Goal: Task Accomplishment & Management: Contribute content

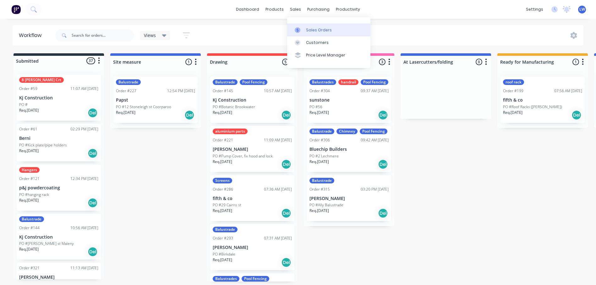
click at [309, 28] on div "Sales Orders" at bounding box center [319, 30] width 26 height 6
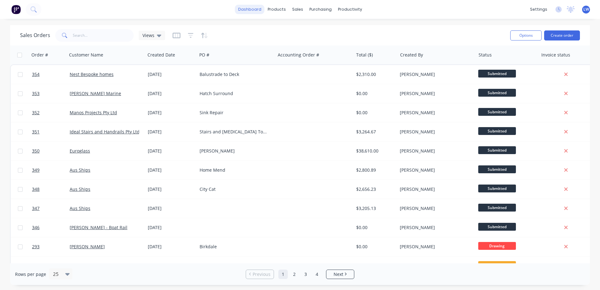
click at [249, 10] on link "dashboard" at bounding box center [250, 9] width 30 height 9
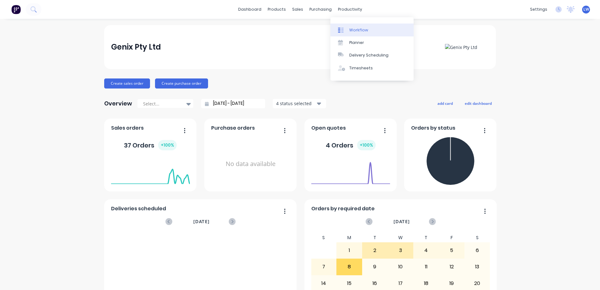
click at [350, 30] on div "Workflow" at bounding box center [358, 30] width 19 height 6
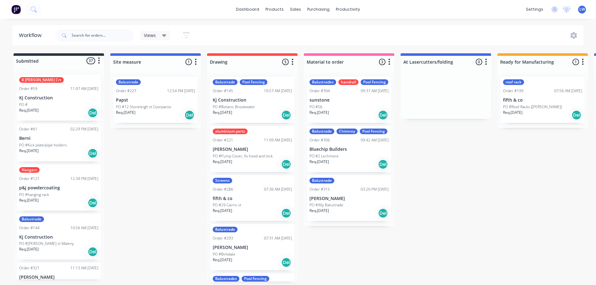
click at [187, 35] on icon "button" at bounding box center [186, 35] width 5 height 1
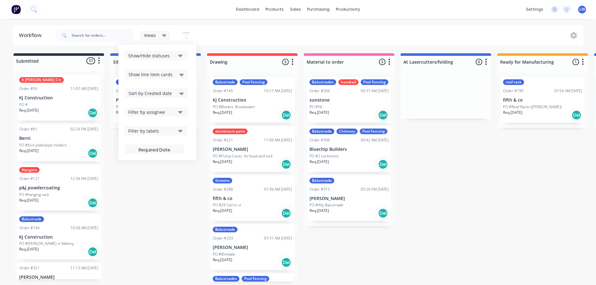
click at [248, 29] on div "Views Save new view None (Default) edit Show/Hide statuses Show line item cards…" at bounding box center [318, 35] width 529 height 19
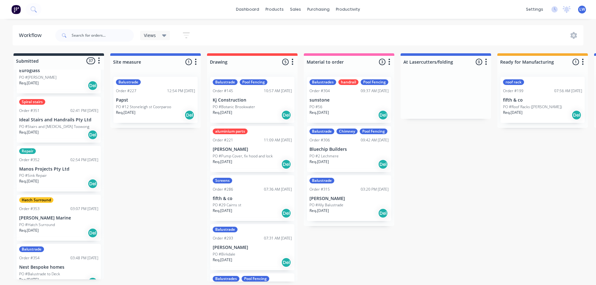
scroll to position [1, 0]
click at [67, 57] on div at bounding box center [59, 61] width 90 height 10
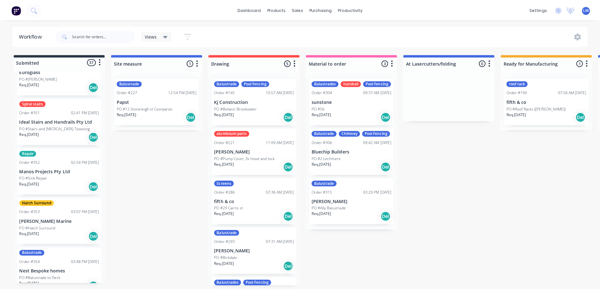
scroll to position [0, 0]
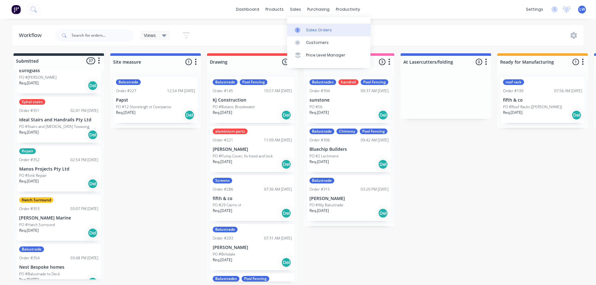
click at [317, 29] on div "Sales Orders" at bounding box center [319, 30] width 26 height 6
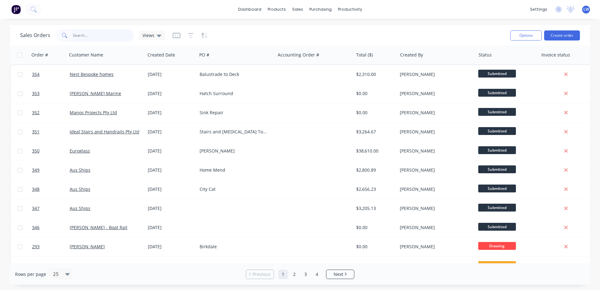
click at [97, 34] on input "text" at bounding box center [103, 35] width 61 height 13
type input "clout"
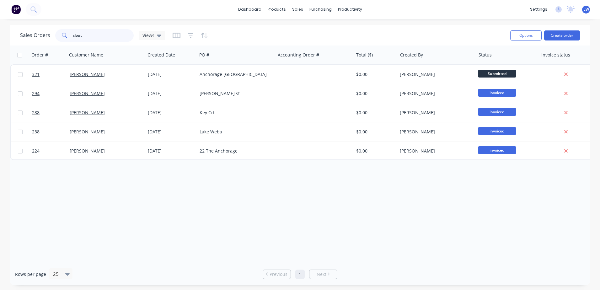
drag, startPoint x: 86, startPoint y: 36, endPoint x: 53, endPoint y: 36, distance: 33.0
click at [53, 36] on div "Sales Orders clout Views" at bounding box center [92, 35] width 145 height 13
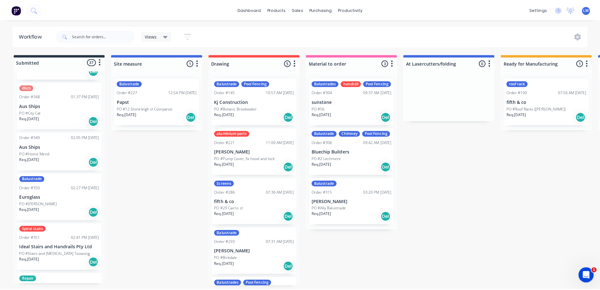
scroll to position [1444, 0]
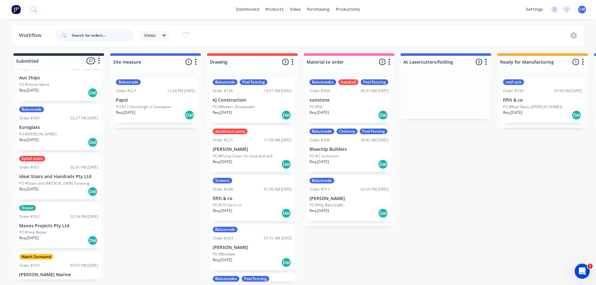
click at [78, 35] on input "text" at bounding box center [103, 35] width 62 height 13
type input "clout"
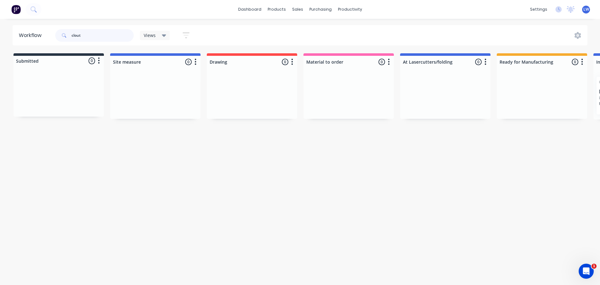
drag, startPoint x: 86, startPoint y: 35, endPoint x: 56, endPoint y: 35, distance: 30.1
click at [56, 35] on div "clout" at bounding box center [94, 35] width 78 height 13
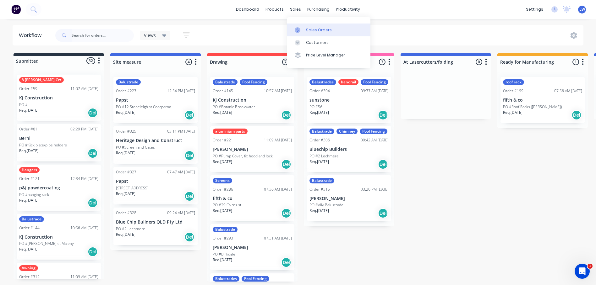
click at [305, 30] on link "Sales Orders" at bounding box center [328, 30] width 83 height 13
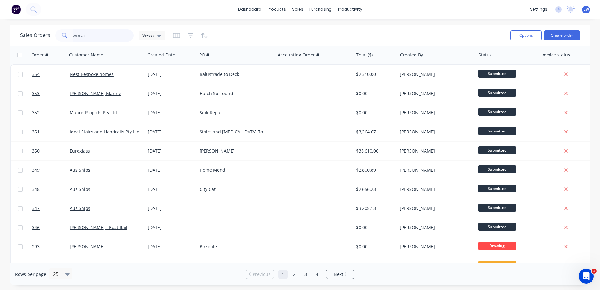
click at [79, 37] on input "text" at bounding box center [103, 35] width 61 height 13
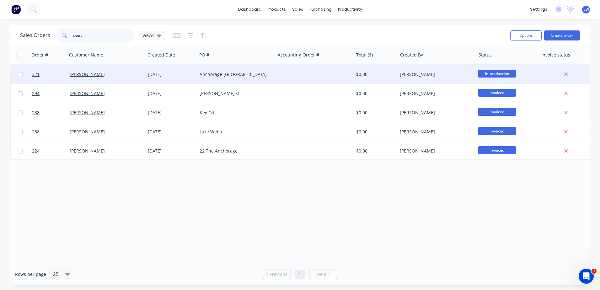
type input "clout"
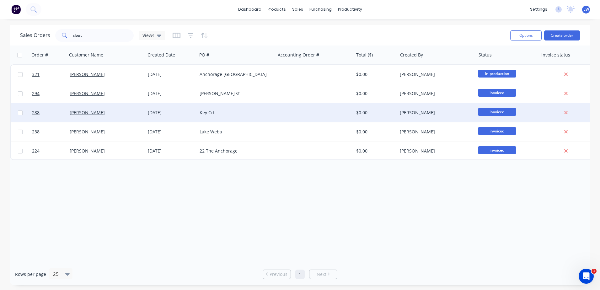
click at [210, 113] on div "Key Crt" at bounding box center [235, 113] width 70 height 6
click at [204, 111] on div "Key Crt" at bounding box center [235, 113] width 70 height 6
click at [228, 113] on div "Key Crt" at bounding box center [235, 113] width 70 height 6
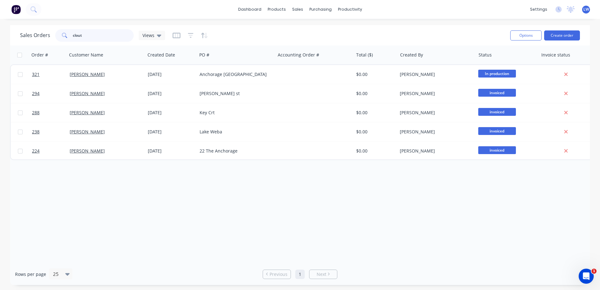
drag, startPoint x: 84, startPoint y: 33, endPoint x: 45, endPoint y: 31, distance: 39.3
click at [45, 31] on div "Sales Orders clout Views" at bounding box center [92, 35] width 145 height 13
type input "[PERSON_NAME]"
click at [560, 35] on button "Create order" at bounding box center [562, 35] width 36 height 10
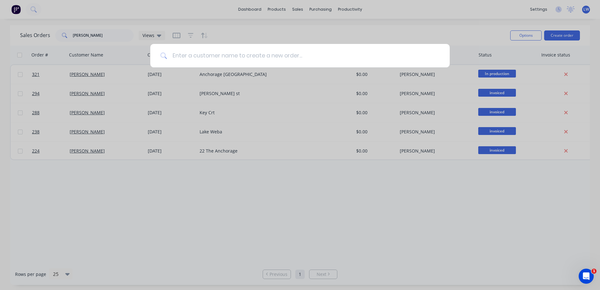
click at [252, 57] on input at bounding box center [303, 56] width 273 height 24
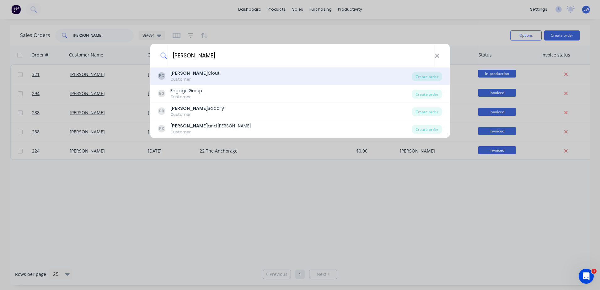
type input "[PERSON_NAME]"
click at [180, 73] on b "[PERSON_NAME]" at bounding box center [188, 73] width 37 height 6
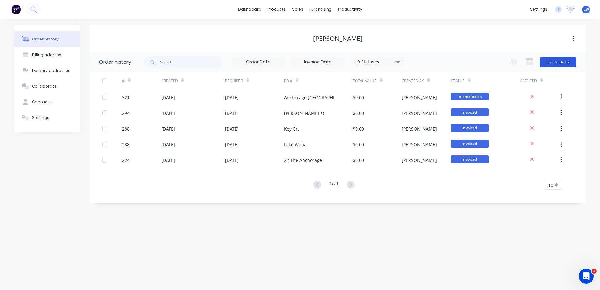
click at [563, 62] on button "Create Order" at bounding box center [558, 62] width 36 height 10
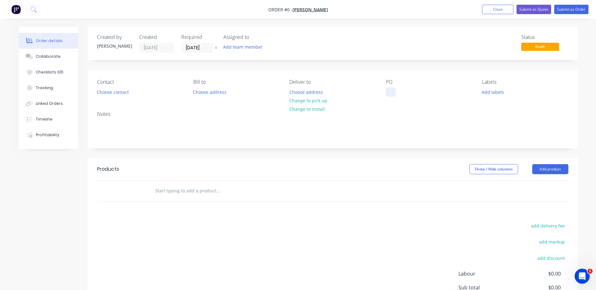
click at [392, 92] on div at bounding box center [391, 92] width 10 height 9
click at [553, 168] on div "Order details Collaborate Checklists 0/0 Tracking Linked Orders Timeline Profit…" at bounding box center [297, 194] width 571 height 335
click at [543, 172] on button "Add product" at bounding box center [550, 169] width 36 height 10
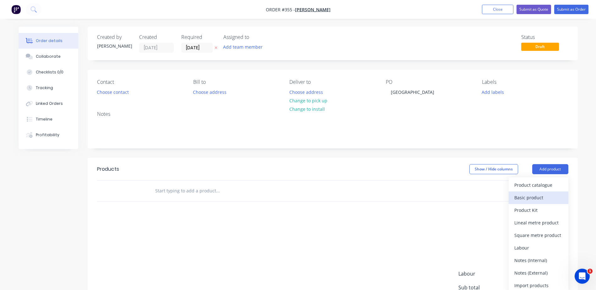
click at [523, 199] on div "Basic product" at bounding box center [538, 197] width 48 height 9
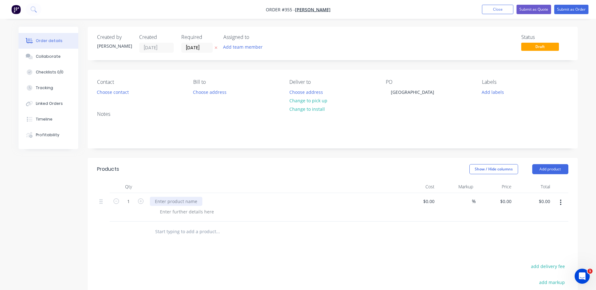
click at [158, 201] on div at bounding box center [176, 201] width 52 height 9
click at [561, 8] on button "Submit as Order" at bounding box center [571, 9] width 34 height 9
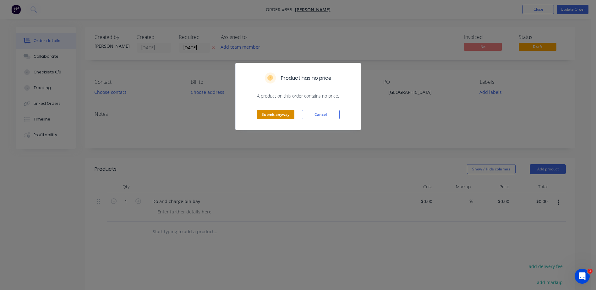
click at [288, 113] on button "Submit anyway" at bounding box center [276, 114] width 38 height 9
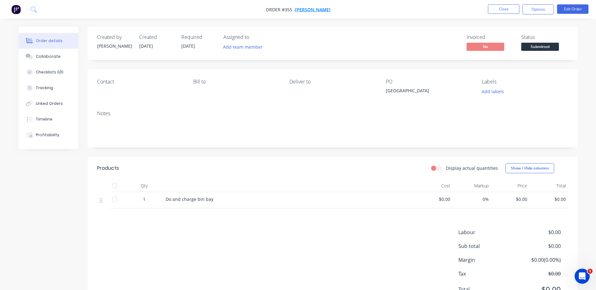
click at [307, 9] on span "[PERSON_NAME]" at bounding box center [312, 10] width 35 height 6
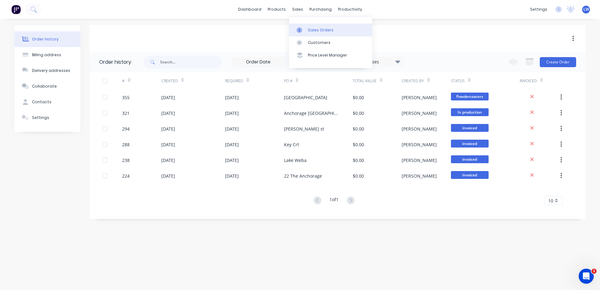
click at [309, 29] on div "Sales Orders" at bounding box center [321, 30] width 26 height 6
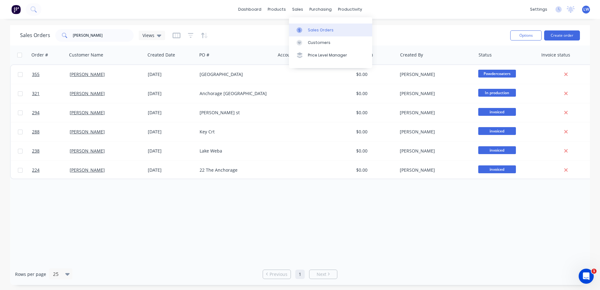
click at [306, 29] on link "Sales Orders" at bounding box center [330, 30] width 83 height 13
drag, startPoint x: 100, startPoint y: 35, endPoint x: 48, endPoint y: 32, distance: 52.3
click at [48, 32] on div "Sales Orders [PERSON_NAME] Views" at bounding box center [92, 35] width 145 height 13
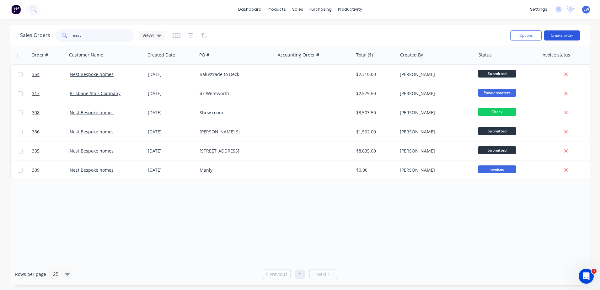
type input "nest"
click at [553, 37] on button "Create order" at bounding box center [562, 35] width 36 height 10
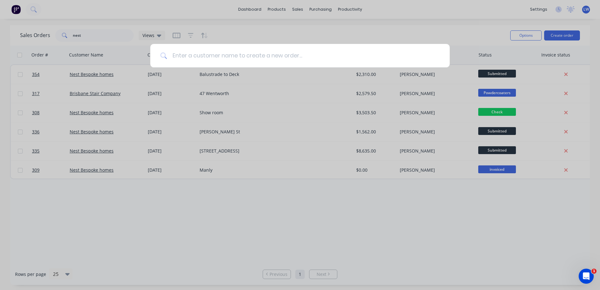
click at [174, 55] on input at bounding box center [303, 56] width 273 height 24
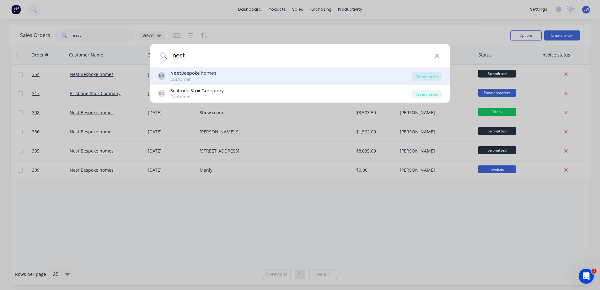
type input "nest"
click at [196, 72] on div "Nest Bespoke homes" at bounding box center [193, 73] width 46 height 7
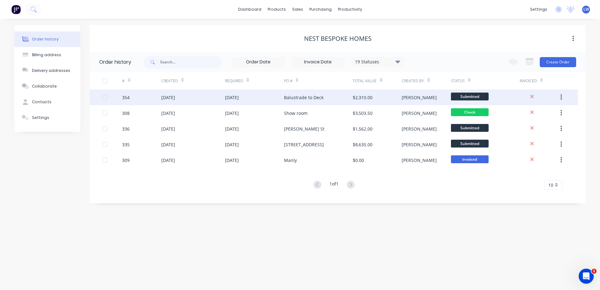
click at [297, 96] on div "Balustrade to Deck" at bounding box center [304, 97] width 40 height 7
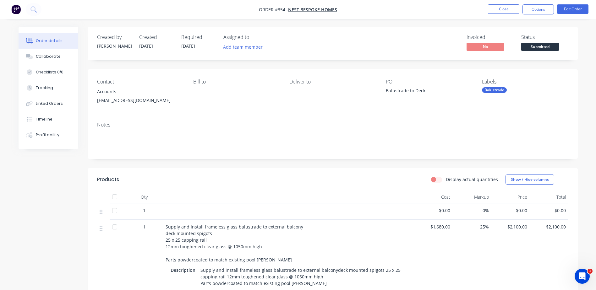
click at [384, 91] on div "Contact Accounts [EMAIL_ADDRESS][DOMAIN_NAME] Bill to Deliver to PO Balustrade …" at bounding box center [333, 92] width 490 height 47
click at [573, 7] on button "Edit Order" at bounding box center [572, 8] width 31 height 9
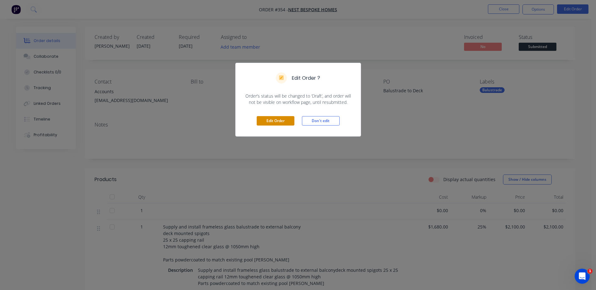
click at [285, 119] on button "Edit Order" at bounding box center [276, 120] width 38 height 9
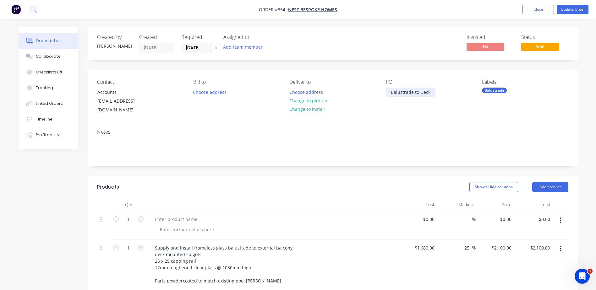
click at [389, 91] on div "Balustrade to Deck" at bounding box center [411, 92] width 50 height 9
click at [541, 12] on button "Close" at bounding box center [537, 9] width 31 height 9
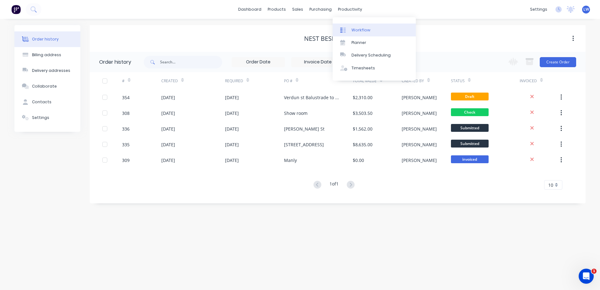
click at [358, 27] on div "Workflow" at bounding box center [361, 30] width 19 height 6
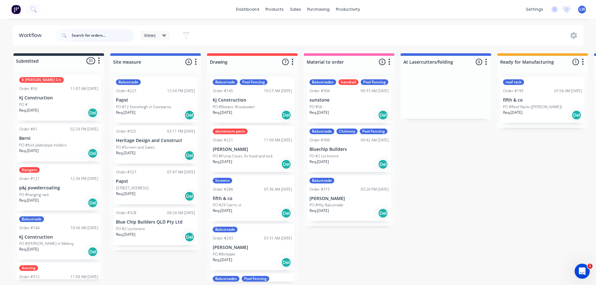
click at [79, 35] on input "text" at bounding box center [103, 35] width 62 height 13
type input "nest"
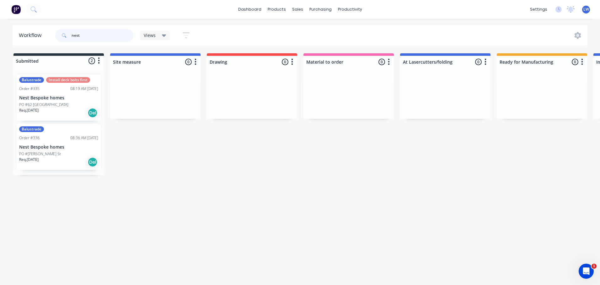
drag, startPoint x: 86, startPoint y: 35, endPoint x: 44, endPoint y: 34, distance: 41.8
click at [44, 34] on header "Workflow nest Views Save new view None (Default) edit Show/Hide statuses Show l…" at bounding box center [300, 35] width 575 height 20
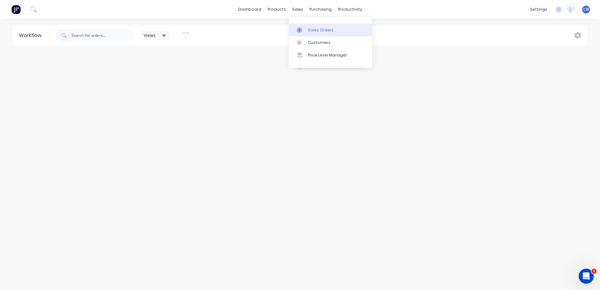
click at [306, 31] on div at bounding box center [301, 30] width 9 height 6
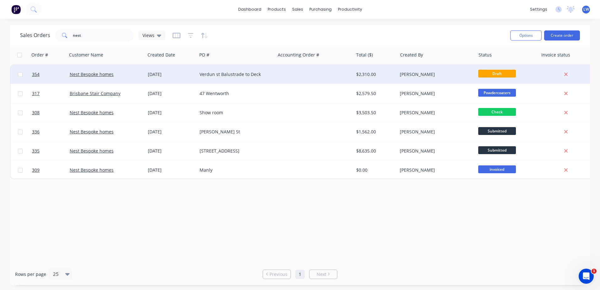
click at [490, 72] on span "Draft" at bounding box center [497, 74] width 38 height 8
click at [489, 74] on span "Draft" at bounding box center [497, 74] width 38 height 8
click at [229, 78] on div "Verdun st Balustrade to Deck" at bounding box center [236, 74] width 78 height 19
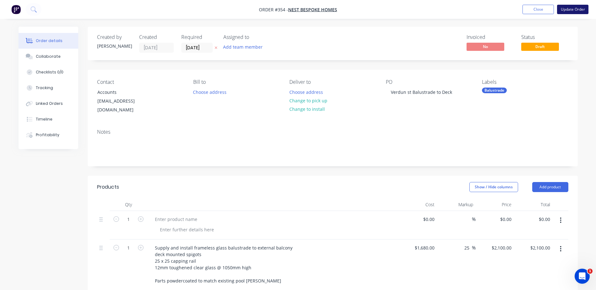
click at [571, 8] on button "Update Order" at bounding box center [572, 9] width 31 height 9
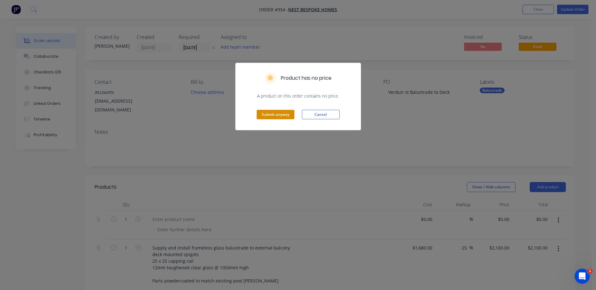
click at [268, 114] on button "Submit anyway" at bounding box center [276, 114] width 38 height 9
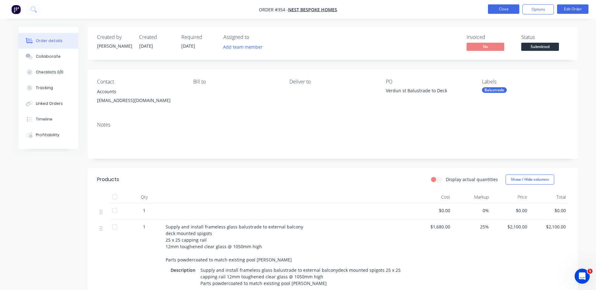
click at [499, 10] on button "Close" at bounding box center [503, 8] width 31 height 9
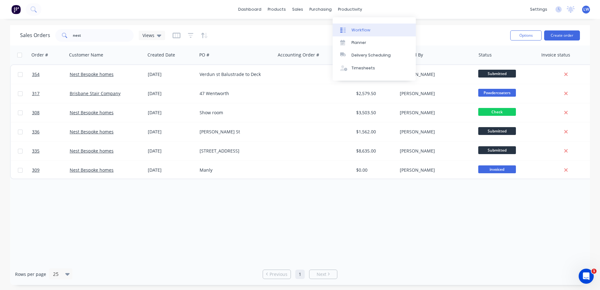
click at [351, 30] on link "Workflow" at bounding box center [374, 30] width 83 height 13
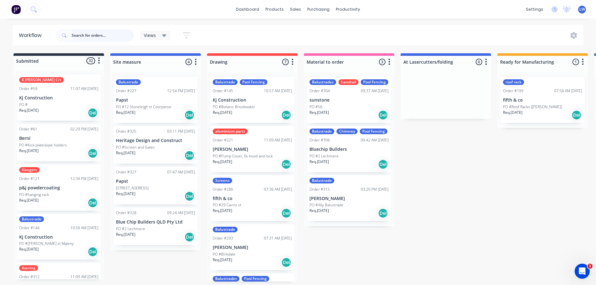
click at [78, 38] on input "text" at bounding box center [103, 35] width 62 height 13
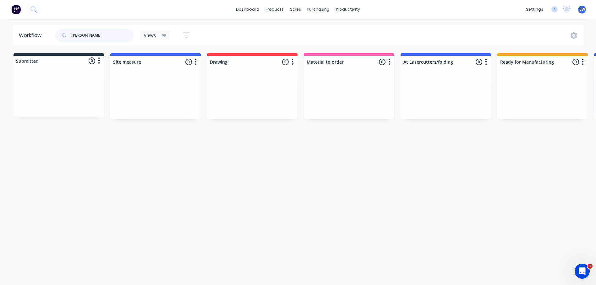
drag, startPoint x: 74, startPoint y: 36, endPoint x: 20, endPoint y: 36, distance: 54.0
click at [21, 36] on header "Workflow paul Views Save new view None (Default) edit Show/Hide statuses Show l…" at bounding box center [298, 35] width 571 height 20
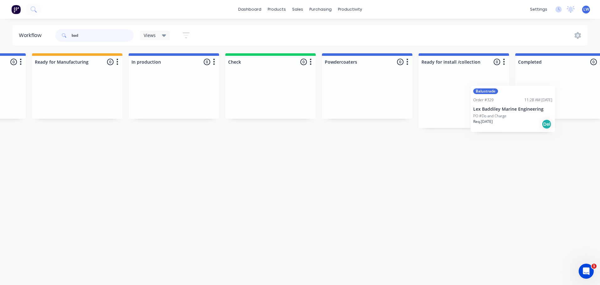
scroll to position [0, 473]
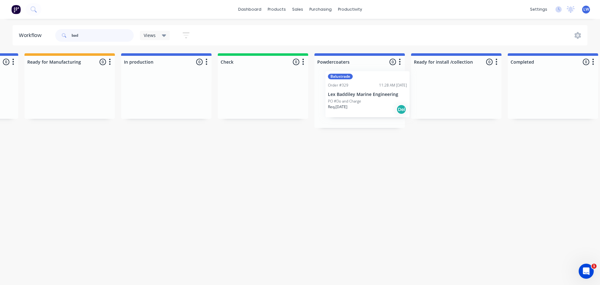
drag, startPoint x: 62, startPoint y: 87, endPoint x: 373, endPoint y: 84, distance: 311.1
click at [373, 84] on div "Submitted 1 Status colour #273444 hex #273444 Save Cancel Summaries Total order…" at bounding box center [183, 90] width 1320 height 75
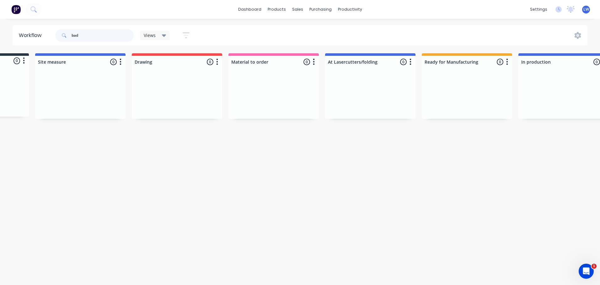
scroll to position [0, 0]
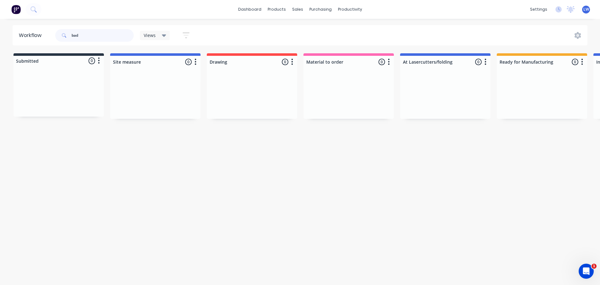
drag, startPoint x: 89, startPoint y: 33, endPoint x: 3, endPoint y: 34, distance: 85.7
click at [3, 34] on div "Workflow bad Views Save new view None (Default) edit Show/Hide statuses Show li…" at bounding box center [300, 35] width 600 height 20
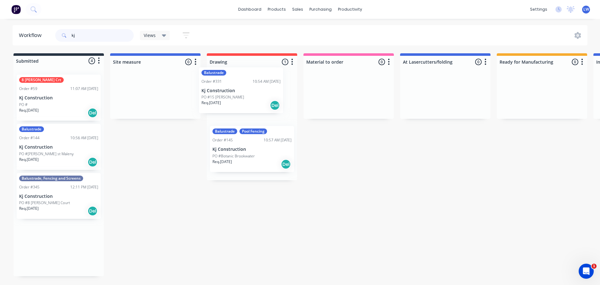
drag, startPoint x: 51, startPoint y: 200, endPoint x: 235, endPoint y: 95, distance: 212.2
type input "kj"
click at [250, 83] on div "Balustrade" at bounding box center [252, 82] width 79 height 6
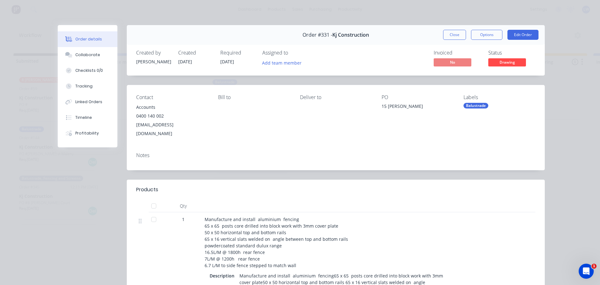
click at [506, 106] on div "Balustrade" at bounding box center [500, 106] width 72 height 6
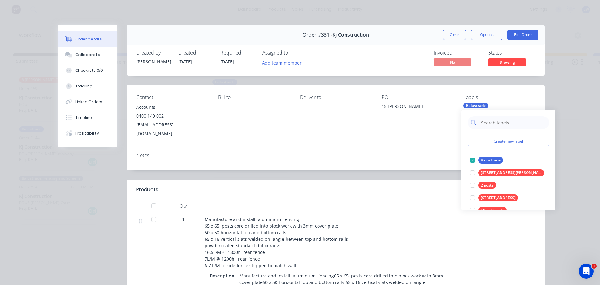
click at [495, 124] on input "text" at bounding box center [514, 122] width 66 height 13
click at [478, 141] on button "Create new label" at bounding box center [509, 141] width 82 height 9
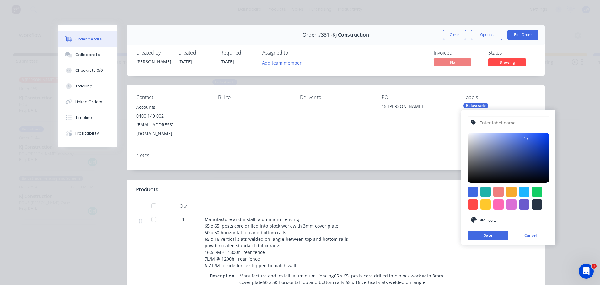
click at [493, 125] on input "text" at bounding box center [512, 123] width 67 height 12
type input "W"
type input "a"
type input "Awaiting confirmation"
click at [419, 148] on div "Notes" at bounding box center [336, 159] width 418 height 23
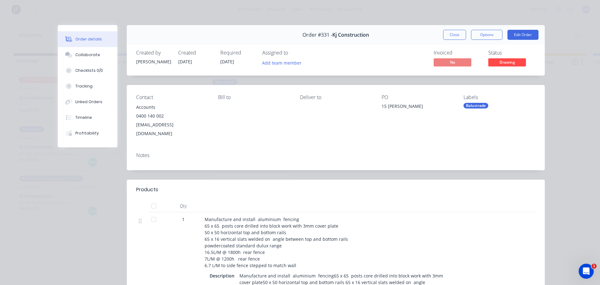
click at [499, 105] on div "Balustrade" at bounding box center [500, 106] width 72 height 6
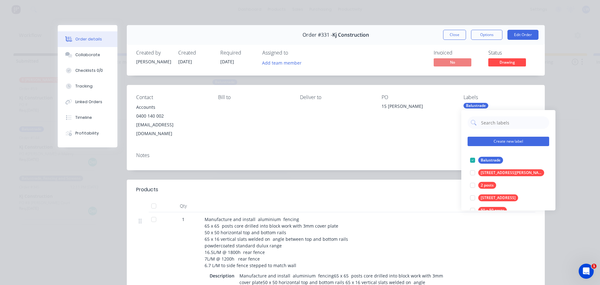
click at [499, 139] on button "Create new label" at bounding box center [509, 141] width 82 height 9
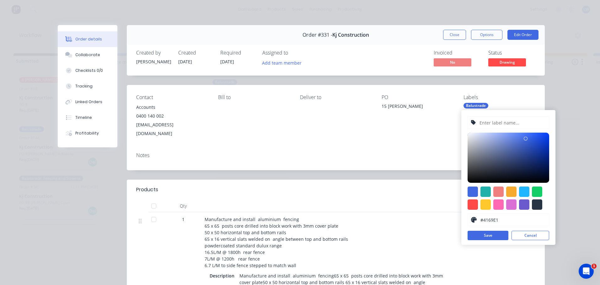
drag, startPoint x: 503, startPoint y: 117, endPoint x: 502, endPoint y: 121, distance: 3.6
click at [503, 118] on input "text" at bounding box center [512, 123] width 67 height 12
type input "Awaiting confirmation"
click at [489, 237] on button "Save" at bounding box center [488, 235] width 41 height 9
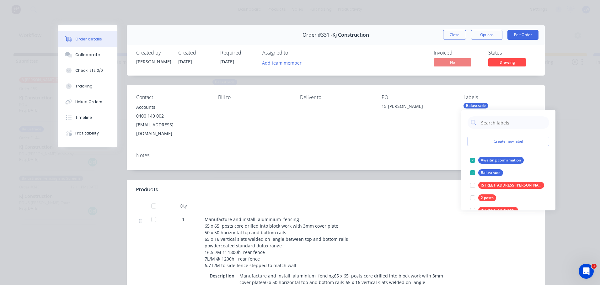
click at [442, 114] on div "PO 15 Wesley" at bounding box center [418, 117] width 72 height 44
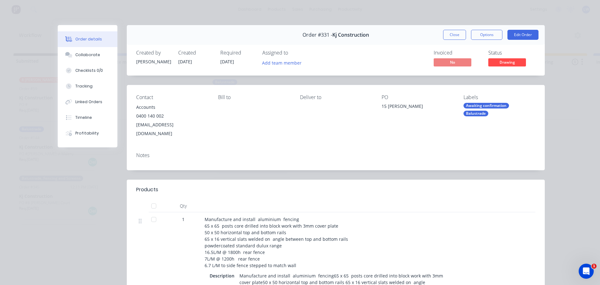
click at [162, 13] on div "Order details Collaborate Checklists 0/0 Tracking Linked Orders Timeline Profit…" at bounding box center [300, 142] width 600 height 285
click at [456, 35] on button "Close" at bounding box center [454, 35] width 23 height 10
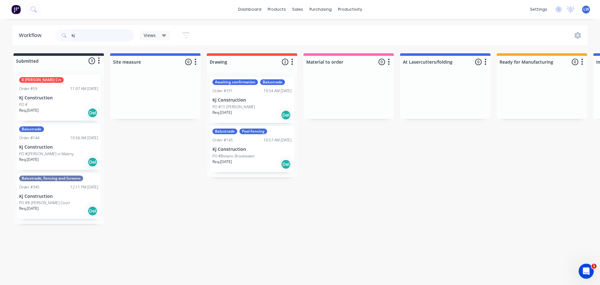
drag, startPoint x: 83, startPoint y: 36, endPoint x: 63, endPoint y: 36, distance: 19.8
click at [63, 36] on div "kj" at bounding box center [94, 35] width 78 height 13
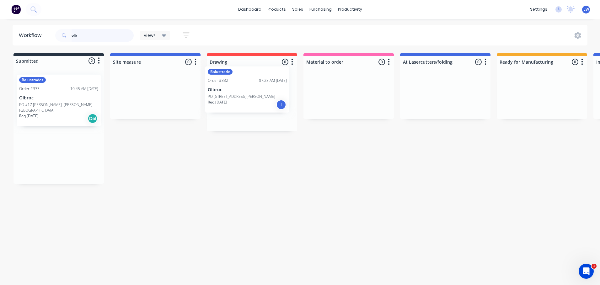
drag, startPoint x: 53, startPoint y: 96, endPoint x: 243, endPoint y: 88, distance: 190.4
drag, startPoint x: 89, startPoint y: 33, endPoint x: 54, endPoint y: 33, distance: 35.2
click at [54, 33] on div "olb Views Save new view None (Default) edit Show/Hide statuses Show line item c…" at bounding box center [125, 35] width 143 height 19
type input "olb"
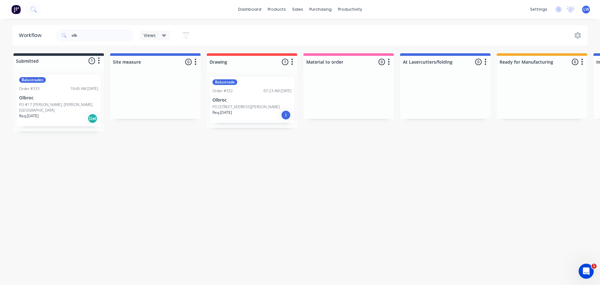
click at [54, 85] on div "Balustrades Order #333 10:45 AM 05/09/25 Olbroc PO #17 WALTON, Dutton Park Req.…" at bounding box center [59, 101] width 84 height 52
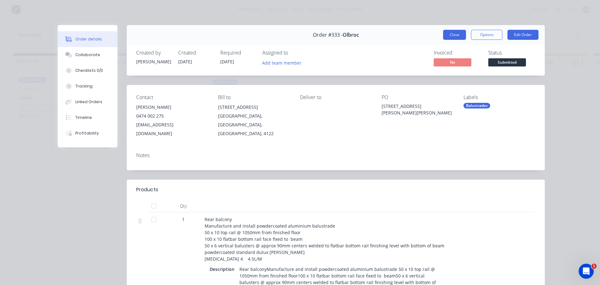
click at [454, 33] on button "Close" at bounding box center [454, 35] width 23 height 10
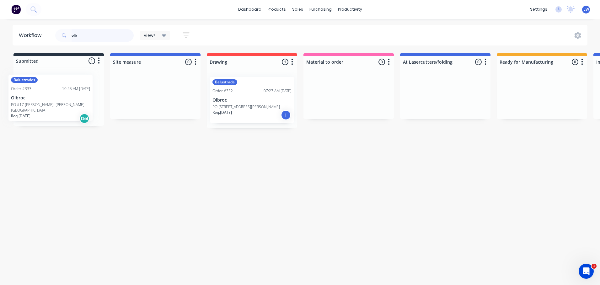
drag, startPoint x: 55, startPoint y: 82, endPoint x: 49, endPoint y: 82, distance: 6.6
click at [49, 82] on div "Balustrades Order #333 10:45 AM 05/09/25 Olbroc PO #17 WALTON, Dutton Park Req.…" at bounding box center [59, 98] width 90 height 56
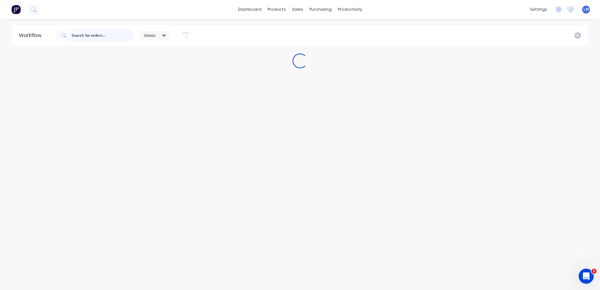
click at [108, 35] on input "text" at bounding box center [103, 35] width 62 height 13
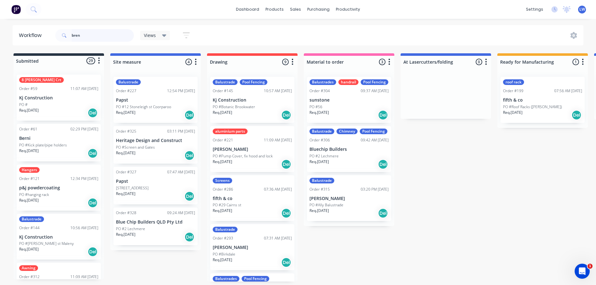
type input "brend"
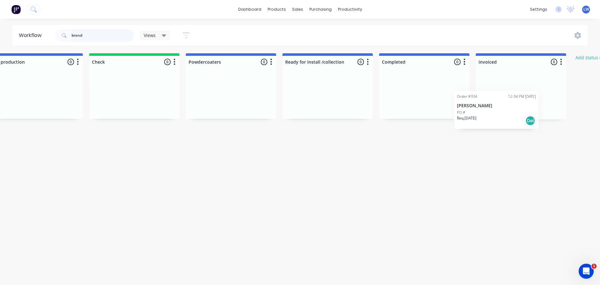
scroll to position [0, 602]
drag, startPoint x: 48, startPoint y: 86, endPoint x: 320, endPoint y: 91, distance: 271.6
click at [320, 91] on div "Submitted 1 Status colour #273444 hex #273444 Save Cancel Summaries Total order…" at bounding box center [53, 86] width 1320 height 66
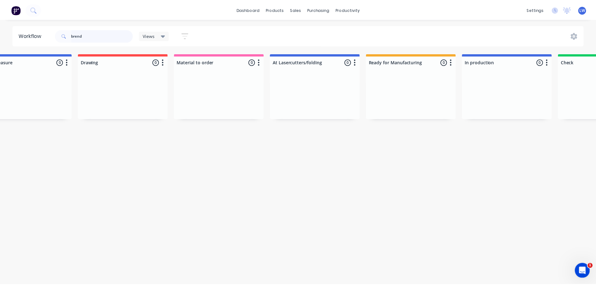
scroll to position [0, 0]
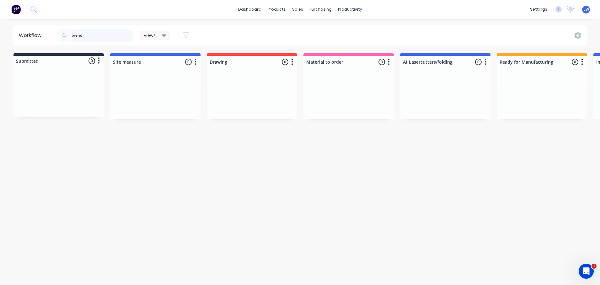
drag, startPoint x: 90, startPoint y: 35, endPoint x: 34, endPoint y: 33, distance: 56.3
click at [31, 35] on header "Workflow brend Views Save new view None (Default) edit Show/Hide statuses Show …" at bounding box center [300, 35] width 575 height 20
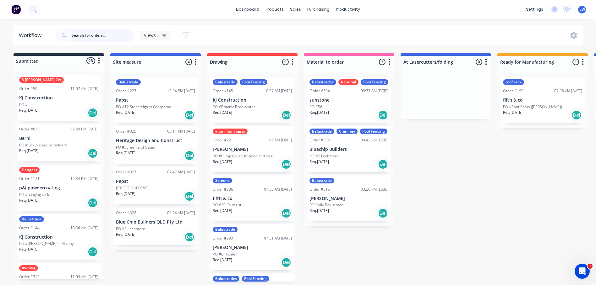
click at [77, 35] on input "text" at bounding box center [103, 35] width 62 height 13
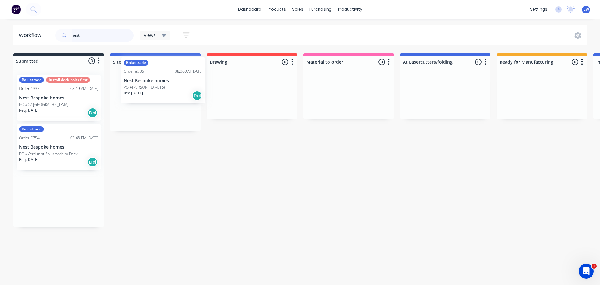
drag, startPoint x: 47, startPoint y: 148, endPoint x: 137, endPoint y: 84, distance: 111.0
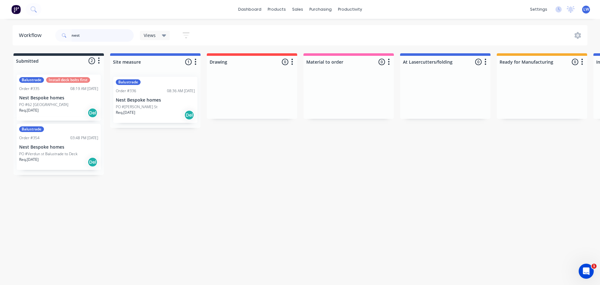
drag, startPoint x: 89, startPoint y: 38, endPoint x: 71, endPoint y: 38, distance: 17.9
click at [71, 38] on div "nest" at bounding box center [94, 35] width 78 height 13
type input "marc"
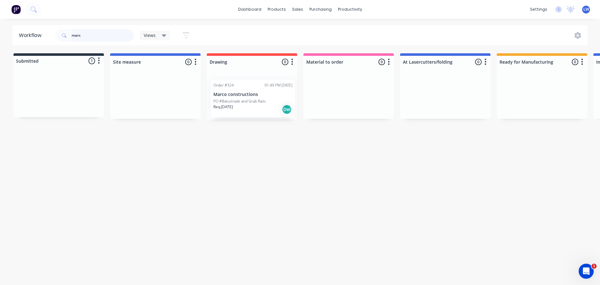
drag, startPoint x: 45, startPoint y: 94, endPoint x: 245, endPoint y: 99, distance: 200.7
drag, startPoint x: 96, startPoint y: 37, endPoint x: 41, endPoint y: 37, distance: 54.9
click at [41, 37] on header "Workflow marc Views Save new view None (Default) edit Show/Hide statuses Show l…" at bounding box center [300, 35] width 575 height 20
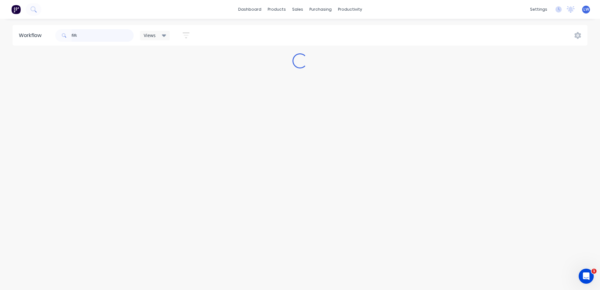
type input "fifth"
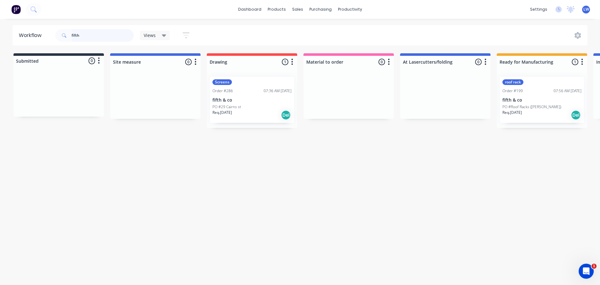
drag, startPoint x: 82, startPoint y: 35, endPoint x: 53, endPoint y: 35, distance: 28.6
click at [53, 35] on header "Workflow fifth Views Save new view None (Default) edit Show/Hide statuses Show …" at bounding box center [300, 35] width 575 height 20
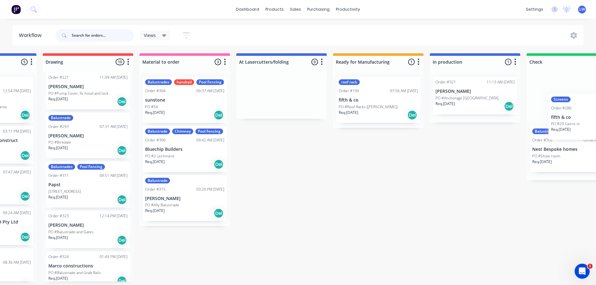
scroll to position [0, 168]
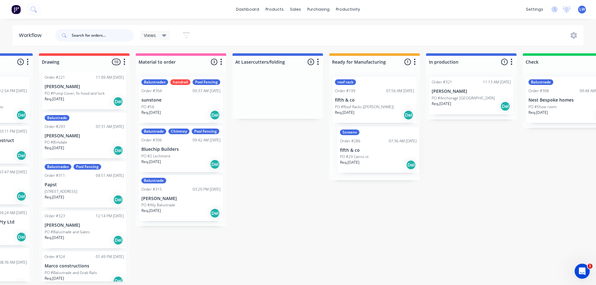
drag, startPoint x: 238, startPoint y: 138, endPoint x: 368, endPoint y: 153, distance: 130.8
click at [368, 153] on div "Submitted 26 Status colour #273444 hex #273444 Save Cancel Summaries Total orde…" at bounding box center [487, 167] width 1320 height 229
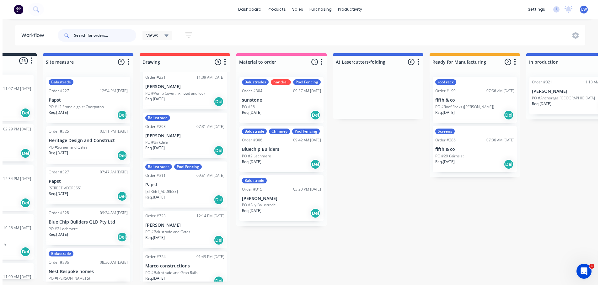
scroll to position [0, 0]
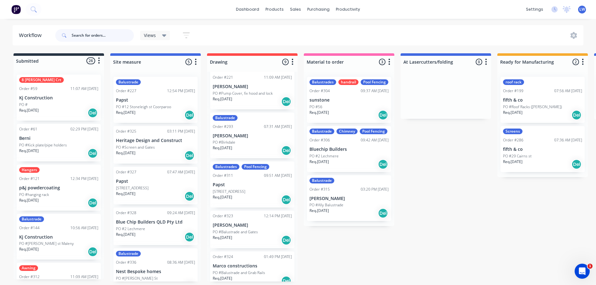
click at [88, 35] on input "text" at bounding box center [103, 35] width 62 height 13
type input "papst"
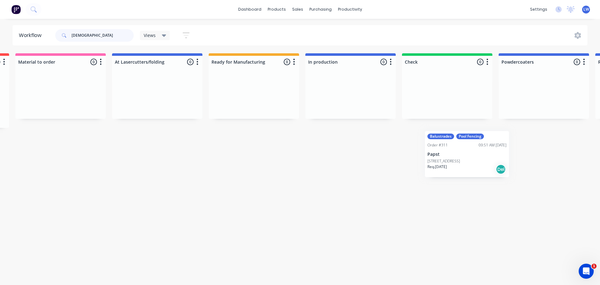
scroll to position [0, 290]
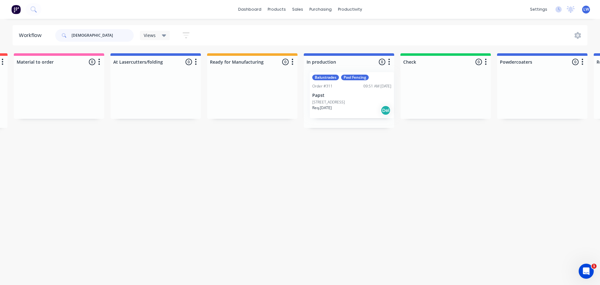
drag, startPoint x: 243, startPoint y: 100, endPoint x: 344, endPoint y: 96, distance: 101.5
click at [344, 96] on div "Submitted 0 Status colour #273444 hex #273444 Save Cancel Summaries Total order…" at bounding box center [366, 111] width 1320 height 116
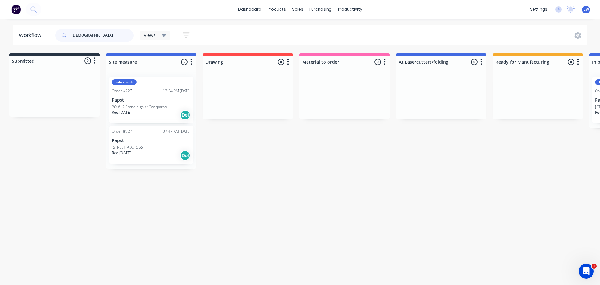
scroll to position [0, 0]
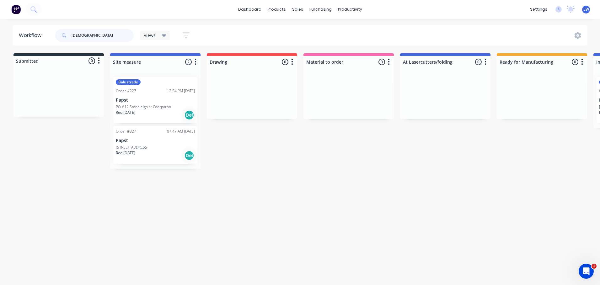
drag, startPoint x: 84, startPoint y: 34, endPoint x: 61, endPoint y: 36, distance: 23.7
click at [61, 36] on div "papst" at bounding box center [94, 35] width 78 height 13
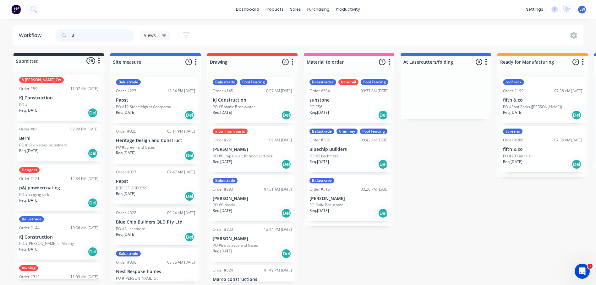
type input "di"
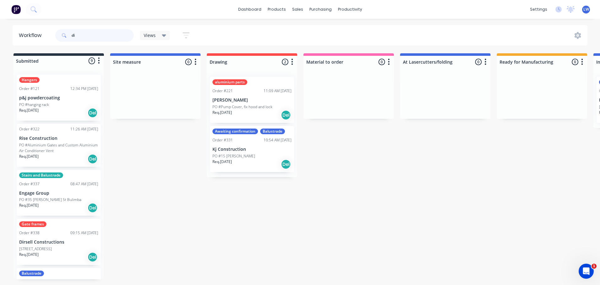
scroll to position [1, 0]
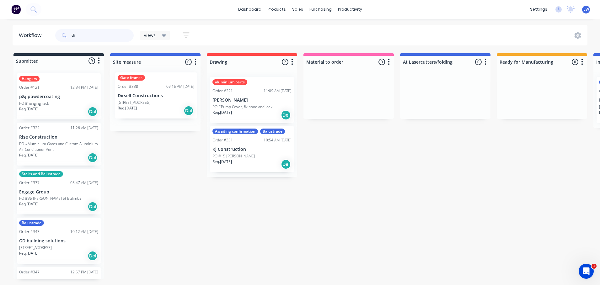
drag, startPoint x: 47, startPoint y: 245, endPoint x: 149, endPoint y: 99, distance: 177.9
drag, startPoint x: 78, startPoint y: 35, endPoint x: 58, endPoint y: 35, distance: 20.1
click at [58, 35] on div "di" at bounding box center [94, 35] width 78 height 13
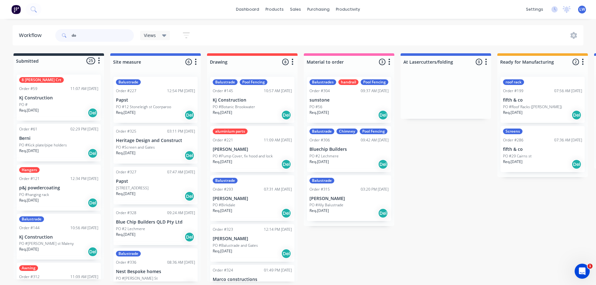
type input "dor"
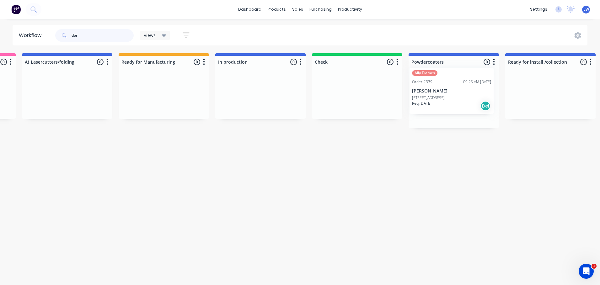
drag, startPoint x: 44, startPoint y: 100, endPoint x: 445, endPoint y: 94, distance: 401.6
click at [445, 94] on div "Submitted 1 Status colour #273444 hex #273444 Save Cancel Summaries Total order…" at bounding box center [277, 90] width 1320 height 75
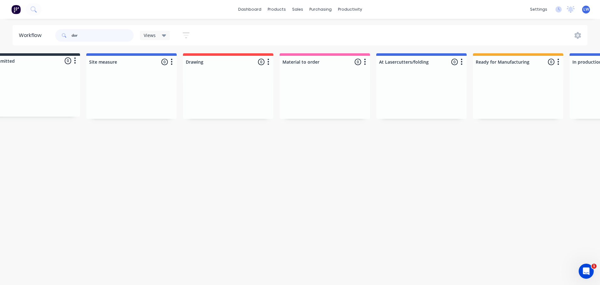
scroll to position [0, 0]
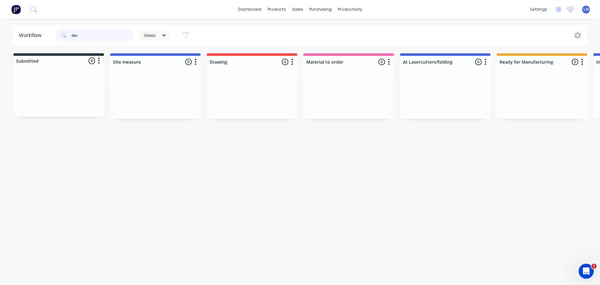
drag, startPoint x: 86, startPoint y: 34, endPoint x: 38, endPoint y: 35, distance: 47.7
click at [40, 35] on header "Workflow dor Views Save new view None (Default) edit Show/Hide statuses Show li…" at bounding box center [300, 35] width 575 height 20
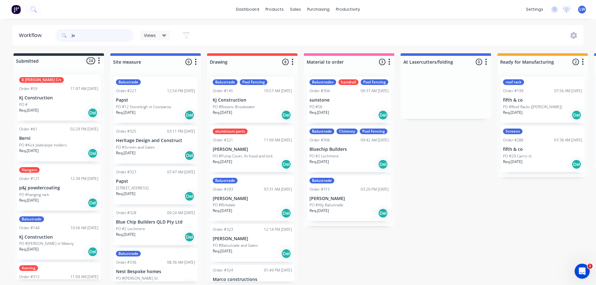
type input "joe"
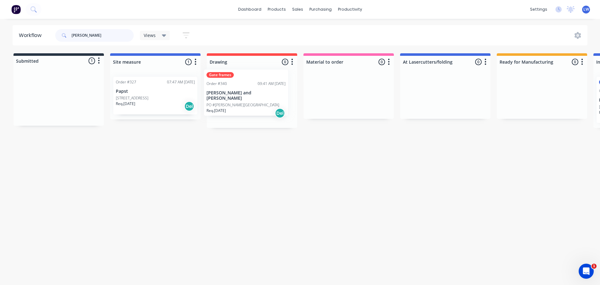
drag, startPoint x: 45, startPoint y: 95, endPoint x: 236, endPoint y: 90, distance: 191.3
drag, startPoint x: 87, startPoint y: 35, endPoint x: 54, endPoint y: 35, distance: 32.3
click at [57, 35] on div "joe" at bounding box center [94, 35] width 78 height 13
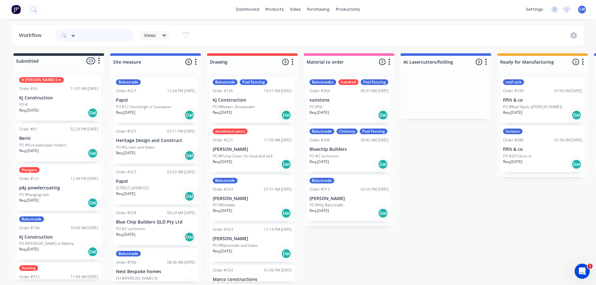
type input "wr"
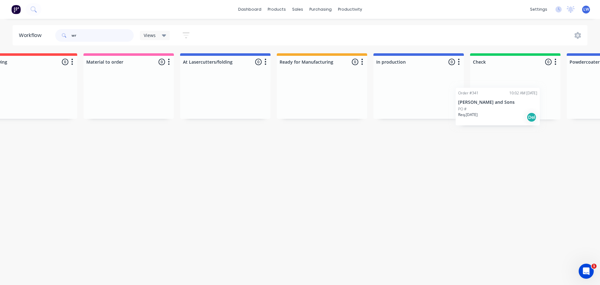
scroll to position [0, 225]
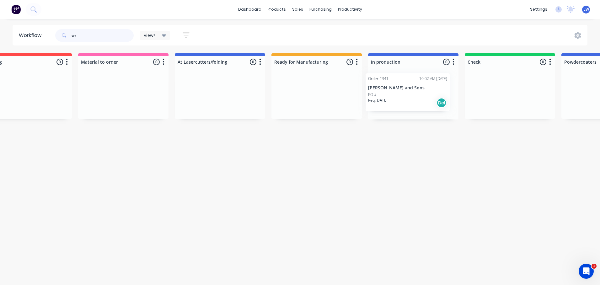
drag, startPoint x: 51, startPoint y: 92, endPoint x: 442, endPoint y: 93, distance: 390.2
click at [442, 93] on div "Submitted 1 Status colour #273444 hex #273444 Save Cancel Summaries Total order…" at bounding box center [430, 86] width 1320 height 66
drag, startPoint x: 88, startPoint y: 32, endPoint x: 65, endPoint y: 36, distance: 23.3
click at [65, 36] on div "wr" at bounding box center [94, 35] width 78 height 13
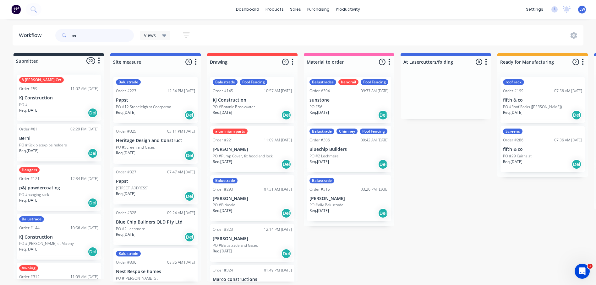
type input "nex"
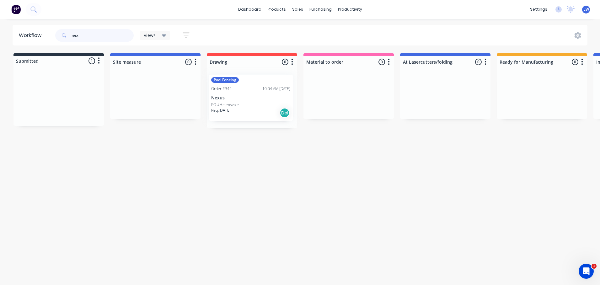
drag, startPoint x: 41, startPoint y: 97, endPoint x: 236, endPoint y: 97, distance: 194.7
drag, startPoint x: 92, startPoint y: 34, endPoint x: 65, endPoint y: 34, distance: 27.0
click at [65, 34] on div "nex" at bounding box center [94, 35] width 78 height 13
drag, startPoint x: 43, startPoint y: 102, endPoint x: 249, endPoint y: 95, distance: 206.1
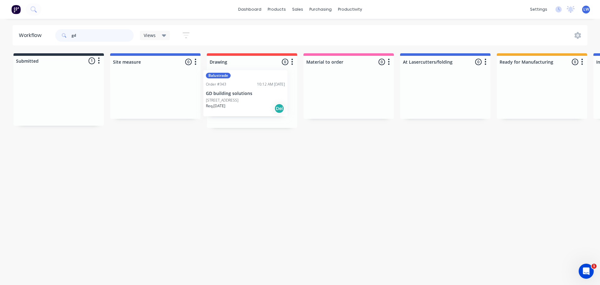
drag, startPoint x: 53, startPoint y: 36, endPoint x: 45, endPoint y: 36, distance: 7.5
click at [45, 36] on header "Workflow gd Views Save new view None (Default) edit Show/Hide statuses Show lin…" at bounding box center [300, 35] width 575 height 20
drag, startPoint x: 90, startPoint y: 34, endPoint x: 24, endPoint y: 30, distance: 66.0
click at [22, 32] on header "Workflow rob Views Save new view None (Default) edit Show/Hide statuses Show li…" at bounding box center [300, 35] width 575 height 20
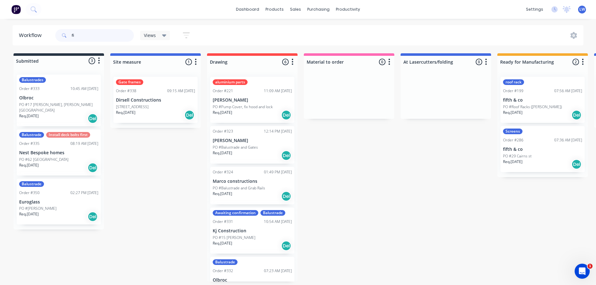
type input "f"
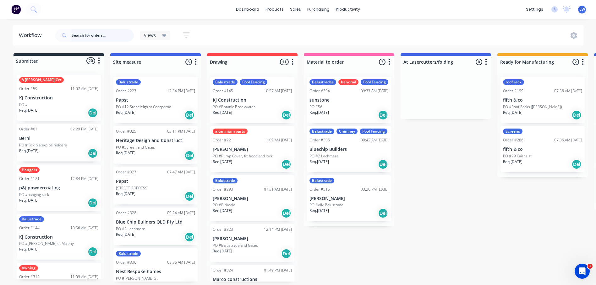
click at [89, 36] on input "text" at bounding box center [103, 35] width 62 height 13
type input "rob"
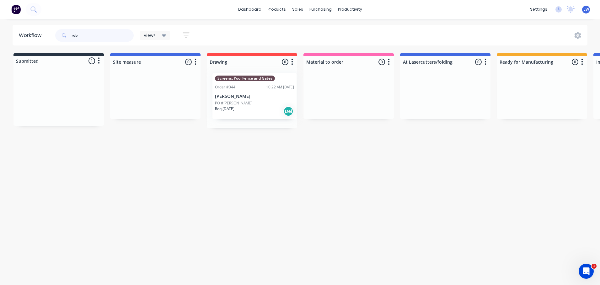
drag, startPoint x: 54, startPoint y: 88, endPoint x: 252, endPoint y: 88, distance: 197.8
drag, startPoint x: 62, startPoint y: 34, endPoint x: 52, endPoint y: 34, distance: 9.7
click at [52, 34] on header "Workflow rob Views Save new view None (Default) edit Show/Hide statuses Show li…" at bounding box center [300, 35] width 575 height 20
drag, startPoint x: 98, startPoint y: 35, endPoint x: 60, endPoint y: 35, distance: 38.0
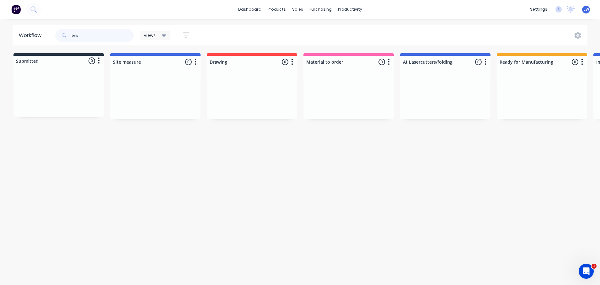
click at [60, 35] on div "bris" at bounding box center [94, 35] width 78 height 13
type input "bris"
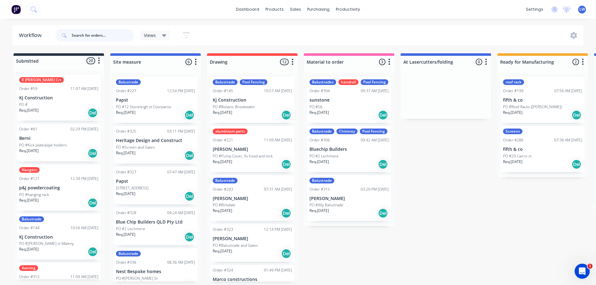
click at [79, 34] on input "text" at bounding box center [103, 35] width 62 height 13
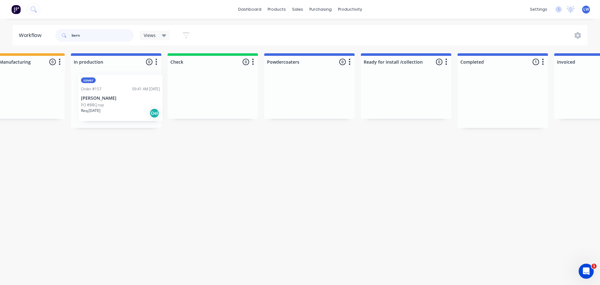
scroll to position [0, 517]
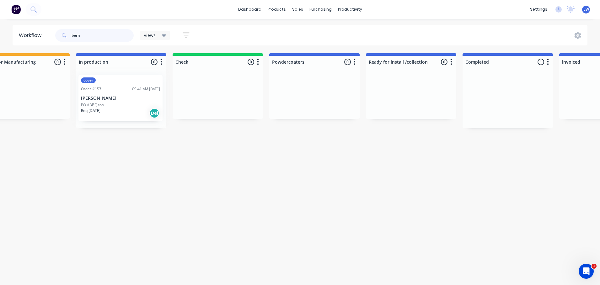
drag, startPoint x: 465, startPoint y: 94, endPoint x: 98, endPoint y: 93, distance: 367.0
click at [98, 93] on div "Submitted 1 Status colour #273444 hex #273444 Save Cancel Summaries Total order…" at bounding box center [138, 90] width 1320 height 75
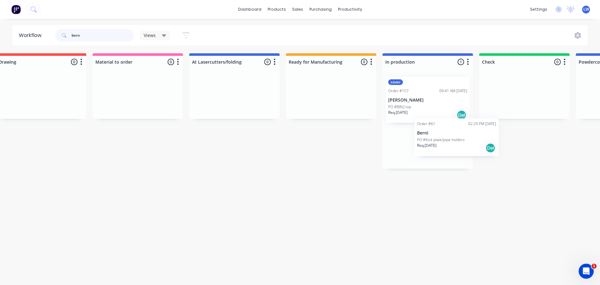
scroll to position [0, 213]
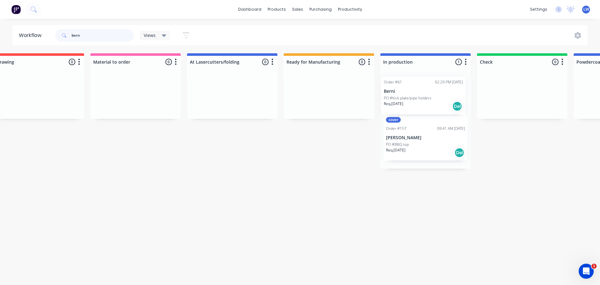
drag, startPoint x: 61, startPoint y: 83, endPoint x: 428, endPoint y: 85, distance: 366.7
click at [428, 85] on div "Submitted 1 Status colour #273444 hex #273444 Save Cancel Summaries Total order…" at bounding box center [442, 111] width 1320 height 116
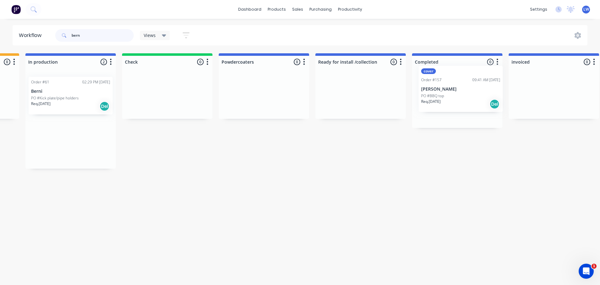
drag, startPoint x: 428, startPoint y: 148, endPoint x: 463, endPoint y: 96, distance: 62.6
click at [463, 96] on div "Submitted 0 Status colour #273444 hex #273444 Save Cancel Summaries Total order…" at bounding box center [87, 111] width 1320 height 116
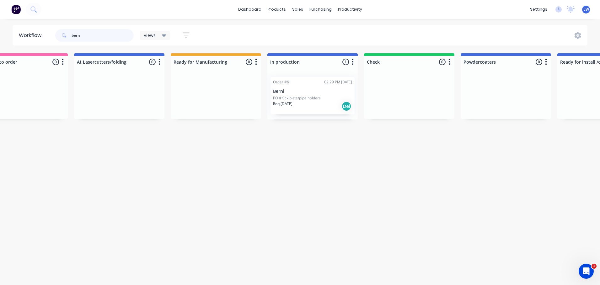
scroll to position [0, 570]
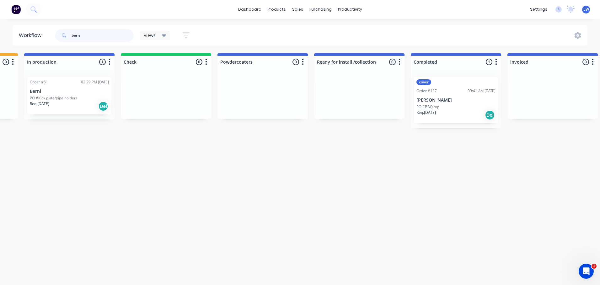
drag, startPoint x: 89, startPoint y: 37, endPoint x: 23, endPoint y: 37, distance: 66.2
click at [23, 37] on header "Workflow bern Views Save new view None (Default) edit Show/Hide statuses Show l…" at bounding box center [300, 35] width 575 height 20
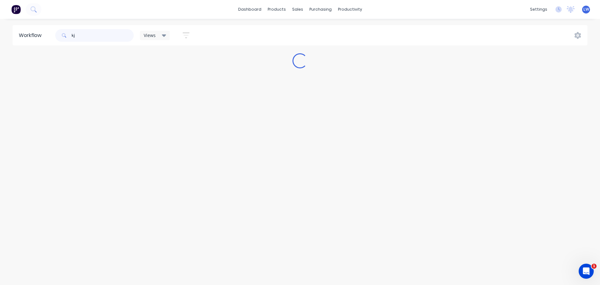
scroll to position [0, 0]
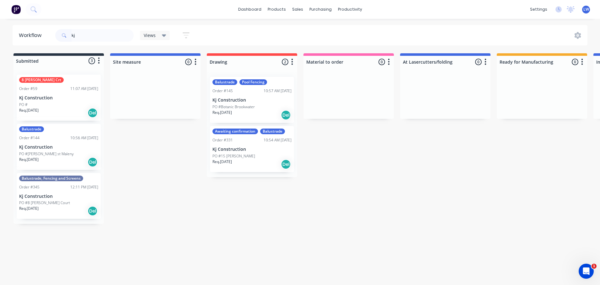
click at [46, 201] on p "PO #8 [PERSON_NAME] Court" at bounding box center [44, 203] width 51 height 6
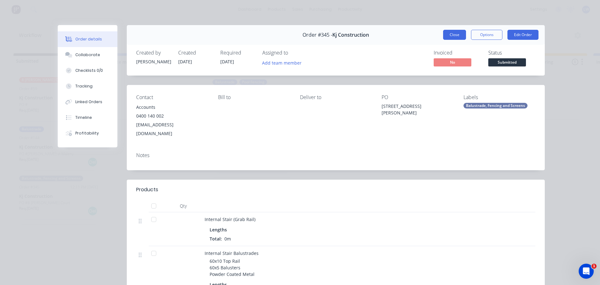
click at [455, 32] on button "Close" at bounding box center [454, 35] width 23 height 10
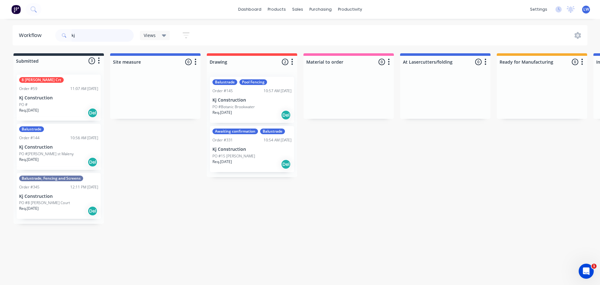
drag, startPoint x: 89, startPoint y: 35, endPoint x: 38, endPoint y: 39, distance: 51.3
click at [38, 39] on header "Workflow kj Views Save new view None (Default) edit Show/Hide statuses Show lin…" at bounding box center [300, 35] width 575 height 20
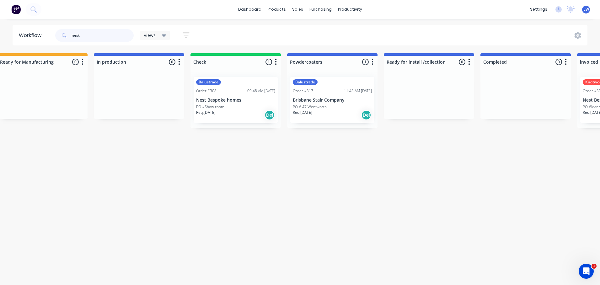
scroll to position [0, 557]
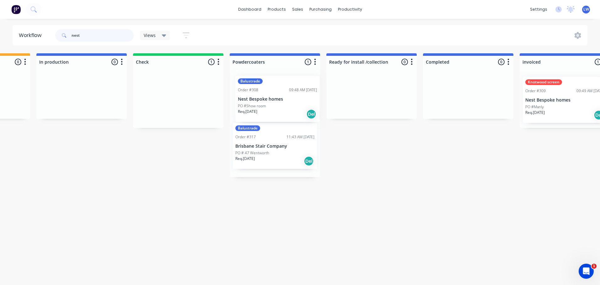
drag, startPoint x: 159, startPoint y: 84, endPoint x: 262, endPoint y: 84, distance: 102.0
click at [262, 84] on div "Submitted 2 Status colour #273444 hex #273444 Save Cancel Summaries Total order…" at bounding box center [98, 115] width 1320 height 124
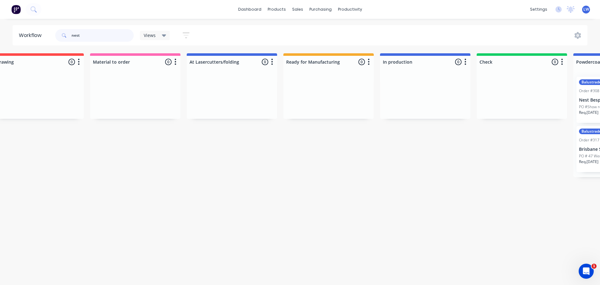
scroll to position [0, 0]
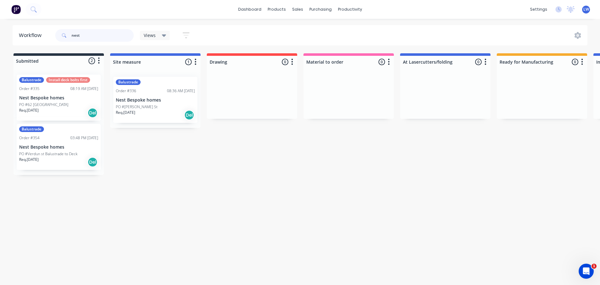
drag, startPoint x: 77, startPoint y: 36, endPoint x: 23, endPoint y: 35, distance: 54.3
click at [23, 35] on header "Workflow nest Views Save new view None (Default) edit Show/Hide statuses Show l…" at bounding box center [300, 35] width 575 height 20
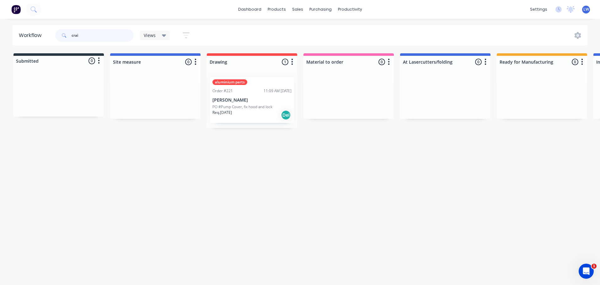
drag, startPoint x: 75, startPoint y: 35, endPoint x: 51, endPoint y: 35, distance: 24.2
click at [51, 35] on header "Workflow crai Views Save new view None (Default) edit Show/Hide statuses Show l…" at bounding box center [300, 35] width 575 height 20
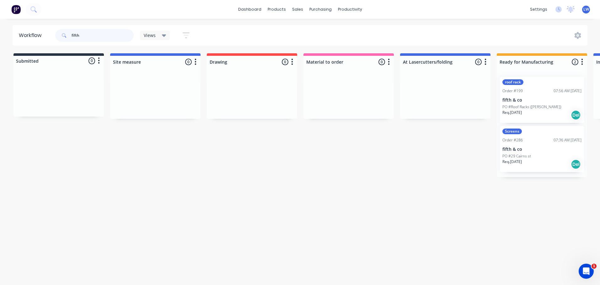
drag, startPoint x: 86, startPoint y: 35, endPoint x: 4, endPoint y: 34, distance: 82.3
click at [4, 34] on div "Workflow fifth Views Save new view None (Default) edit Show/Hide statuses Show …" at bounding box center [300, 35] width 600 height 20
type input "[PERSON_NAME]"
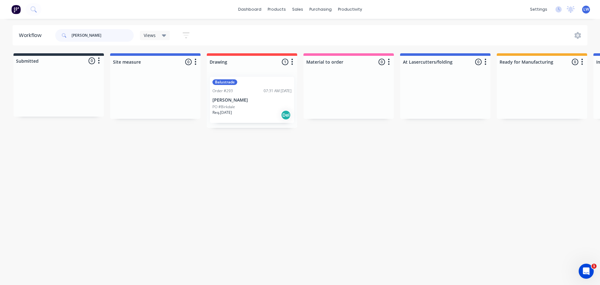
drag, startPoint x: 102, startPoint y: 33, endPoint x: 41, endPoint y: 34, distance: 60.3
click at [42, 34] on header "Workflow shannon Views Save new view None (Default) edit Show/Hide statuses Sho…" at bounding box center [300, 35] width 575 height 20
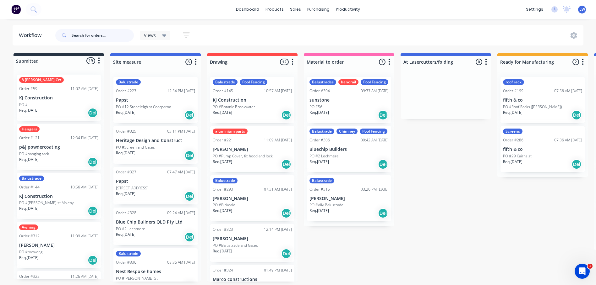
click at [81, 37] on input "text" at bounding box center [103, 35] width 62 height 13
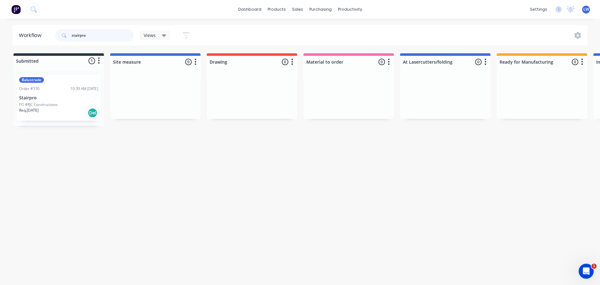
drag, startPoint x: 89, startPoint y: 36, endPoint x: 52, endPoint y: 35, distance: 36.7
click at [54, 35] on header "Workflow stairpro Views Save new view None (Default) edit Show/Hide statuses Sh…" at bounding box center [300, 35] width 575 height 20
type input "stairpro"
drag, startPoint x: 95, startPoint y: 35, endPoint x: 35, endPoint y: 35, distance: 60.0
click at [35, 35] on header "Workflow stairpro Views Save new view None (Default) edit Show/Hide statuses Sh…" at bounding box center [300, 35] width 575 height 20
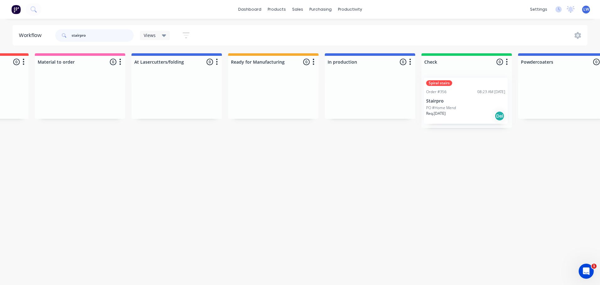
scroll to position [0, 270]
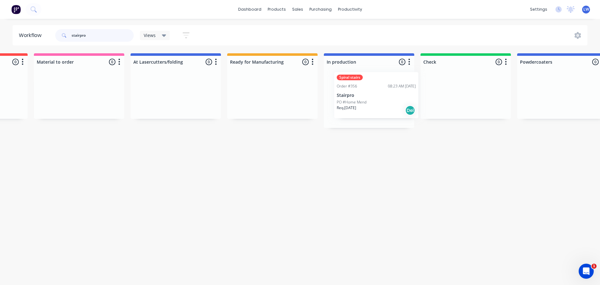
drag, startPoint x: 45, startPoint y: 157, endPoint x: 363, endPoint y: 102, distance: 322.4
click at [363, 102] on div "Submitted 2 Status colour #273444 hex #273444 Save Cancel Summaries Total order…" at bounding box center [386, 115] width 1320 height 124
drag, startPoint x: 95, startPoint y: 37, endPoint x: 5, endPoint y: 35, distance: 89.8
click at [5, 35] on div "Workflow stairpro Views Save new view None (Default) edit Show/Hide statuses Sh…" at bounding box center [300, 35] width 600 height 20
type input "ideal"
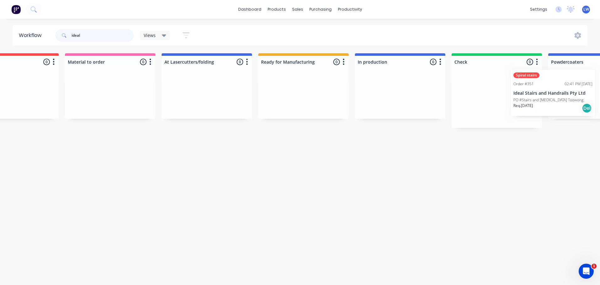
scroll to position [0, 250]
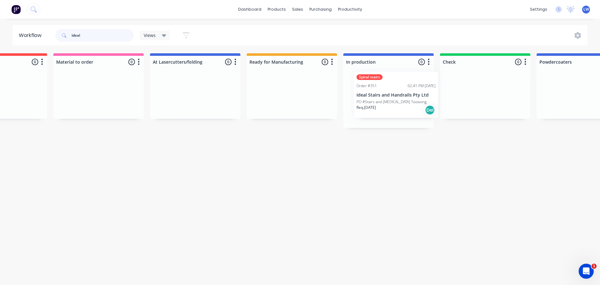
drag, startPoint x: 46, startPoint y: 91, endPoint x: 383, endPoint y: 87, distance: 337.8
click at [383, 87] on div "Submitted 1 Status colour #273444 hex #273444 Save Cancel Summaries Total order…" at bounding box center [405, 90] width 1320 height 75
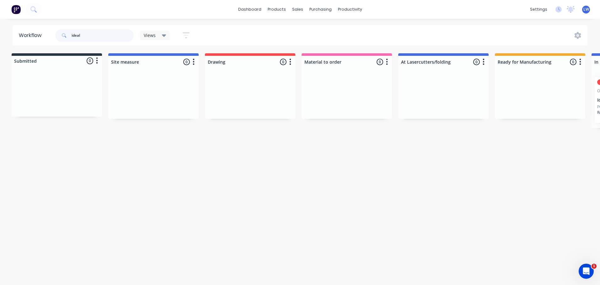
scroll to position [0, 0]
drag, startPoint x: 85, startPoint y: 36, endPoint x: 35, endPoint y: 35, distance: 50.2
click at [41, 35] on header "Workflow ideal Views Save new view None (Default) edit Show/Hide statuses Show …" at bounding box center [300, 35] width 575 height 20
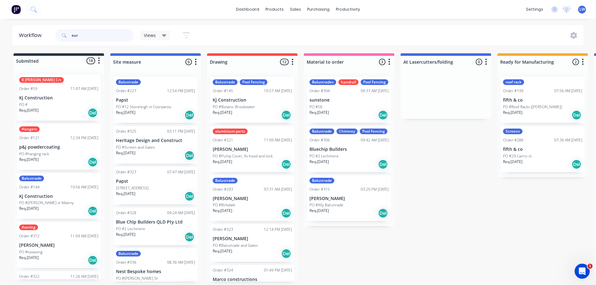
type input "euro"
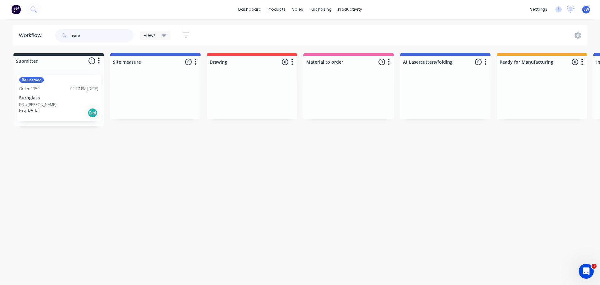
drag, startPoint x: 86, startPoint y: 35, endPoint x: 38, endPoint y: 35, distance: 47.7
click at [38, 35] on header "Workflow euro Views Save new view None (Default) edit Show/Hide statuses Show l…" at bounding box center [300, 35] width 575 height 20
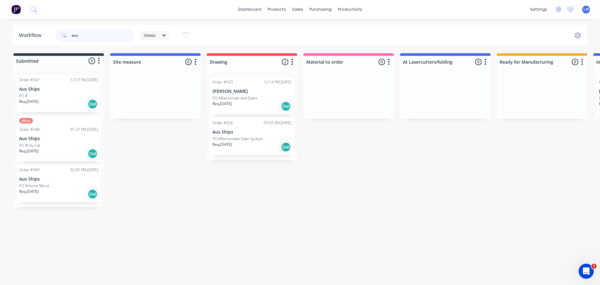
type input "aus"
click at [46, 182] on div "Order #349 02:05 PM 08/09/25 Aus Ships PO #Home Mend Req. 08/09/25 Del" at bounding box center [59, 184] width 84 height 38
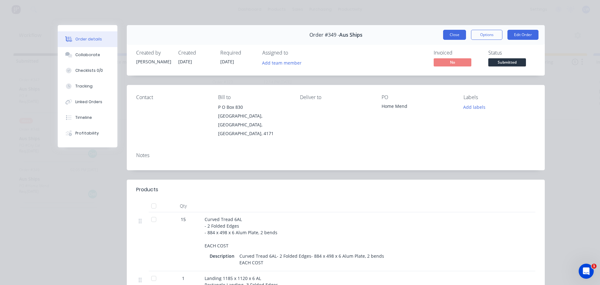
click at [452, 35] on button "Close" at bounding box center [454, 35] width 23 height 10
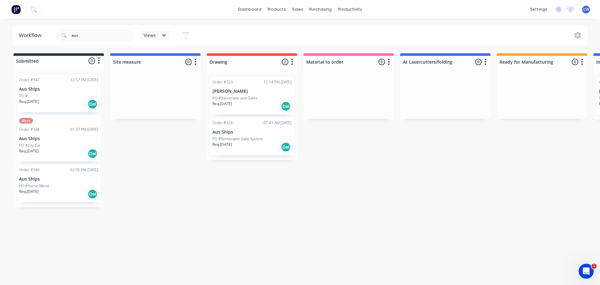
click at [50, 91] on p "Aus Ships" at bounding box center [58, 89] width 79 height 5
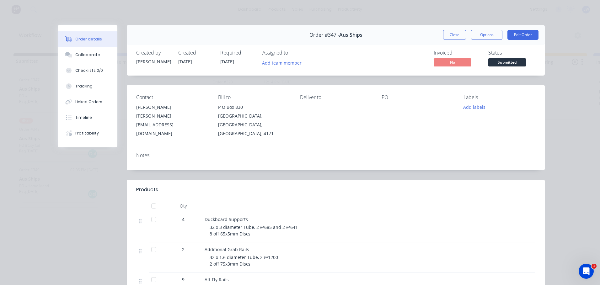
click at [385, 104] on div at bounding box center [418, 107] width 72 height 9
click at [377, 107] on div "Contact Tommy Ericson tommy@ausships.com Bill to P O Box 830 Bulimba, Queenslan…" at bounding box center [336, 116] width 418 height 62
click at [386, 104] on div at bounding box center [418, 107] width 72 height 9
click at [529, 35] on button "Edit Order" at bounding box center [523, 35] width 31 height 10
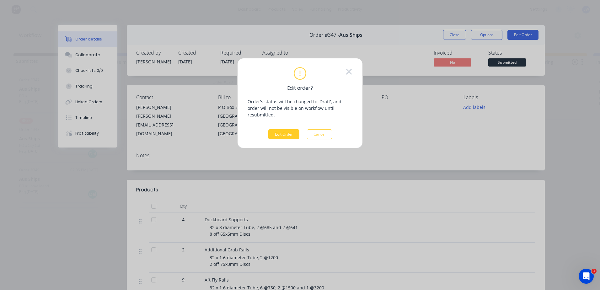
click at [275, 129] on button "Edit Order" at bounding box center [283, 134] width 31 height 10
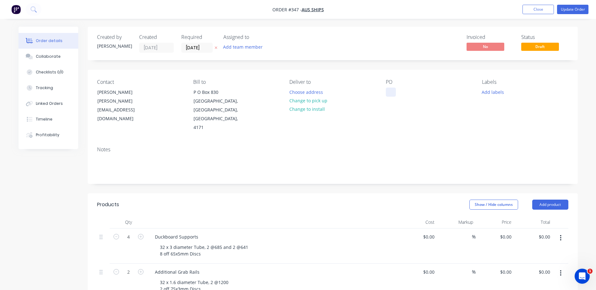
click at [393, 91] on div at bounding box center [391, 92] width 10 height 9
click at [564, 8] on button "Update Order" at bounding box center [572, 9] width 31 height 9
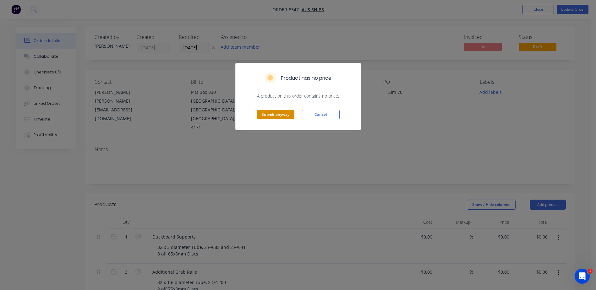
click at [273, 115] on button "Submit anyway" at bounding box center [276, 114] width 38 height 9
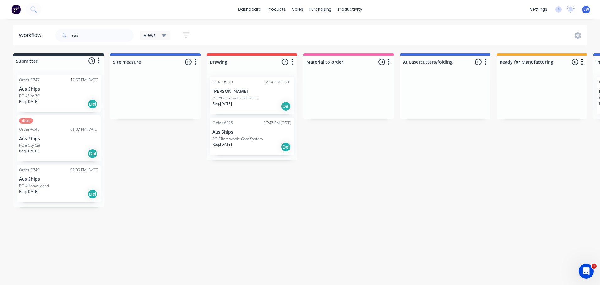
click at [56, 178] on p "Aus Ships" at bounding box center [58, 179] width 79 height 5
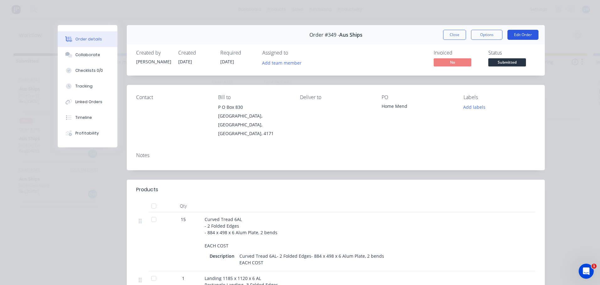
click at [519, 36] on button "Edit Order" at bounding box center [523, 35] width 31 height 10
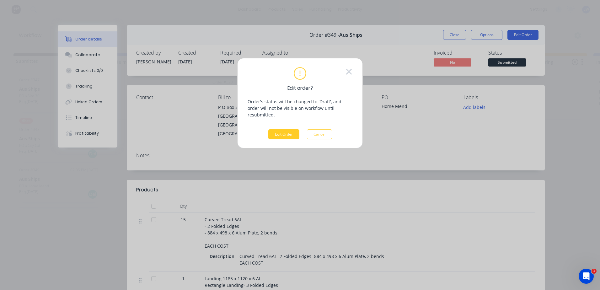
click at [290, 129] on button "Edit Order" at bounding box center [283, 134] width 31 height 10
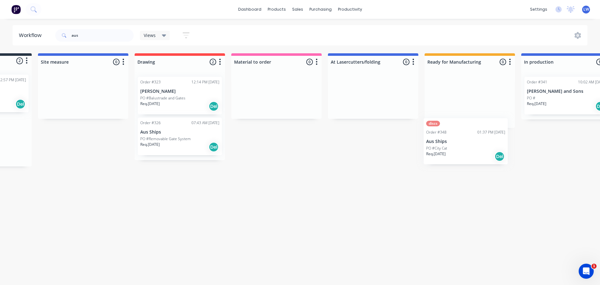
scroll to position [0, 76]
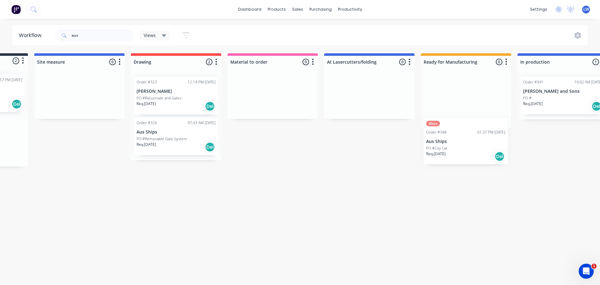
drag, startPoint x: 46, startPoint y: 144, endPoint x: 459, endPoint y: 148, distance: 412.9
click at [459, 148] on div "Submitted 2 Status colour #273444 hex #273444 Save Cancel Summaries Total order…" at bounding box center [579, 109] width 1320 height 113
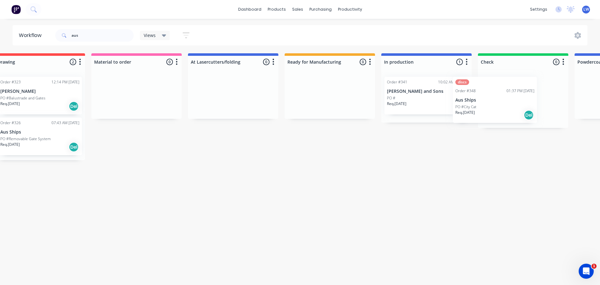
scroll to position [0, 214]
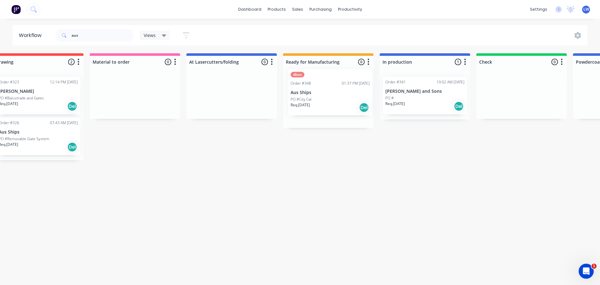
drag, startPoint x: 41, startPoint y: 143, endPoint x: 314, endPoint y: 95, distance: 277.0
click at [315, 95] on div "Submitted 2 Status colour #273444 hex #273444 Save Cancel Summaries Total order…" at bounding box center [441, 109] width 1320 height 113
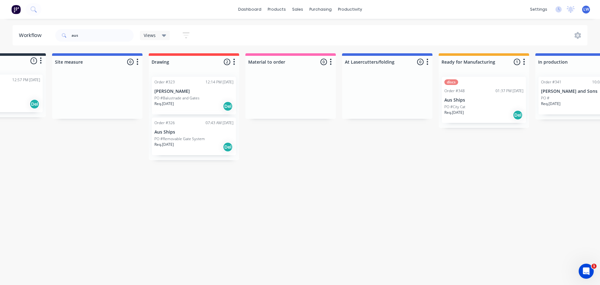
scroll to position [0, 0]
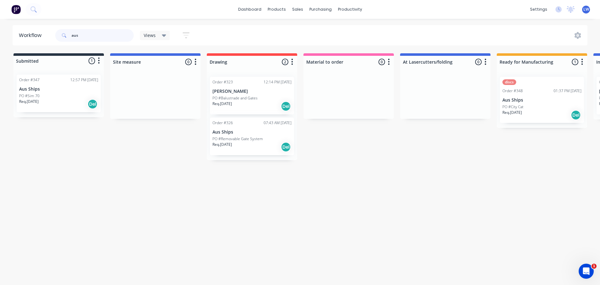
drag, startPoint x: 83, startPoint y: 35, endPoint x: 63, endPoint y: 35, distance: 19.5
click at [63, 35] on div "aus" at bounding box center [94, 35] width 78 height 13
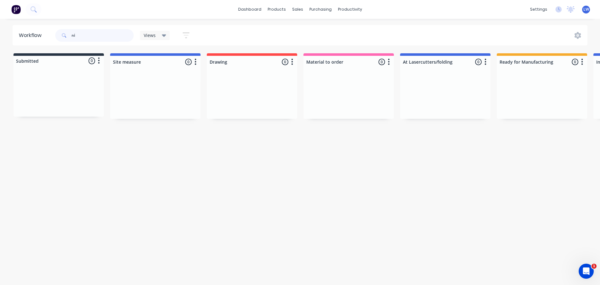
type input "n"
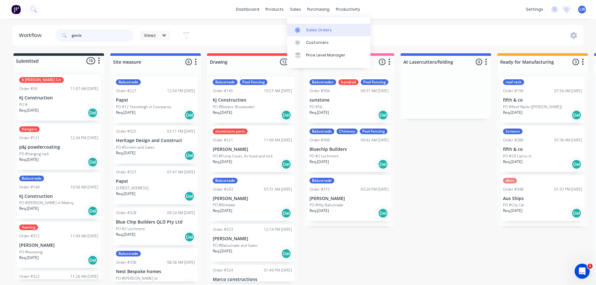
type input "genix"
click at [306, 30] on div "Sales Orders" at bounding box center [319, 30] width 26 height 6
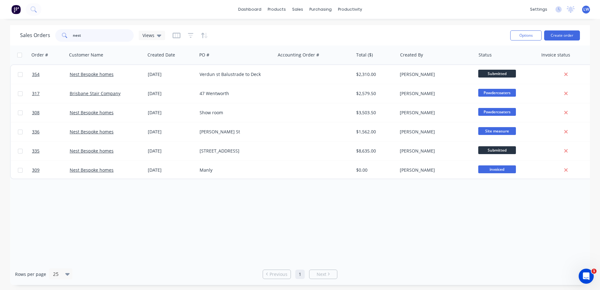
drag, startPoint x: 92, startPoint y: 36, endPoint x: 58, endPoint y: 35, distance: 34.2
click at [58, 35] on div "nest" at bounding box center [94, 35] width 78 height 13
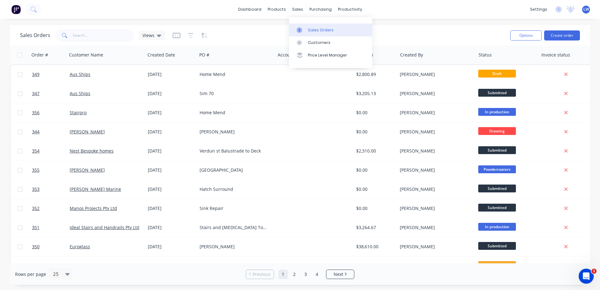
click at [310, 28] on div "Sales Orders" at bounding box center [321, 30] width 26 height 6
click at [565, 38] on button "Create order" at bounding box center [562, 35] width 36 height 10
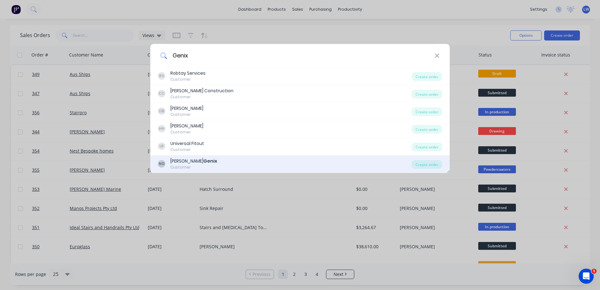
type input "Genix"
click at [203, 163] on b "Genix" at bounding box center [210, 161] width 14 height 6
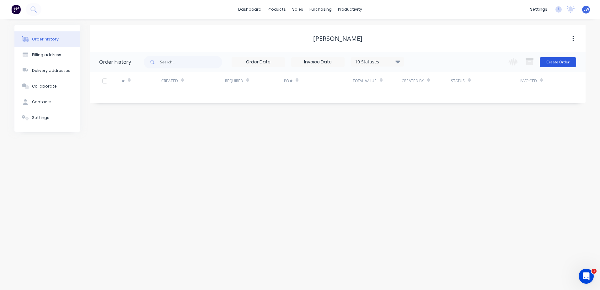
click at [550, 64] on button "Create Order" at bounding box center [558, 62] width 36 height 10
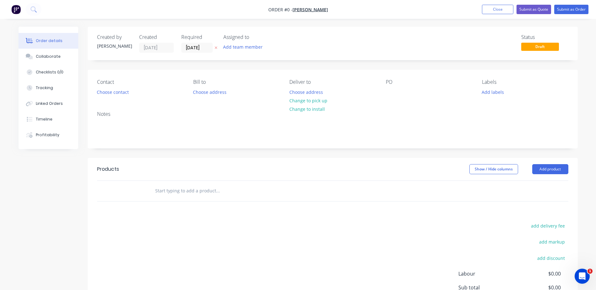
click at [204, 191] on input "text" at bounding box center [218, 191] width 126 height 13
click at [393, 92] on div at bounding box center [391, 92] width 10 height 9
click at [505, 92] on div "Order details Collaborate Checklists 0/0 Tracking Linked Orders Timeline Profit…" at bounding box center [297, 194] width 571 height 335
click at [493, 92] on button "Add labels" at bounding box center [492, 92] width 29 height 8
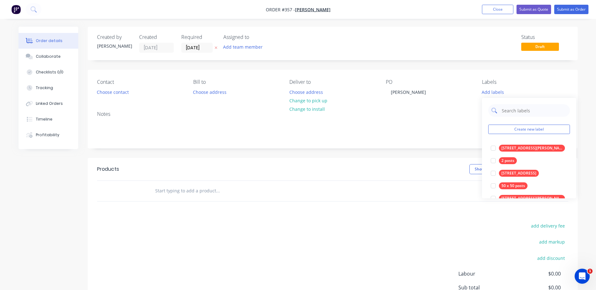
click at [508, 113] on input "text" at bounding box center [534, 110] width 66 height 13
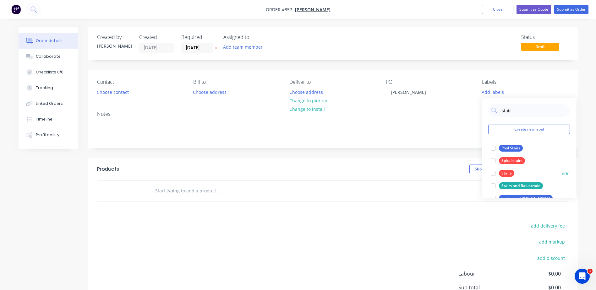
type input "stair"
click at [505, 174] on div "Stairs" at bounding box center [506, 173] width 15 height 7
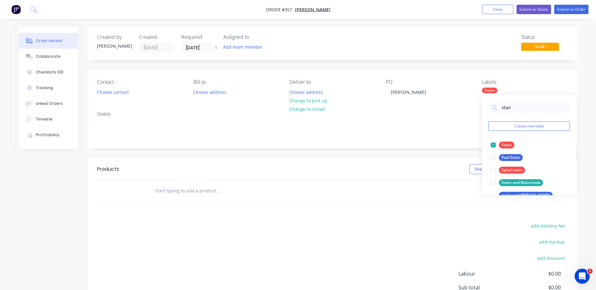
click at [413, 172] on div "Show / Hide columns Add product" at bounding box center [382, 169] width 371 height 10
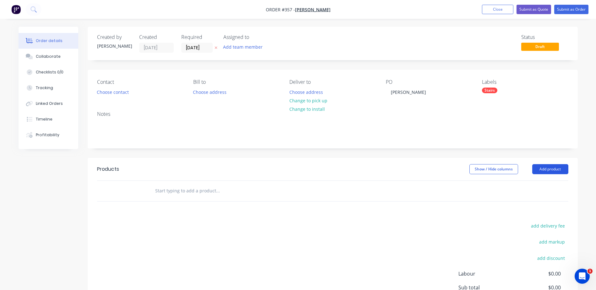
click at [554, 171] on button "Add product" at bounding box center [550, 169] width 36 height 10
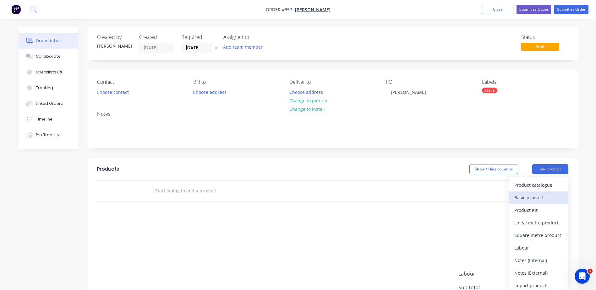
click at [527, 198] on div "Basic product" at bounding box center [538, 197] width 48 height 9
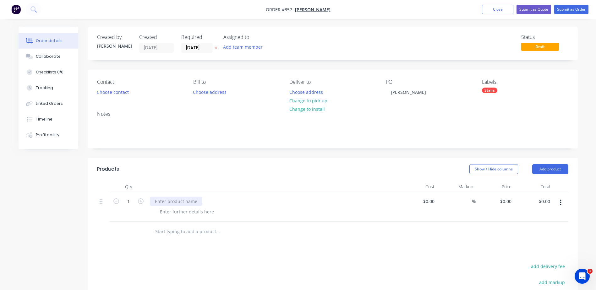
click at [162, 200] on div at bounding box center [176, 201] width 52 height 9
click at [213, 252] on div "Products Show / Hide columns Add product Qty Cost Markup Price Total 1 Stairs $…" at bounding box center [333, 275] width 490 height 235
click at [572, 8] on button "Submit as Order" at bounding box center [571, 9] width 34 height 9
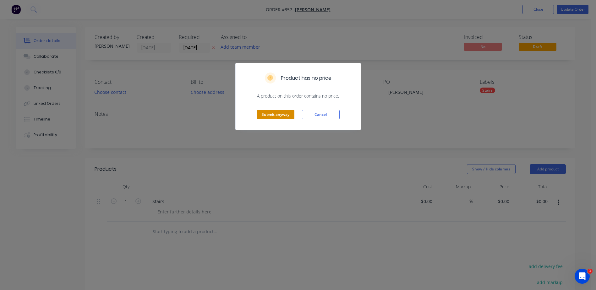
click at [273, 117] on button "Submit anyway" at bounding box center [276, 114] width 38 height 9
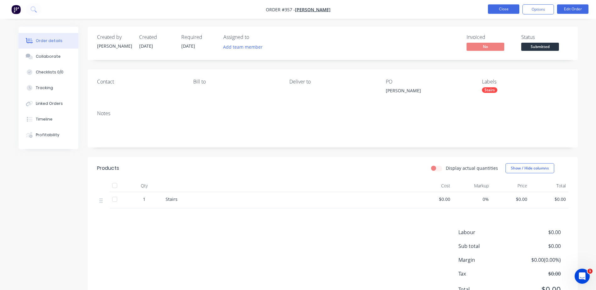
click at [495, 12] on button "Close" at bounding box center [503, 8] width 31 height 9
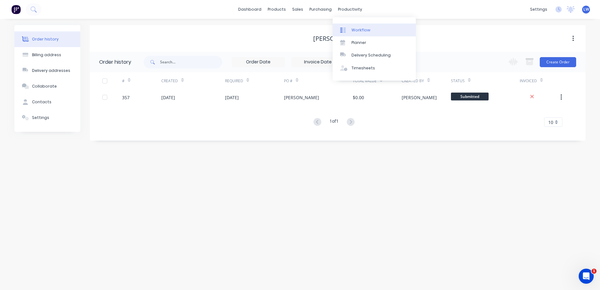
click at [347, 31] on div at bounding box center [344, 30] width 9 height 6
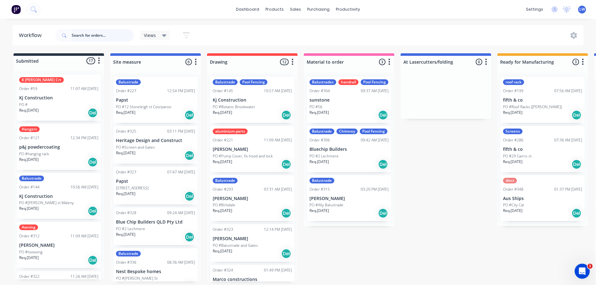
click at [95, 35] on input "text" at bounding box center [103, 35] width 62 height 13
type input "nick"
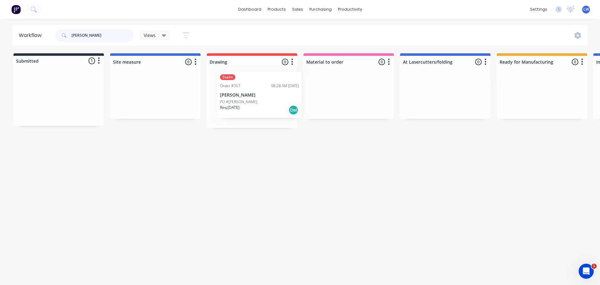
drag, startPoint x: 39, startPoint y: 94, endPoint x: 242, endPoint y: 91, distance: 203.5
drag, startPoint x: 84, startPoint y: 39, endPoint x: 4, endPoint y: 23, distance: 81.0
click at [25, 32] on header "Workflow nick Views Save new view None (Default) edit Show/Hide statuses Show l…" at bounding box center [300, 35] width 575 height 20
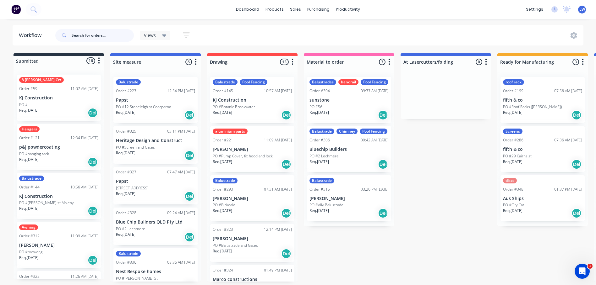
type input "b"
type input "nat"
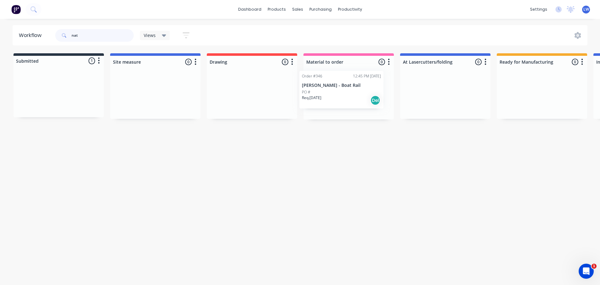
drag, startPoint x: 46, startPoint y: 93, endPoint x: 334, endPoint y: 89, distance: 287.9
drag, startPoint x: 87, startPoint y: 35, endPoint x: 55, endPoint y: 36, distance: 32.3
click at [55, 36] on div "nat Views Save new view None (Default) edit Show/Hide statuses Show line item c…" at bounding box center [125, 35] width 143 height 19
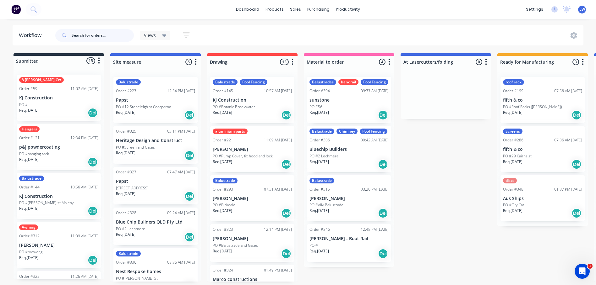
click at [84, 35] on input "text" at bounding box center [103, 35] width 62 height 13
type input "manos"
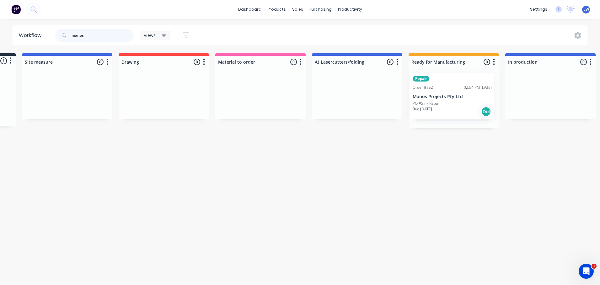
scroll to position [0, 89]
drag, startPoint x: 58, startPoint y: 98, endPoint x: 447, endPoint y: 94, distance: 389.0
click at [447, 94] on div "Submitted 1 Status colour #273444 hex #273444 Save Cancel Summaries Total order…" at bounding box center [566, 90] width 1320 height 75
drag, startPoint x: 93, startPoint y: 36, endPoint x: 32, endPoint y: 36, distance: 61.2
click at [32, 36] on header "Workflow manos Views Save new view None (Default) edit Show/Hide statuses Show …" at bounding box center [300, 35] width 575 height 20
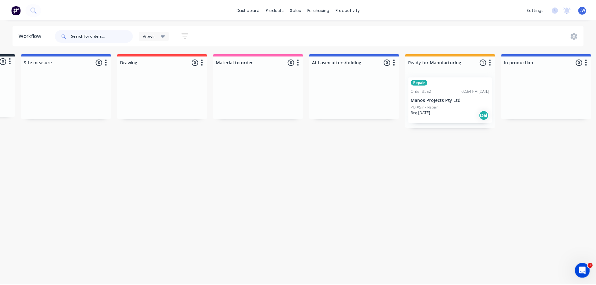
scroll to position [0, 0]
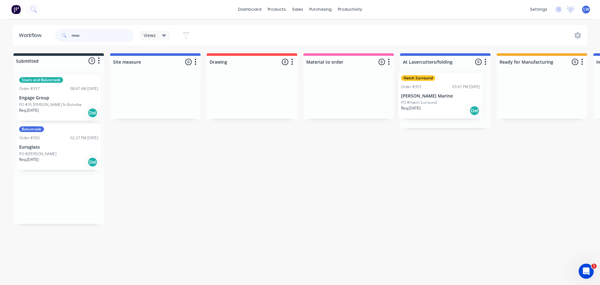
drag, startPoint x: 51, startPoint y: 195, endPoint x: 434, endPoint y: 95, distance: 396.4
drag, startPoint x: 85, startPoint y: 35, endPoint x: 58, endPoint y: 32, distance: 27.3
click at [58, 32] on div "moo" at bounding box center [94, 35] width 78 height 13
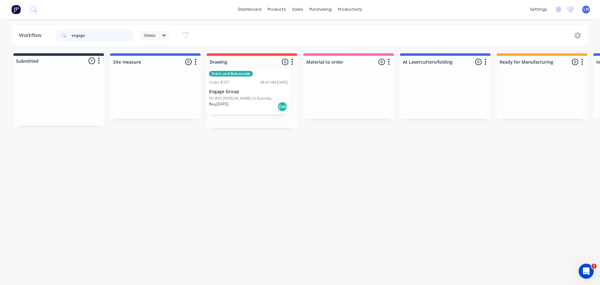
drag, startPoint x: 43, startPoint y: 94, endPoint x: 236, endPoint y: 89, distance: 193.4
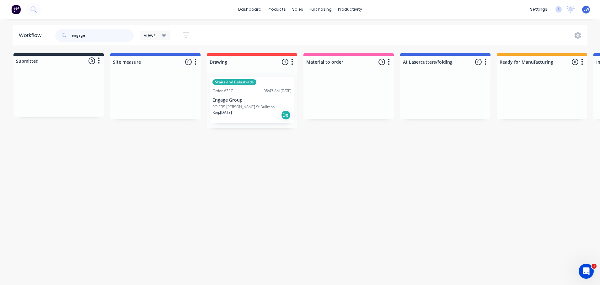
type input "engage"
click at [54, 79] on div at bounding box center [59, 93] width 90 height 47
click at [47, 176] on div "Workflow engage Views Save new view None (Default) edit Show/Hide statuses Show…" at bounding box center [300, 149] width 600 height 248
drag, startPoint x: 97, startPoint y: 34, endPoint x: 27, endPoint y: 29, distance: 70.2
click at [28, 33] on header "Workflow engage Views Save new view None (Default) edit Show/Hide statuses Show…" at bounding box center [300, 35] width 575 height 20
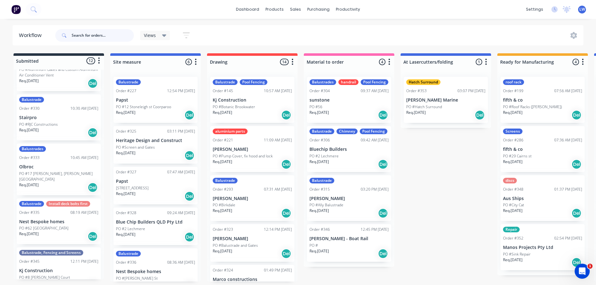
scroll to position [220, 0]
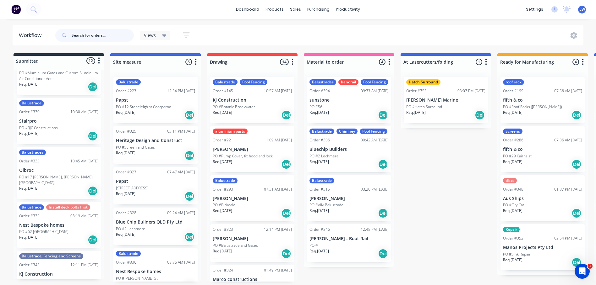
click at [83, 38] on input "text" at bounding box center [103, 35] width 62 height 13
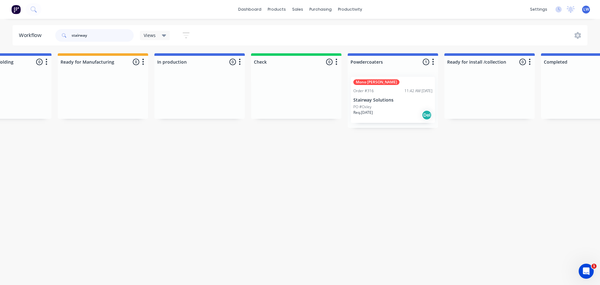
scroll to position [0, 580]
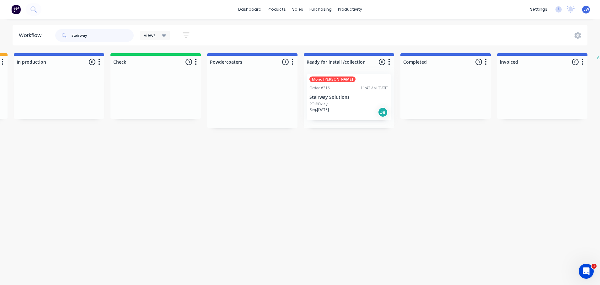
drag, startPoint x: 248, startPoint y: 94, endPoint x: 348, endPoint y: 91, distance: 100.5
click at [348, 91] on div "Submitted 0 Status colour #273444 hex #273444 Save Cancel Summaries Total order…" at bounding box center [75, 90] width 1320 height 75
type input "stairway"
click at [357, 85] on div "Mono Stringer Order #316 11:42 AM 14/07/25 Stairway Solutions PO #Oxley Req. 14…" at bounding box center [349, 100] width 84 height 46
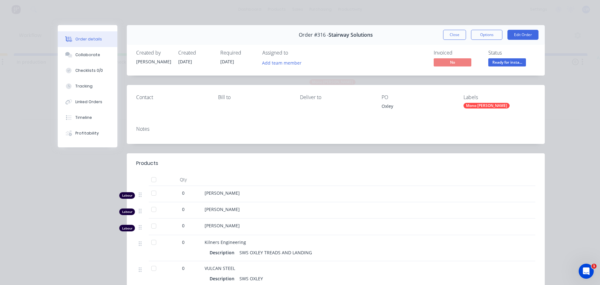
click at [486, 108] on div "Mono [PERSON_NAME]" at bounding box center [487, 106] width 46 height 6
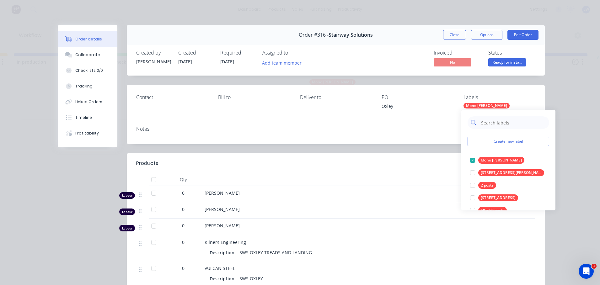
click at [496, 124] on input "text" at bounding box center [514, 122] width 66 height 13
click at [482, 142] on button "Create new label" at bounding box center [509, 141] width 82 height 9
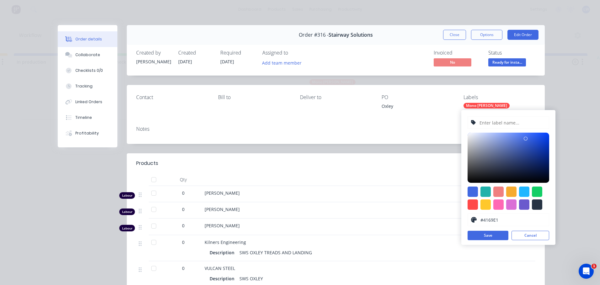
click at [506, 126] on input "text" at bounding box center [512, 123] width 67 height 12
type input "fix tread"
click at [471, 207] on div at bounding box center [473, 205] width 10 height 10
type input "#FF4949"
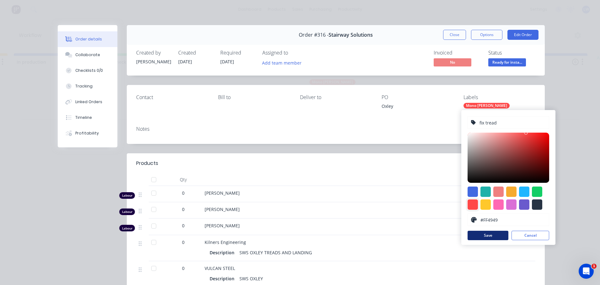
click at [497, 235] on button "Save" at bounding box center [488, 235] width 41 height 9
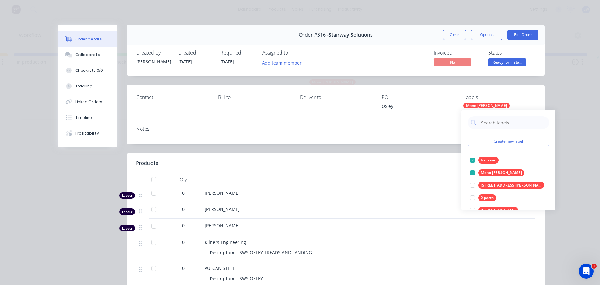
click at [417, 131] on div "Notes" at bounding box center [335, 129] width 399 height 6
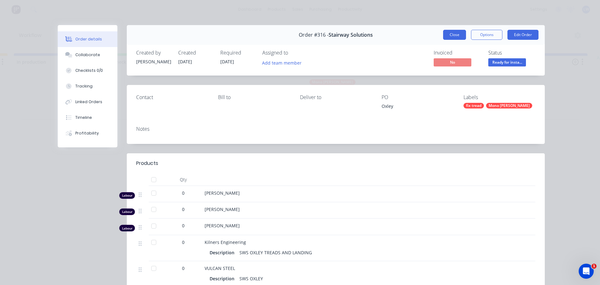
click at [452, 32] on button "Close" at bounding box center [454, 35] width 23 height 10
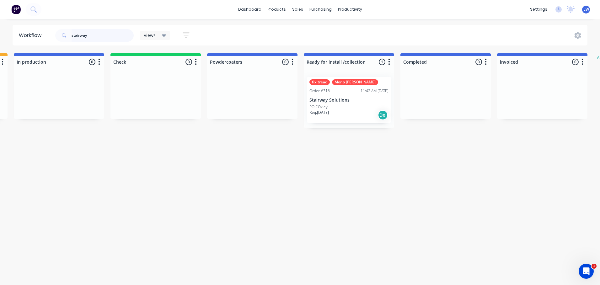
drag, startPoint x: 80, startPoint y: 34, endPoint x: 49, endPoint y: 37, distance: 31.8
click at [49, 37] on header "Workflow stairway Views Save new view None (Default) edit Show/Hide statuses Sh…" at bounding box center [300, 35] width 575 height 20
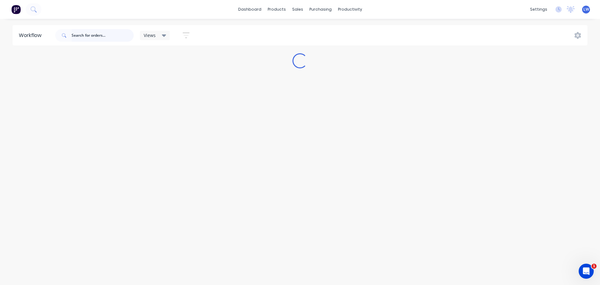
scroll to position [0, 0]
click at [301, 252] on html "dashboard products sales purchasing productivity dashboard products Product Cat…" at bounding box center [300, 126] width 600 height 252
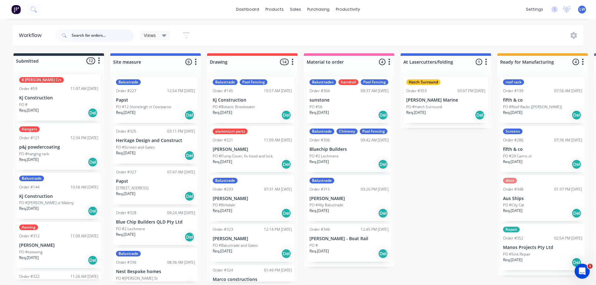
click at [85, 35] on input "text" at bounding box center [103, 35] width 62 height 13
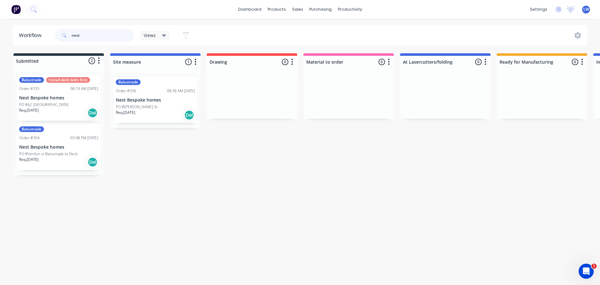
drag, startPoint x: 83, startPoint y: 37, endPoint x: 16, endPoint y: 34, distance: 66.6
click at [16, 34] on header "Workflow nest Views Save new view None (Default) edit Show/Hide statuses Show l…" at bounding box center [300, 35] width 575 height 20
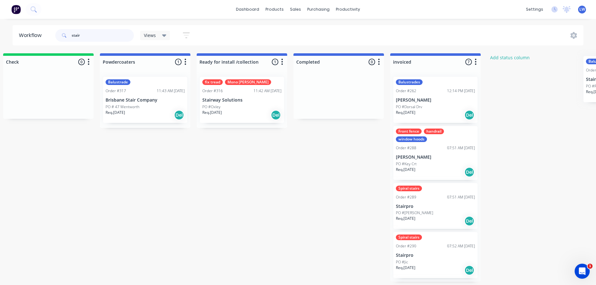
scroll to position [0, 725]
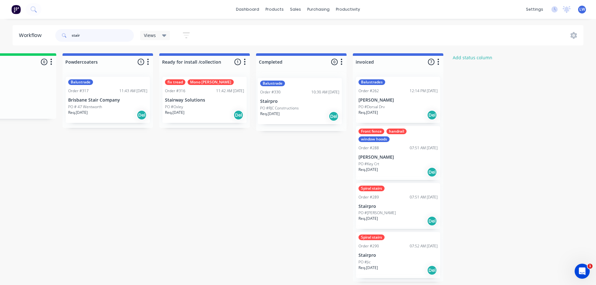
drag, startPoint x: 59, startPoint y: 96, endPoint x: 303, endPoint y: 99, distance: 244.0
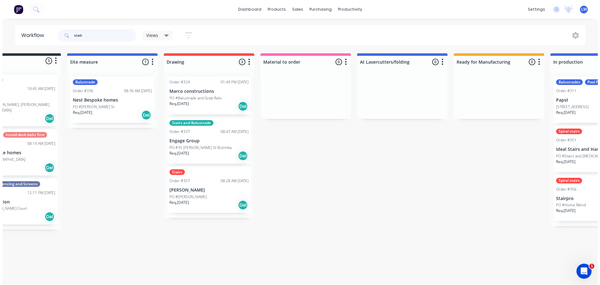
scroll to position [0, 0]
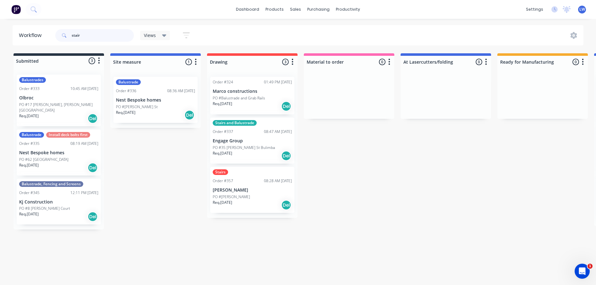
drag, startPoint x: 84, startPoint y: 35, endPoint x: 62, endPoint y: 34, distance: 22.0
click at [62, 34] on div "stair" at bounding box center [94, 35] width 78 height 13
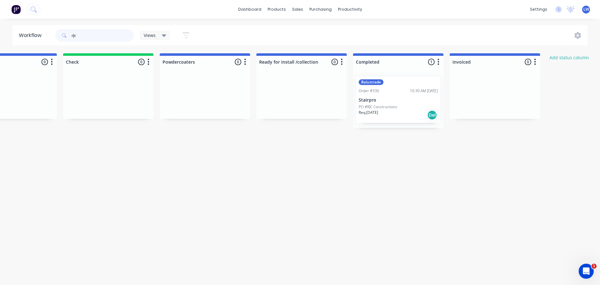
scroll to position [0, 629]
click at [386, 97] on div "Balustrade Order #330 10:30 AM 04/09/25 Stairpro PO #RJC Constructions Req. 04/…" at bounding box center [396, 100] width 84 height 46
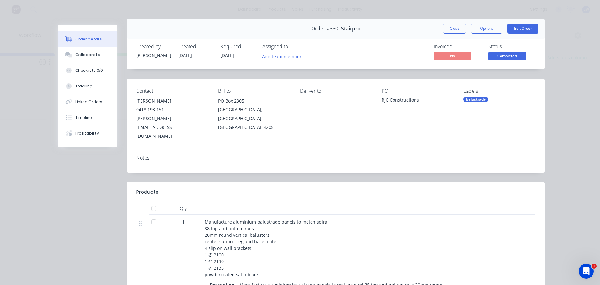
scroll to position [0, 0]
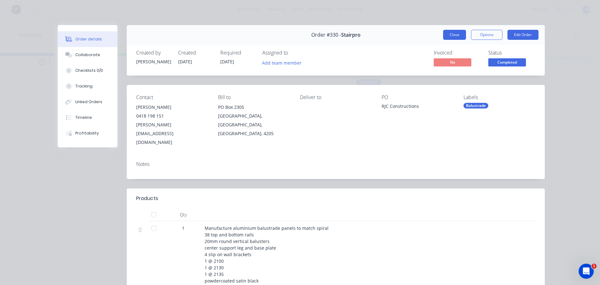
click at [449, 34] on button "Close" at bounding box center [454, 35] width 23 height 10
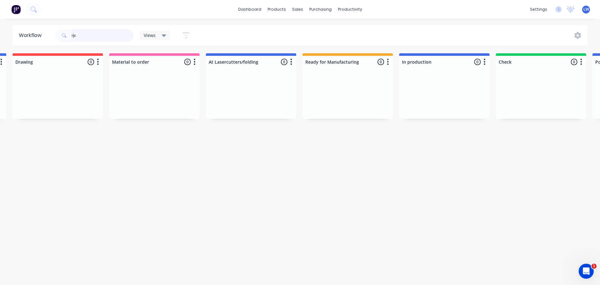
scroll to position [0, 629]
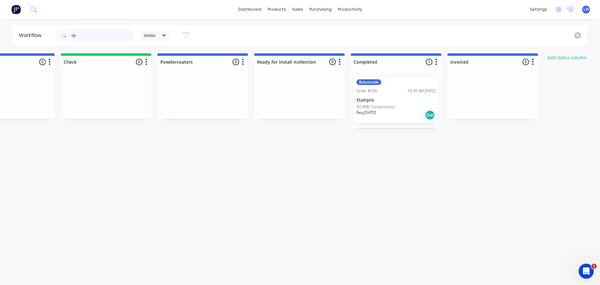
drag, startPoint x: 94, startPoint y: 35, endPoint x: 45, endPoint y: 34, distance: 49.6
click at [45, 34] on header "Workflow rjc Views Save new view None (Default) edit Show/Hide statuses Show li…" at bounding box center [300, 35] width 575 height 20
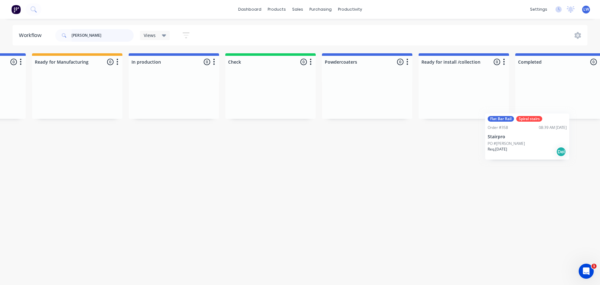
scroll to position [0, 465]
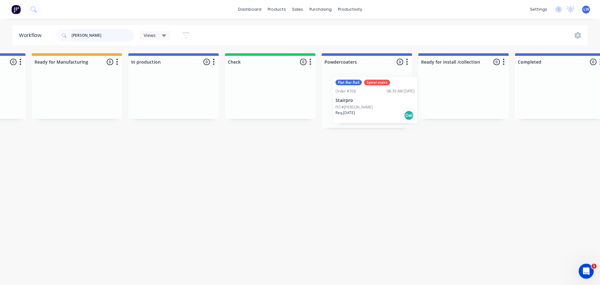
drag, startPoint x: 44, startPoint y: 89, endPoint x: 360, endPoint y: 86, distance: 316.5
click at [360, 86] on div "Submitted 1 Status colour #273444 hex #273444 Save Cancel Summaries Total order…" at bounding box center [190, 90] width 1320 height 75
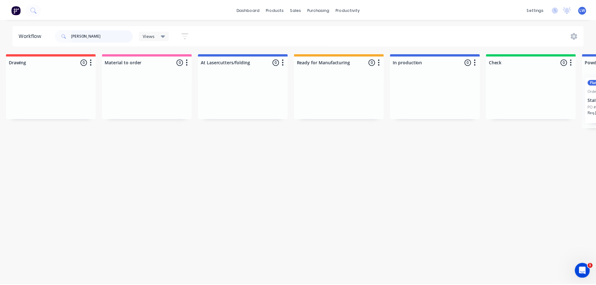
scroll to position [0, 0]
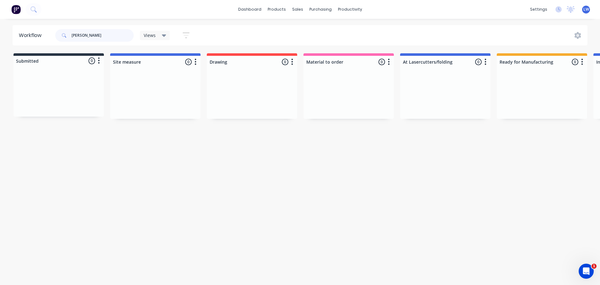
drag, startPoint x: 87, startPoint y: 36, endPoint x: 59, endPoint y: 36, distance: 27.9
click at [59, 36] on div "agnes" at bounding box center [94, 35] width 78 height 13
drag, startPoint x: 86, startPoint y: 35, endPoint x: 30, endPoint y: 28, distance: 56.0
click at [30, 28] on header "Workflow Grim Views Save new view None (Default) edit Show/Hide statuses Show l…" at bounding box center [300, 35] width 575 height 20
type input "stair"
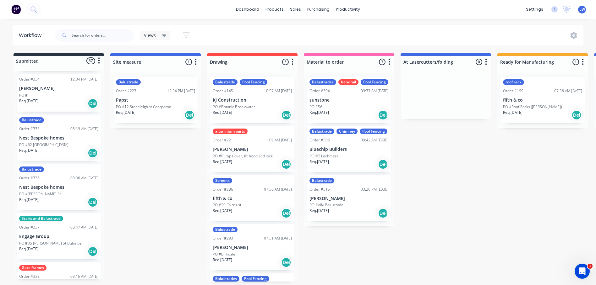
scroll to position [691, 0]
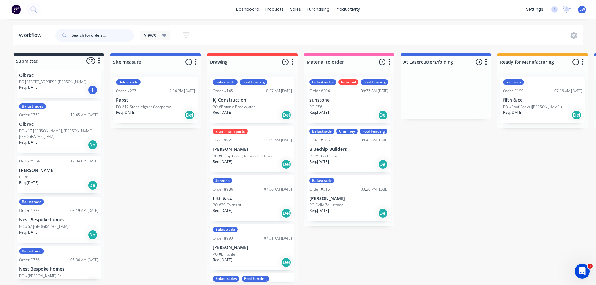
click at [87, 36] on input "text" at bounding box center [103, 35] width 62 height 13
type input "clou"
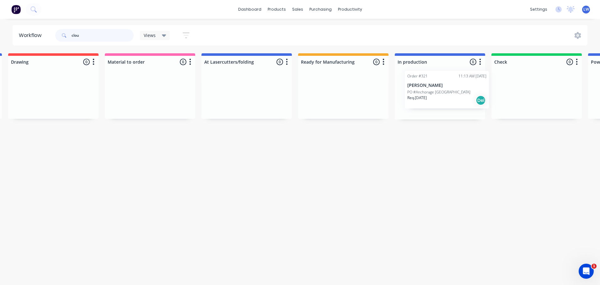
scroll to position [0, 200]
drag, startPoint x: 42, startPoint y: 88, endPoint x: 429, endPoint y: 86, distance: 387.7
click at [429, 86] on div "Submitted 1 Status colour #273444 hex #273444 Save Cancel Summaries Total order…" at bounding box center [456, 167] width 1320 height 229
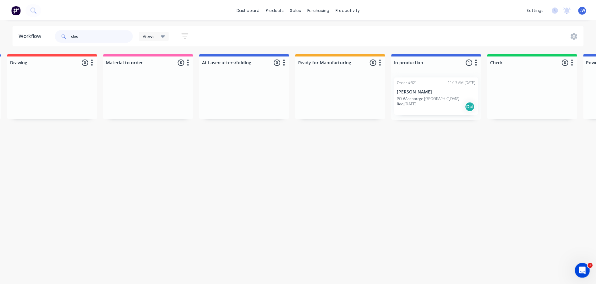
scroll to position [0, 0]
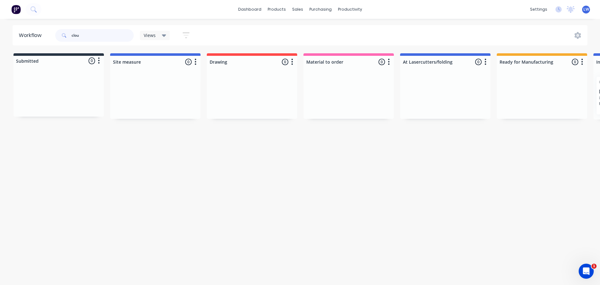
drag, startPoint x: 88, startPoint y: 36, endPoint x: 47, endPoint y: 36, distance: 41.4
click at [47, 36] on header "Workflow clou Views Save new view None (Default) edit Show/Hide statuses Show l…" at bounding box center [300, 35] width 575 height 20
drag, startPoint x: 82, startPoint y: 36, endPoint x: 48, endPoint y: 37, distance: 33.9
click at [48, 37] on header "Workflow rise Views Save new view None (Default) edit Show/Hide statuses Show l…" at bounding box center [300, 35] width 575 height 20
type input "matt"
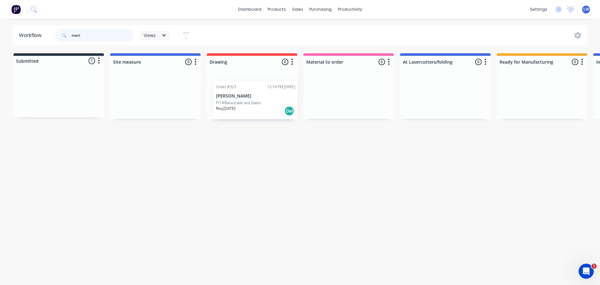
drag, startPoint x: 55, startPoint y: 84, endPoint x: 254, endPoint y: 91, distance: 199.2
drag, startPoint x: 89, startPoint y: 33, endPoint x: 40, endPoint y: 37, distance: 49.1
click at [40, 37] on header "Workflow matt Views Save new view None (Default) edit Show/Hide statuses Show l…" at bounding box center [300, 35] width 575 height 20
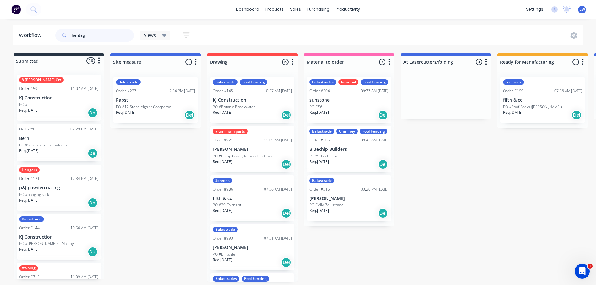
type input "heritage"
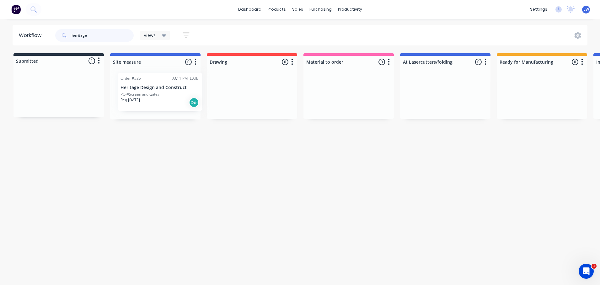
drag, startPoint x: 53, startPoint y: 84, endPoint x: 156, endPoint y: 83, distance: 103.3
drag, startPoint x: 88, startPoint y: 36, endPoint x: 57, endPoint y: 31, distance: 32.1
click at [56, 36] on div "heritage" at bounding box center [94, 35] width 78 height 13
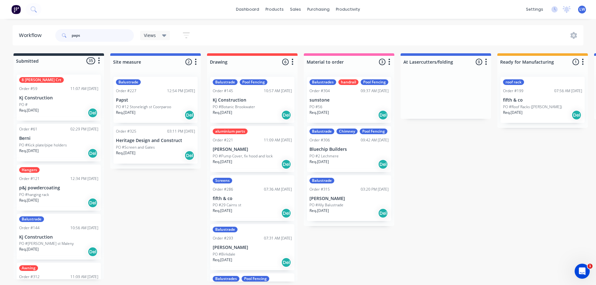
type input "[DEMOGRAPHIC_DATA]"
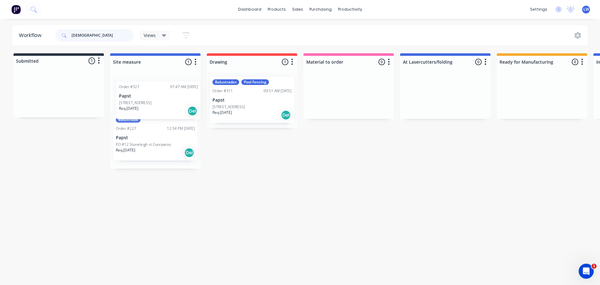
drag, startPoint x: 51, startPoint y: 84, endPoint x: 153, endPoint y: 91, distance: 102.0
drag, startPoint x: 87, startPoint y: 34, endPoint x: 58, endPoint y: 35, distance: 29.3
click at [58, 35] on div "[DEMOGRAPHIC_DATA]" at bounding box center [94, 35] width 78 height 13
type input "tommy"
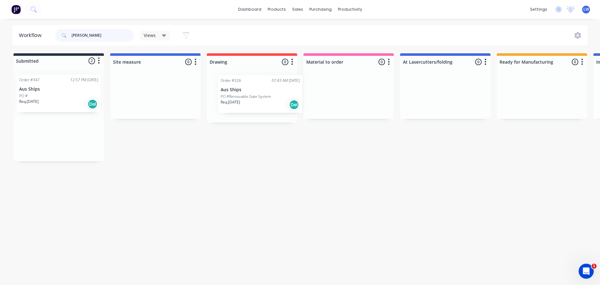
drag, startPoint x: 48, startPoint y: 87, endPoint x: 251, endPoint y: 88, distance: 202.5
drag, startPoint x: 82, startPoint y: 34, endPoint x: 38, endPoint y: 32, distance: 44.3
click at [35, 34] on header "Workflow tommy Views Save new view None (Default) edit Show/Hide statuses Show …" at bounding box center [300, 35] width 575 height 20
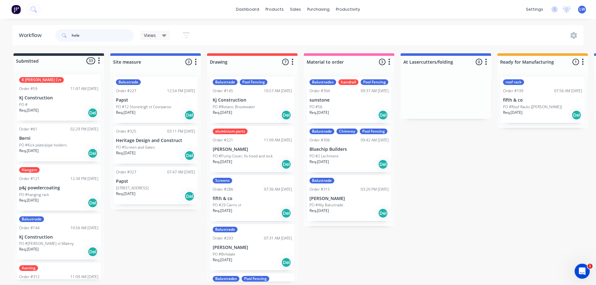
type input "helen"
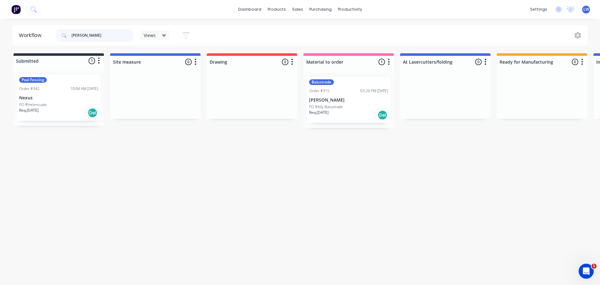
drag, startPoint x: 71, startPoint y: 34, endPoint x: 38, endPoint y: 34, distance: 33.6
click at [38, 34] on header "Workflow helen Views Save new view None (Default) edit Show/Hide statuses Show …" at bounding box center [300, 35] width 575 height 20
type input "blue"
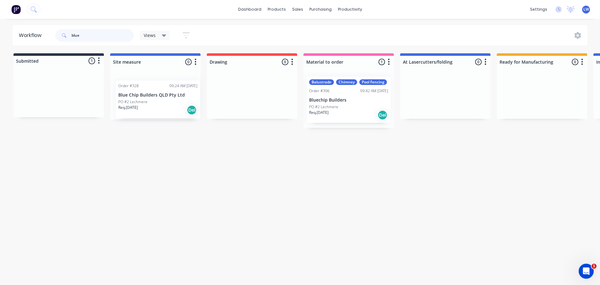
drag, startPoint x: 55, startPoint y: 80, endPoint x: 155, endPoint y: 87, distance: 101.0
drag, startPoint x: 85, startPoint y: 34, endPoint x: 37, endPoint y: 36, distance: 48.7
click at [37, 36] on header "Workflow blue Views Save new view None (Default) edit Show/Hide statuses Show l…" at bounding box center [300, 35] width 575 height 20
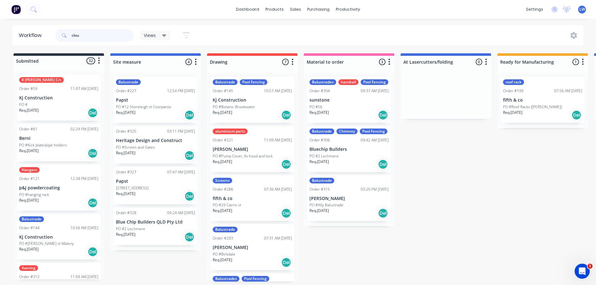
type input "clout"
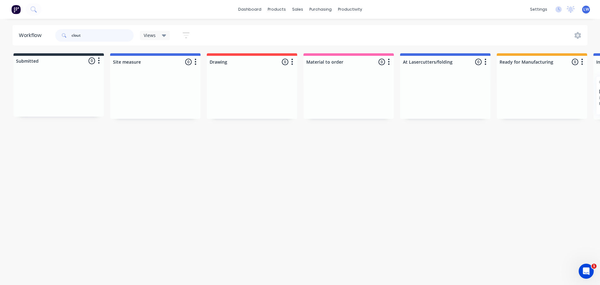
drag, startPoint x: 93, startPoint y: 35, endPoint x: 57, endPoint y: 35, distance: 36.1
click at [57, 35] on div "clout" at bounding box center [94, 35] width 78 height 13
drag, startPoint x: 88, startPoint y: 35, endPoint x: 42, endPoint y: 35, distance: 45.5
click at [42, 35] on header "Workflow clo Views Save new view None (Default) edit Show/Hide statuses Show li…" at bounding box center [300, 35] width 575 height 20
type input "bin"
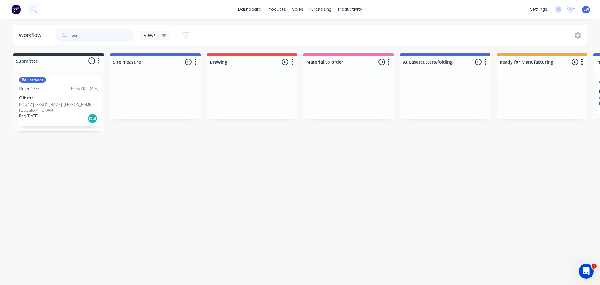
click at [49, 31] on header "Workflow bin Views Save new view None (Default) edit Show/Hide statuses Show li…" at bounding box center [300, 35] width 575 height 20
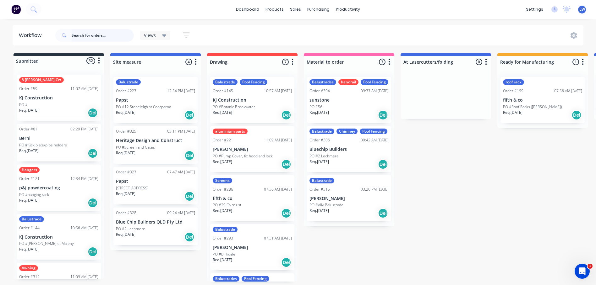
click at [81, 35] on input "text" at bounding box center [103, 35] width 62 height 13
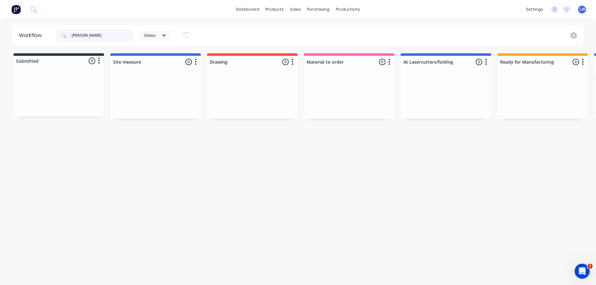
drag, startPoint x: 82, startPoint y: 35, endPoint x: 50, endPoint y: 35, distance: 31.4
click at [50, 35] on header "Workflow paul Views Save new view None (Default) edit Show/Hide statuses Show l…" at bounding box center [298, 35] width 571 height 20
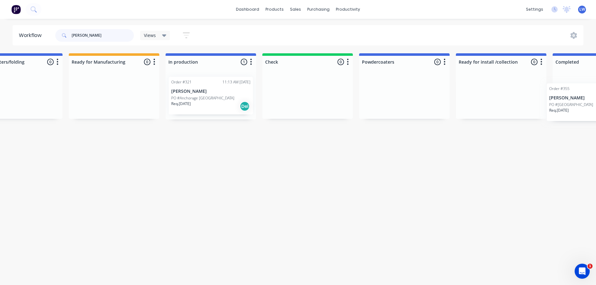
scroll to position [0, 446]
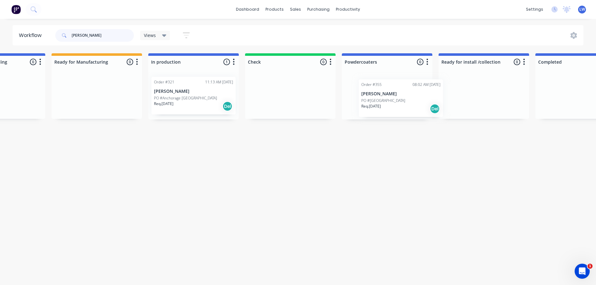
drag, startPoint x: 50, startPoint y: 92, endPoint x: 392, endPoint y: 97, distance: 341.6
click at [392, 97] on div "Submitted 1 Status colour #273444 hex #273444 Save Cancel Summaries Total order…" at bounding box center [210, 167] width 1320 height 229
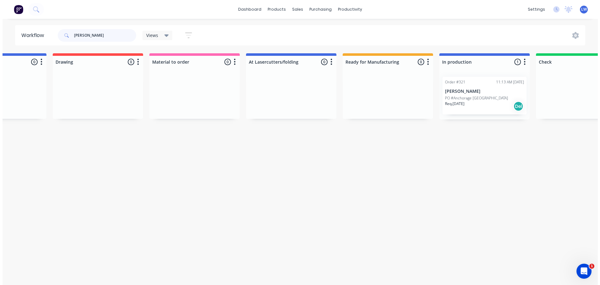
scroll to position [0, 0]
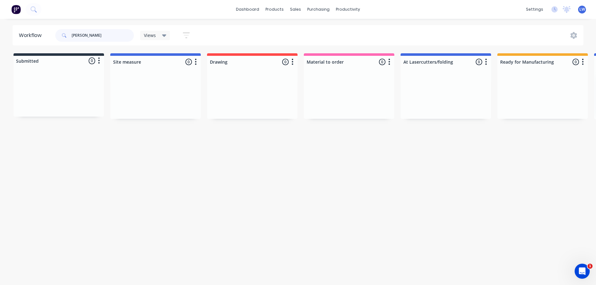
drag, startPoint x: 84, startPoint y: 34, endPoint x: 31, endPoint y: 34, distance: 53.1
click at [31, 34] on header "Workflow paul Views Save new view None (Default) edit Show/Hide statuses Show l…" at bounding box center [298, 35] width 571 height 20
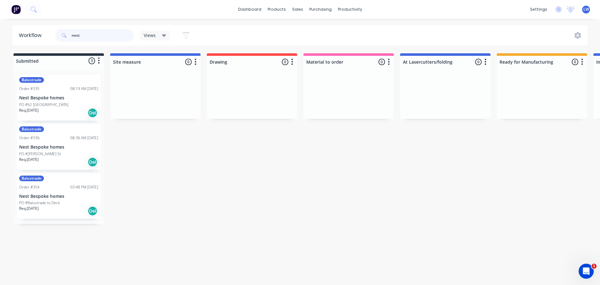
type input "nest"
click at [54, 100] on p "Nest Bespoke homes" at bounding box center [58, 97] width 79 height 5
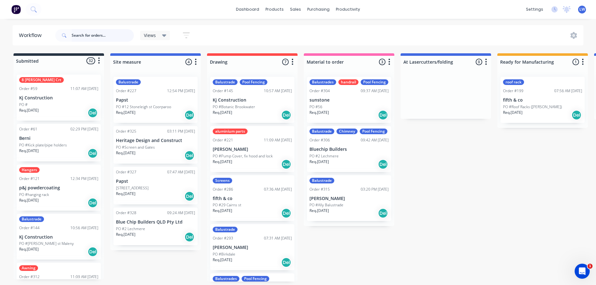
click at [74, 33] on input "text" at bounding box center [103, 35] width 62 height 13
type input "nest"
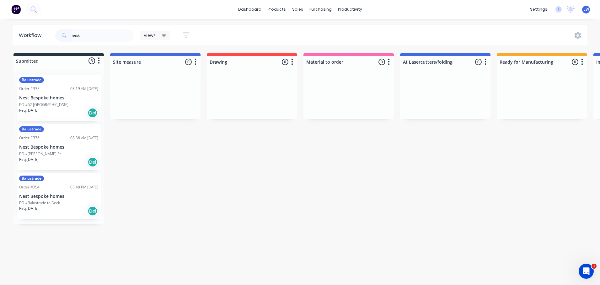
click at [61, 82] on div "Balustrade" at bounding box center [58, 80] width 79 height 6
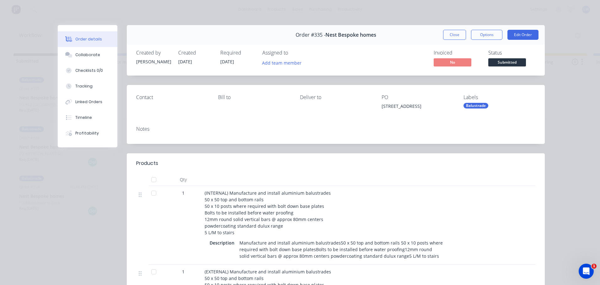
click at [478, 105] on div "Balustrade" at bounding box center [476, 106] width 25 height 6
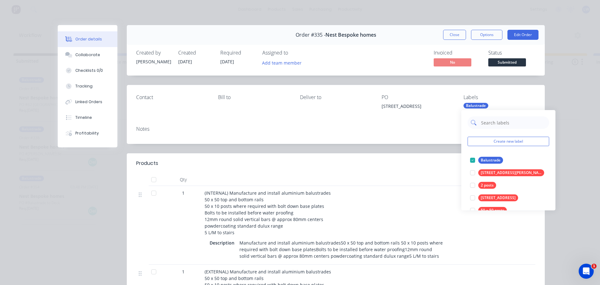
click at [485, 122] on input "text" at bounding box center [514, 122] width 66 height 13
click at [487, 141] on button "Create new label" at bounding box center [509, 141] width 82 height 9
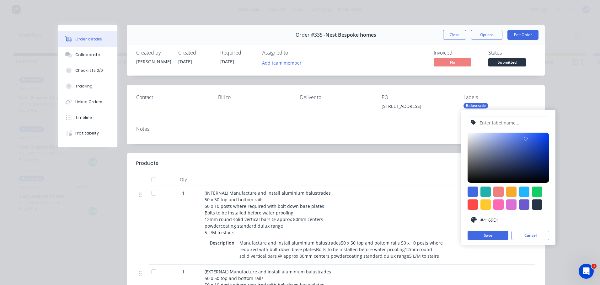
click at [485, 123] on input "text" at bounding box center [512, 123] width 67 height 12
type input "Install deck bolts first"
click at [498, 198] on div at bounding box center [509, 198] width 82 height 23
click at [498, 193] on div at bounding box center [499, 192] width 10 height 10
type input "#F08080"
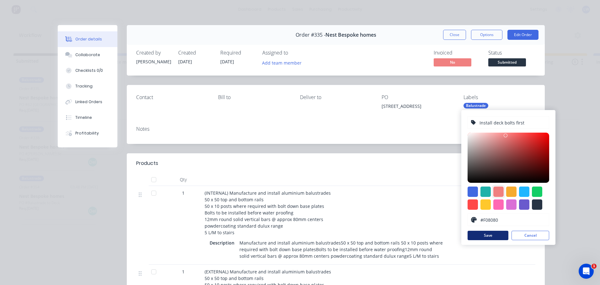
click at [487, 237] on button "Save" at bounding box center [488, 235] width 41 height 9
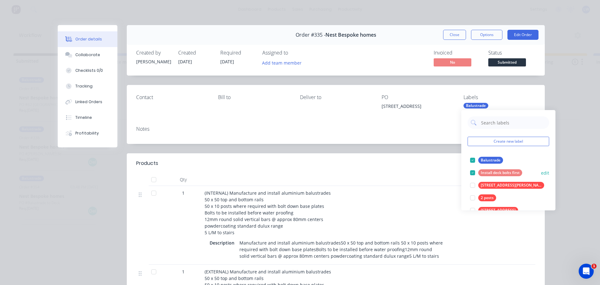
click at [484, 172] on div "Install deck bolts first" at bounding box center [500, 173] width 44 height 7
click at [441, 136] on div "Notes" at bounding box center [336, 132] width 418 height 23
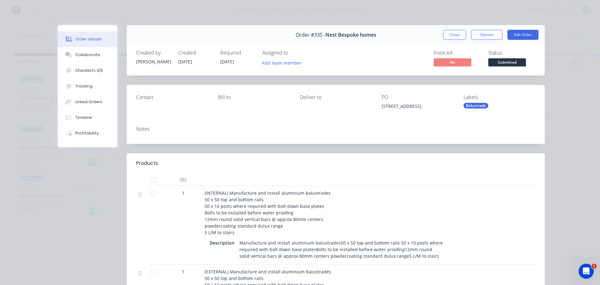
click at [480, 105] on div "Balustrade" at bounding box center [476, 106] width 25 height 6
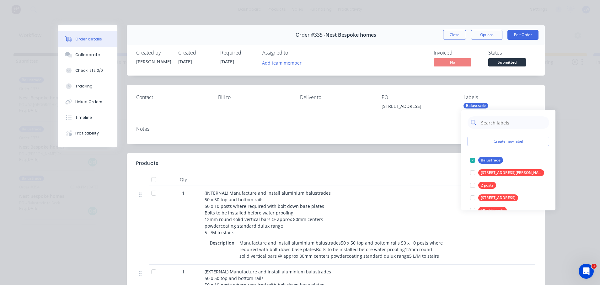
click at [485, 125] on input "text" at bounding box center [514, 122] width 66 height 13
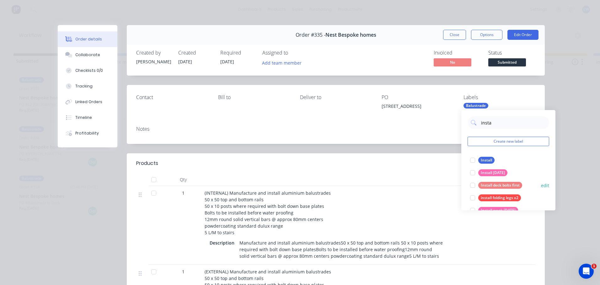
type input "insta"
click at [509, 187] on div "Install deck bolts first" at bounding box center [500, 185] width 44 height 7
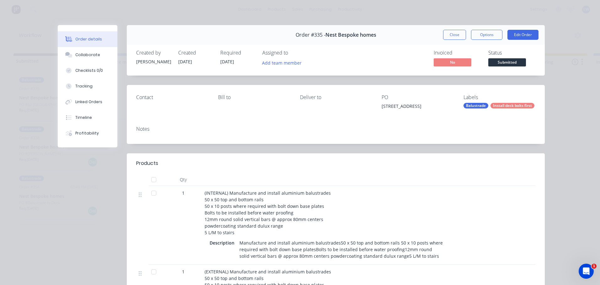
click at [432, 127] on div "Notes" at bounding box center [335, 129] width 399 height 6
click at [145, 13] on div "Order details Collaborate Checklists 0/0 Tracking Linked Orders Timeline Profit…" at bounding box center [300, 142] width 600 height 285
drag, startPoint x: 451, startPoint y: 33, endPoint x: 440, endPoint y: 33, distance: 11.0
click at [451, 33] on button "Close" at bounding box center [454, 35] width 23 height 10
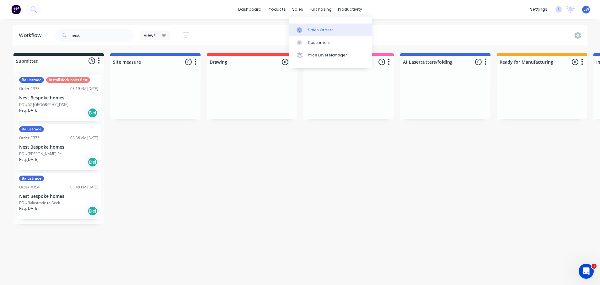
click at [307, 30] on link "Sales Orders" at bounding box center [330, 30] width 83 height 13
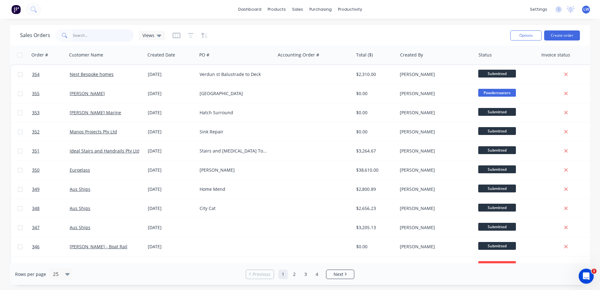
click at [84, 36] on input "text" at bounding box center [103, 35] width 61 height 13
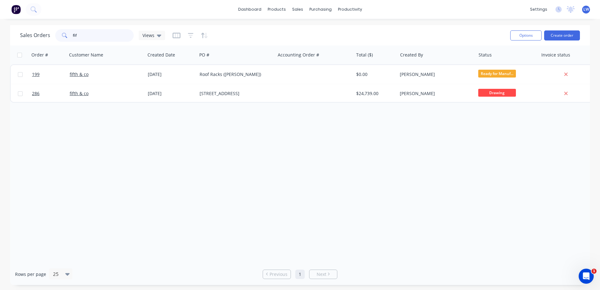
type input "fif"
drag, startPoint x: 89, startPoint y: 35, endPoint x: 51, endPoint y: 35, distance: 37.7
click at [51, 35] on div "Sales Orders fif Views" at bounding box center [92, 35] width 145 height 13
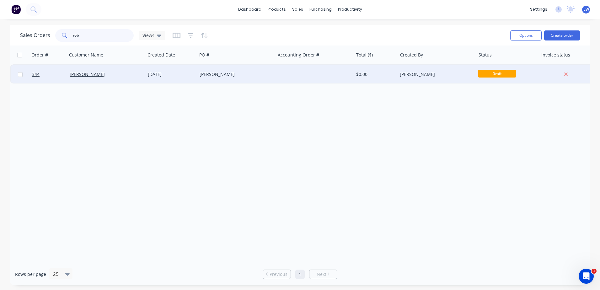
type input "rob"
click at [499, 72] on span "Draft" at bounding box center [497, 74] width 38 height 8
click at [219, 77] on div "[PERSON_NAME]" at bounding box center [235, 74] width 70 height 6
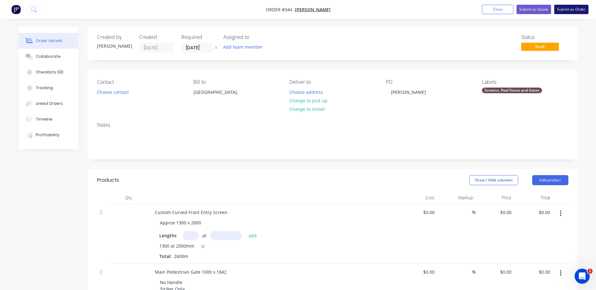
click at [559, 9] on button "Submit as Order" at bounding box center [571, 9] width 34 height 9
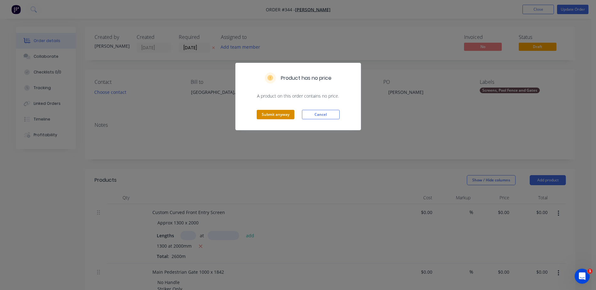
click at [267, 111] on button "Submit anyway" at bounding box center [276, 114] width 38 height 9
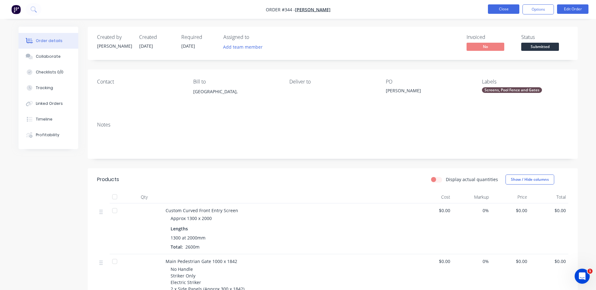
click at [503, 12] on button "Close" at bounding box center [503, 8] width 31 height 9
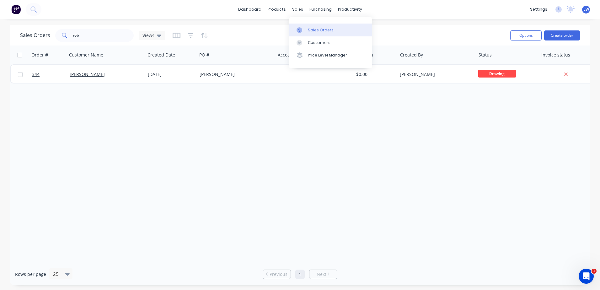
click at [307, 29] on link "Sales Orders" at bounding box center [330, 30] width 83 height 13
drag, startPoint x: 96, startPoint y: 35, endPoint x: 64, endPoint y: 31, distance: 32.6
click at [64, 35] on div "rob" at bounding box center [94, 35] width 78 height 13
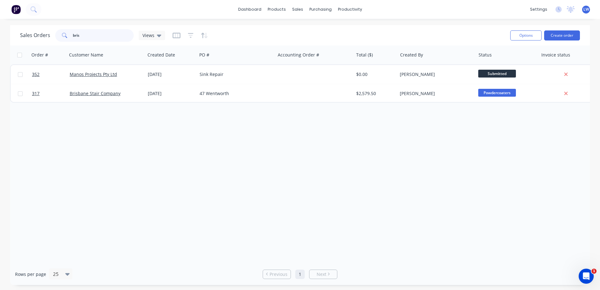
drag, startPoint x: 86, startPoint y: 35, endPoint x: 37, endPoint y: 35, distance: 49.3
click at [37, 35] on div "Sales Orders bris Views" at bounding box center [92, 35] width 145 height 13
drag, startPoint x: 89, startPoint y: 36, endPoint x: 18, endPoint y: 34, distance: 70.7
click at [18, 34] on div "Sales Orders bern Views Options Create order" at bounding box center [300, 35] width 580 height 20
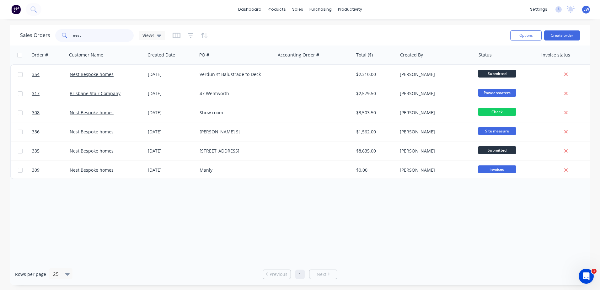
click at [88, 34] on input "nest" at bounding box center [103, 35] width 61 height 13
drag, startPoint x: 91, startPoint y: 36, endPoint x: 29, endPoint y: 37, distance: 62.5
click at [29, 37] on div "Sales Orders nest Views" at bounding box center [92, 35] width 145 height 13
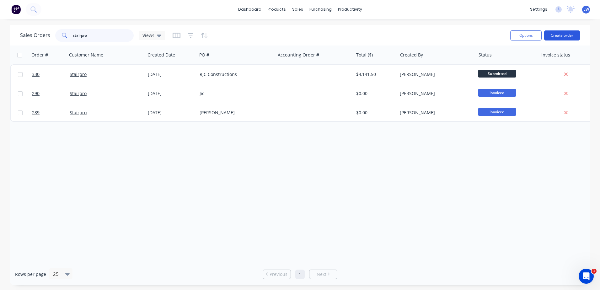
type input "stairpro"
click at [559, 34] on button "Create order" at bounding box center [562, 35] width 36 height 10
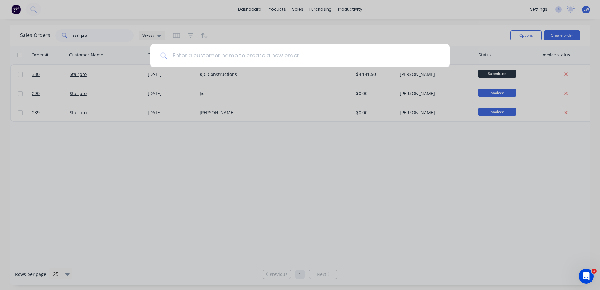
click at [267, 52] on input at bounding box center [303, 56] width 273 height 24
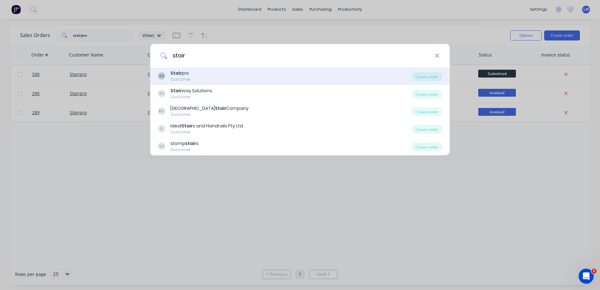
type input "stair"
click at [197, 78] on div "SS Stair pro Customer" at bounding box center [285, 76] width 254 height 12
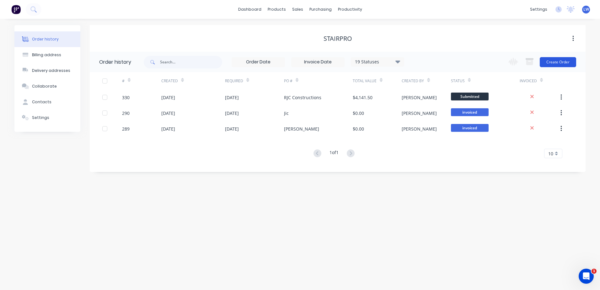
click at [555, 64] on button "Create Order" at bounding box center [558, 62] width 36 height 10
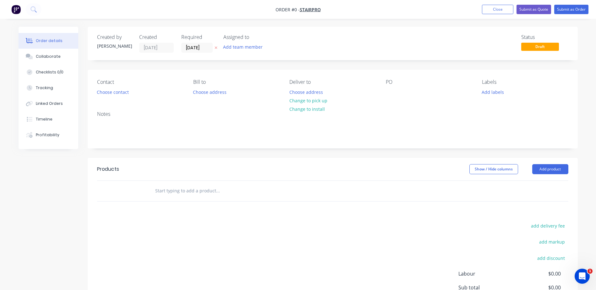
click at [398, 92] on div "PO" at bounding box center [429, 88] width 86 height 18
click at [388, 94] on div at bounding box center [391, 92] width 10 height 9
click at [495, 93] on div "Order details Collaborate Checklists 0/0 Tracking Linked Orders Timeline Profit…" at bounding box center [297, 194] width 571 height 335
click at [495, 93] on button "Add labels" at bounding box center [492, 92] width 29 height 8
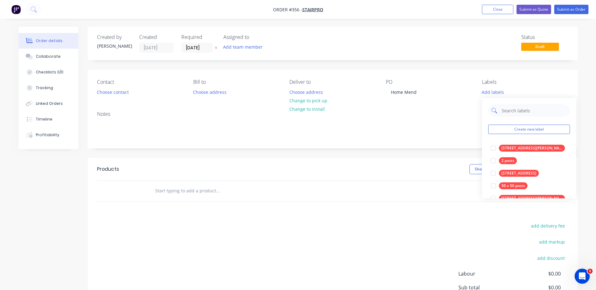
click at [504, 111] on input "text" at bounding box center [534, 110] width 66 height 13
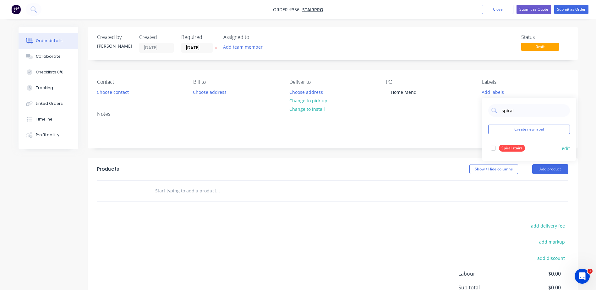
type input "spiral"
click at [511, 147] on div "Spiral stairs" at bounding box center [512, 148] width 26 height 7
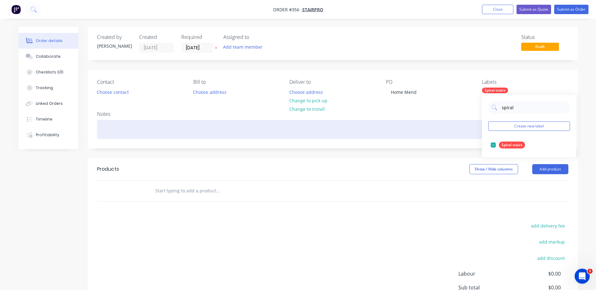
click at [422, 135] on div at bounding box center [332, 129] width 471 height 19
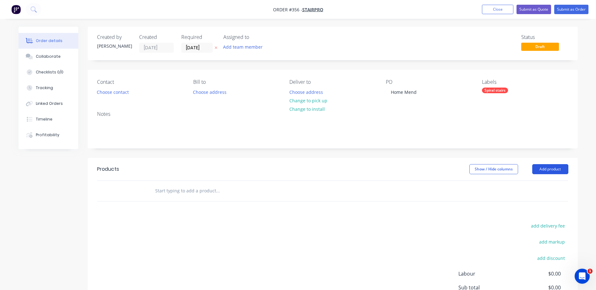
click at [548, 169] on button "Add product" at bounding box center [550, 169] width 36 height 10
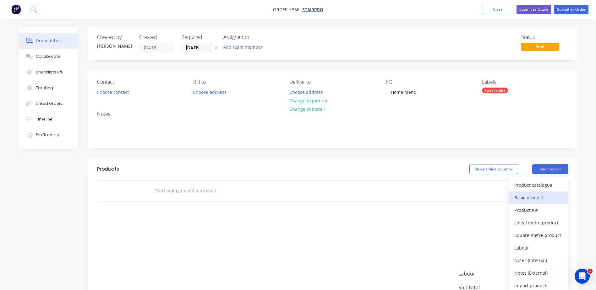
click at [529, 197] on div "Basic product" at bounding box center [538, 197] width 48 height 9
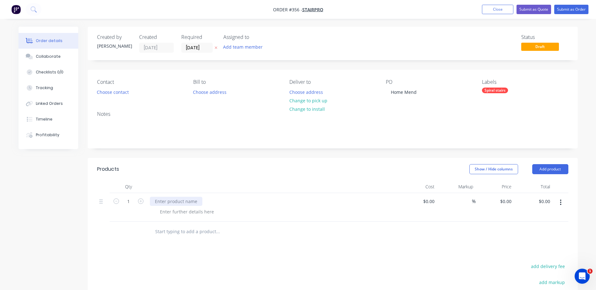
click at [168, 201] on div at bounding box center [176, 201] width 52 height 9
click at [573, 10] on button "Submit as Order" at bounding box center [571, 9] width 34 height 9
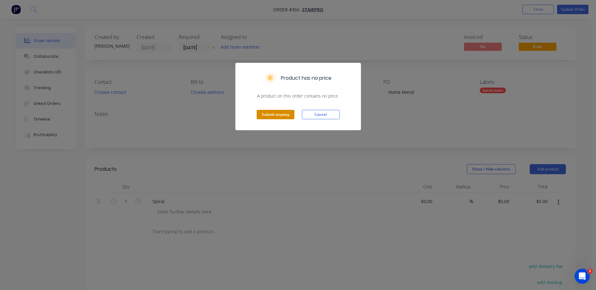
click at [276, 114] on button "Submit anyway" at bounding box center [276, 114] width 38 height 9
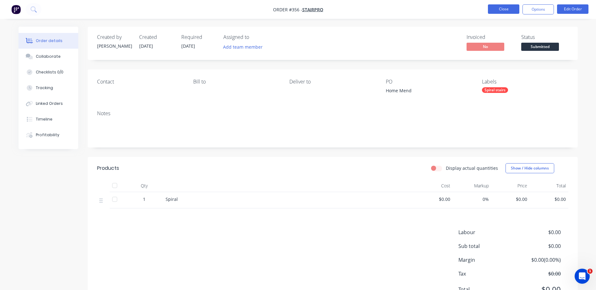
click at [496, 10] on button "Close" at bounding box center [503, 8] width 31 height 9
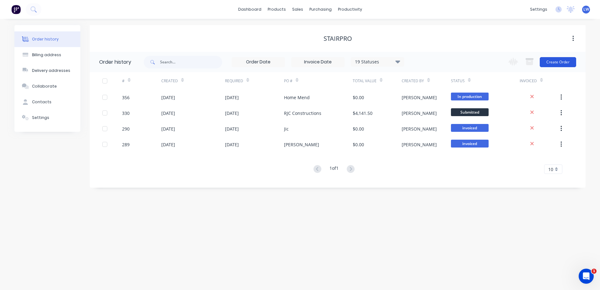
click at [556, 62] on button "Create Order" at bounding box center [558, 62] width 36 height 10
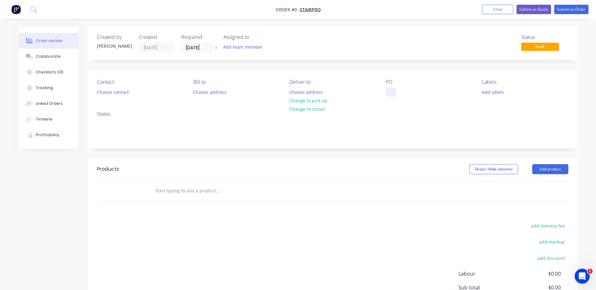
click at [392, 91] on div at bounding box center [391, 92] width 10 height 9
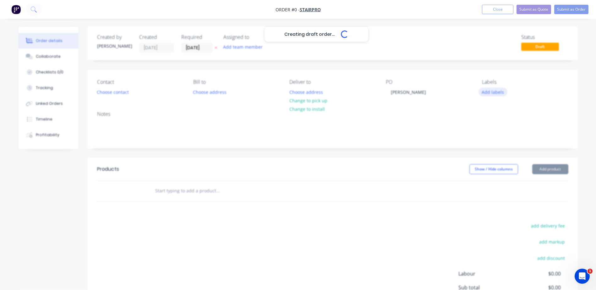
click at [493, 91] on div "Creating draft order... Loading... Order details Collaborate Checklists 0/0 Tra…" at bounding box center [297, 194] width 571 height 335
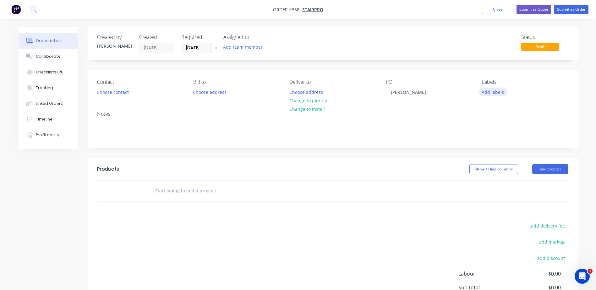
click at [492, 93] on button "Add labels" at bounding box center [492, 92] width 29 height 8
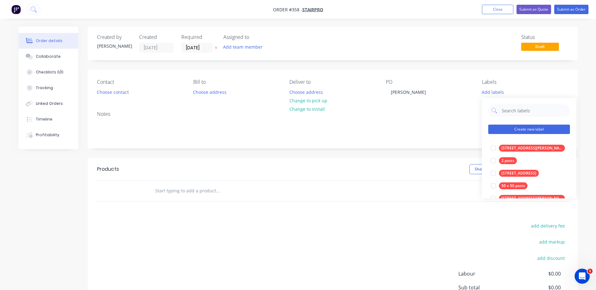
click at [513, 129] on button "Create new label" at bounding box center [529, 129] width 82 height 9
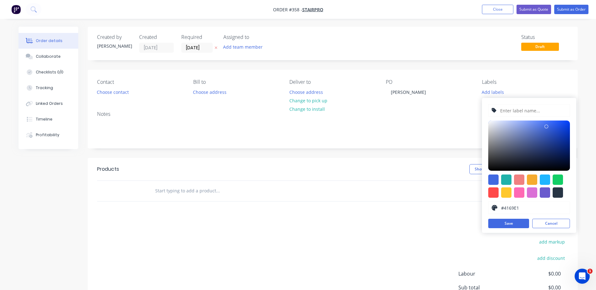
click at [511, 109] on input "text" at bounding box center [532, 111] width 67 height 12
type input "Flat Bar Rail"
click at [507, 224] on button "Save" at bounding box center [508, 223] width 41 height 9
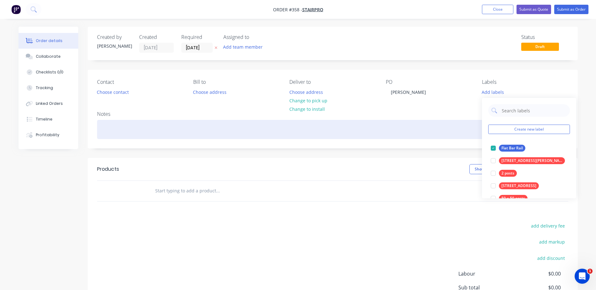
click at [442, 124] on div at bounding box center [332, 129] width 471 height 19
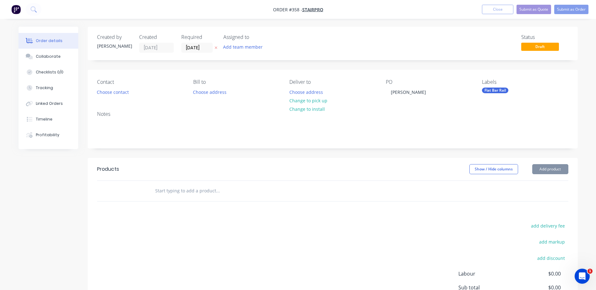
click at [518, 88] on div "Flat Bar Rail" at bounding box center [525, 91] width 86 height 6
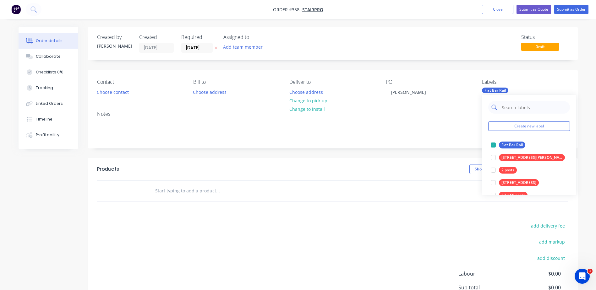
click at [514, 110] on input "text" at bounding box center [534, 107] width 66 height 13
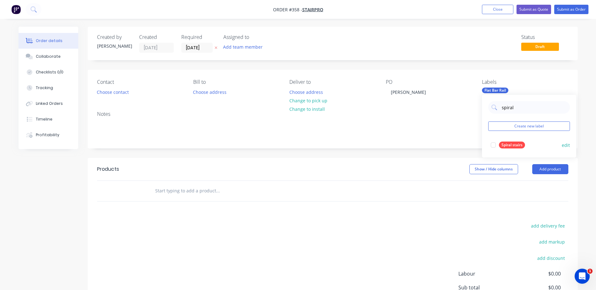
type input "spiral"
click at [505, 146] on div "Spiral stairs" at bounding box center [512, 145] width 26 height 7
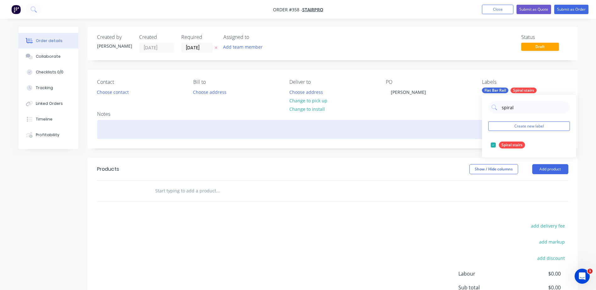
click at [449, 132] on div at bounding box center [332, 129] width 471 height 19
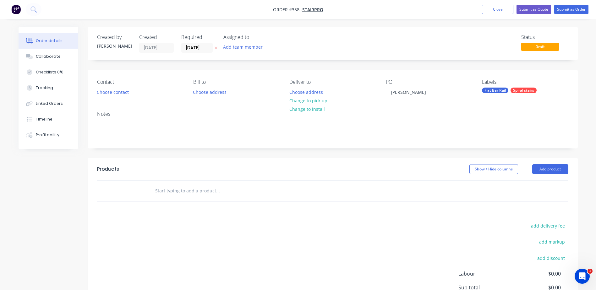
click at [538, 174] on header "Products Show / Hide columns Add product" at bounding box center [333, 169] width 490 height 23
click at [542, 165] on button "Add product" at bounding box center [550, 169] width 36 height 10
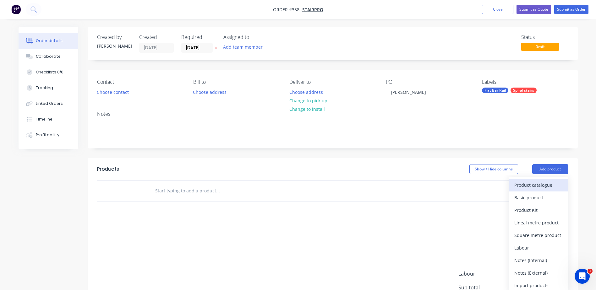
click at [531, 186] on div "Product catalogue" at bounding box center [538, 185] width 48 height 9
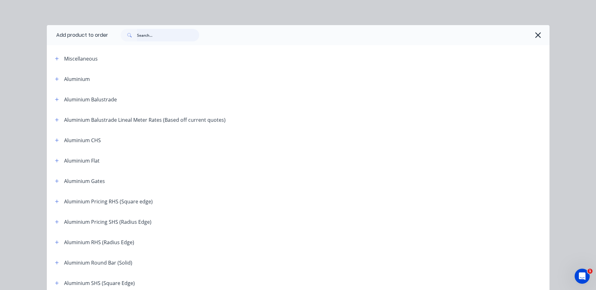
drag, startPoint x: 138, startPoint y: 30, endPoint x: 140, endPoint y: 35, distance: 5.2
click at [138, 30] on input "text" at bounding box center [168, 35] width 62 height 13
type input "l"
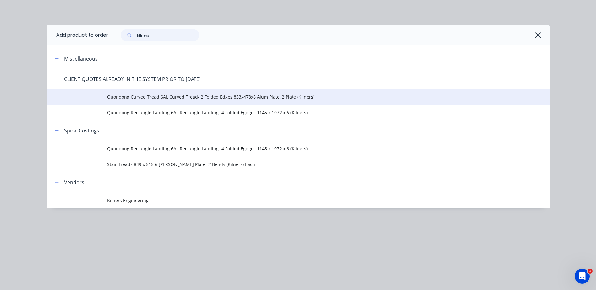
type input "kilners"
click at [155, 97] on span "Quondong Curved Tread 6AL Curved Tread- 2 Folded Edges 833x478x6 Alum Plate, 2 …" at bounding box center [284, 97] width 354 height 7
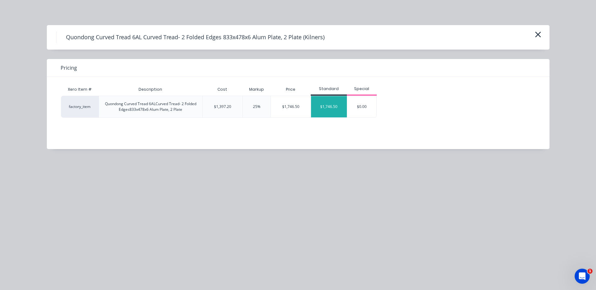
click at [325, 106] on div "$1,746.50" at bounding box center [329, 106] width 36 height 21
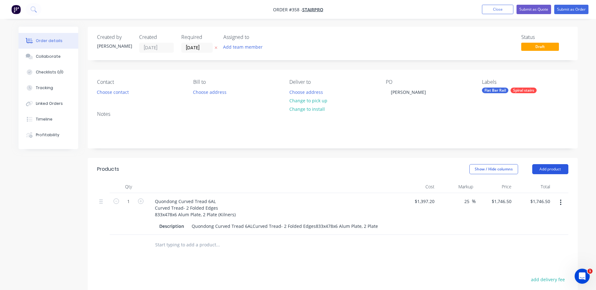
click at [538, 171] on button "Add product" at bounding box center [550, 169] width 36 height 10
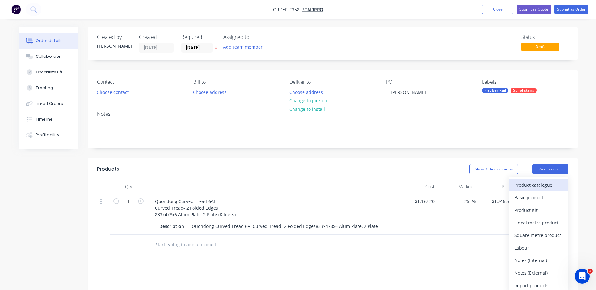
click at [539, 185] on div "Product catalogue" at bounding box center [538, 185] width 48 height 9
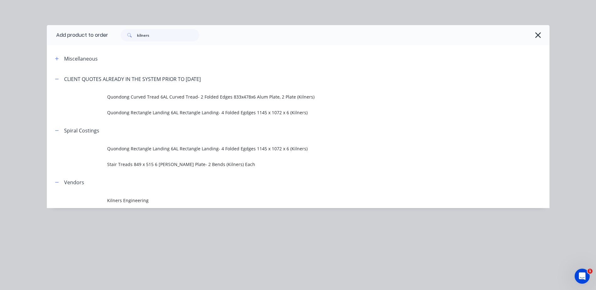
click at [173, 111] on span "Quondong Rectangle Landing 6AL Rectangle Landing- 4 Folded Egdges 1145 x 1072 x…" at bounding box center [284, 112] width 354 height 7
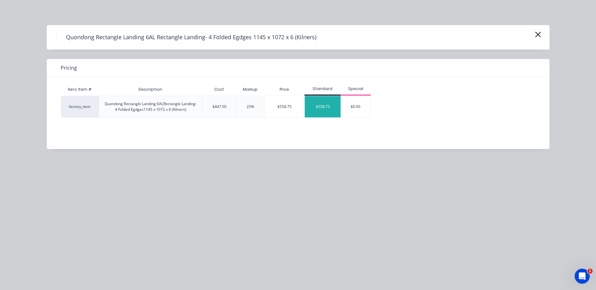
click at [321, 107] on div "$558.75" at bounding box center [323, 106] width 36 height 21
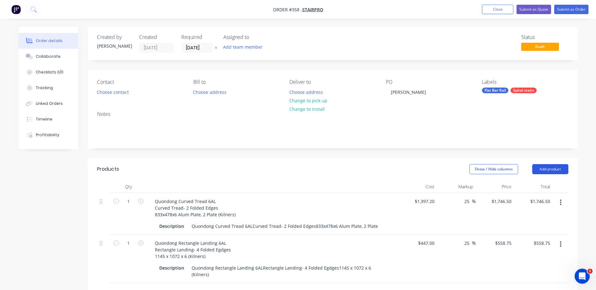
click at [548, 168] on button "Add product" at bounding box center [550, 169] width 36 height 10
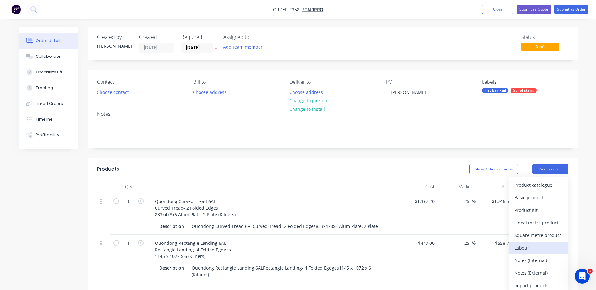
click at [525, 246] on div "Labour" at bounding box center [538, 247] width 48 height 9
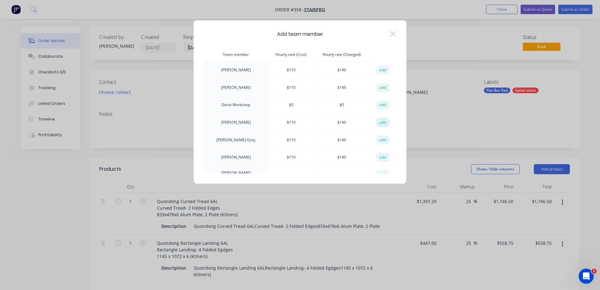
click at [380, 124] on button "add" at bounding box center [383, 122] width 14 height 9
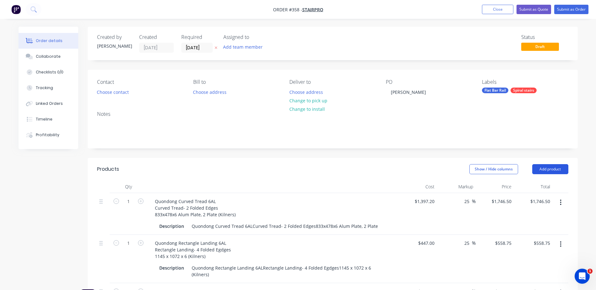
click at [545, 171] on button "Add product" at bounding box center [550, 169] width 36 height 10
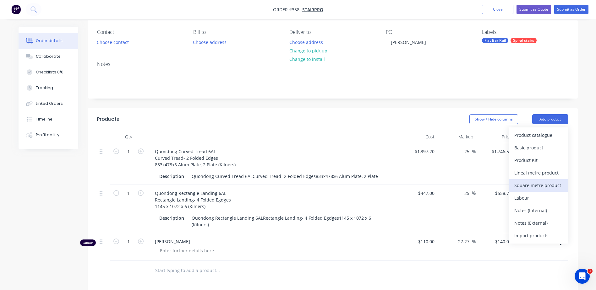
scroll to position [94, 0]
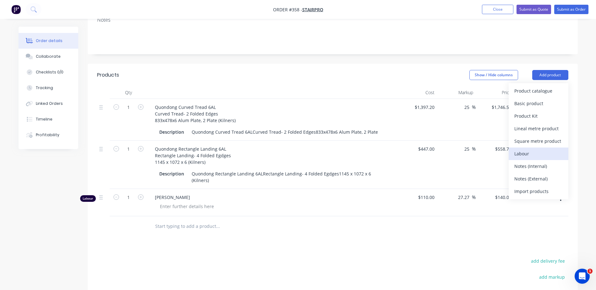
click at [523, 153] on div "Labour" at bounding box center [538, 153] width 48 height 9
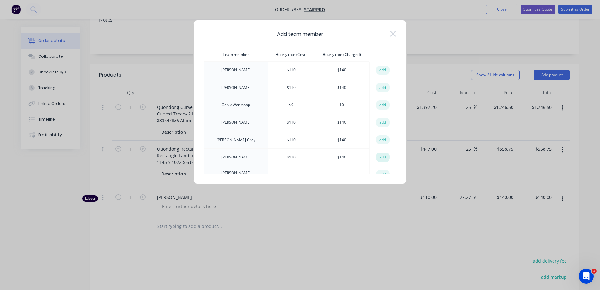
click at [384, 158] on button "add" at bounding box center [383, 157] width 14 height 9
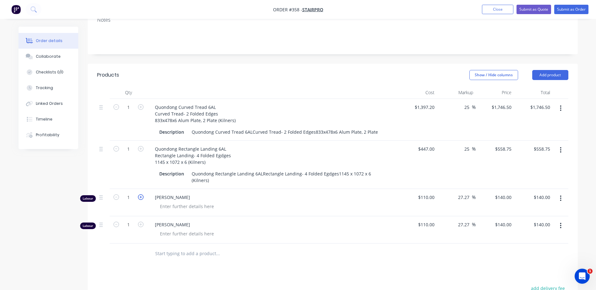
click at [142, 194] on icon "button" at bounding box center [141, 197] width 6 height 6
type input "2"
type input "$280.00"
click at [142, 194] on icon "button" at bounding box center [141, 197] width 6 height 6
type input "3"
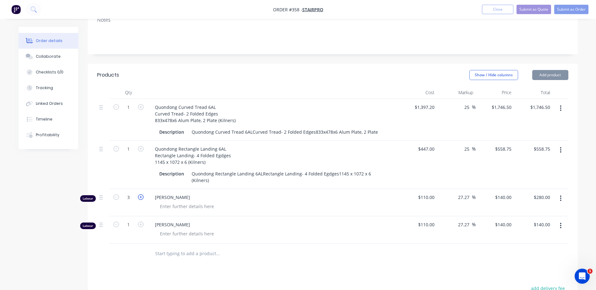
type input "$420.00"
click at [142, 194] on icon "button" at bounding box center [141, 197] width 6 height 6
type input "4"
type input "$560.00"
click at [142, 194] on icon "button" at bounding box center [141, 197] width 6 height 6
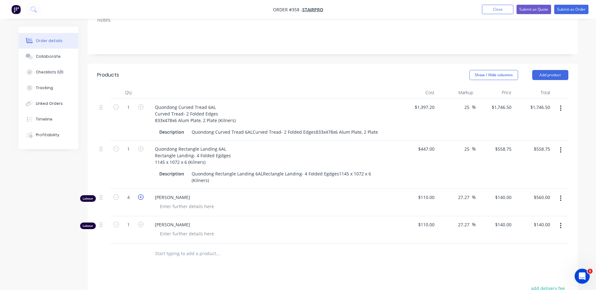
type input "5"
type input "$700.00"
click at [142, 194] on icon "button" at bounding box center [141, 197] width 6 height 6
type input "6"
type input "$840.00"
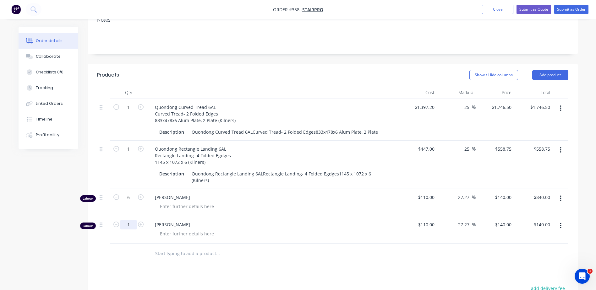
click at [135, 220] on input "1" at bounding box center [128, 224] width 16 height 9
type input "1.75"
type input "$245.00"
click at [130, 257] on div at bounding box center [129, 254] width 38 height 20
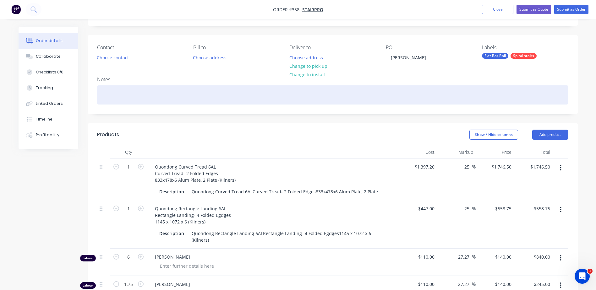
scroll to position [0, 0]
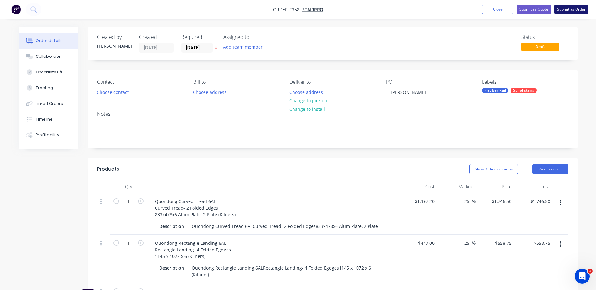
click at [572, 9] on button "Submit as Order" at bounding box center [571, 9] width 34 height 9
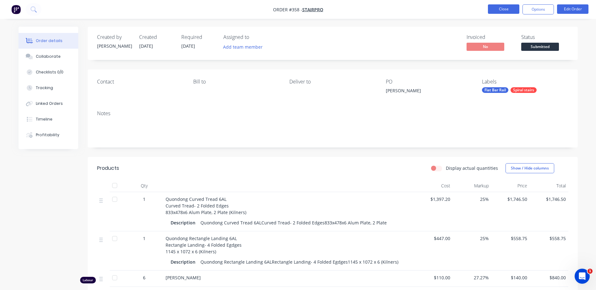
click at [497, 11] on button "Close" at bounding box center [503, 8] width 31 height 9
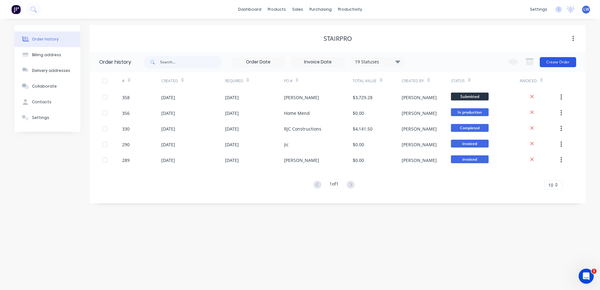
click at [550, 60] on button "Create Order" at bounding box center [558, 62] width 36 height 10
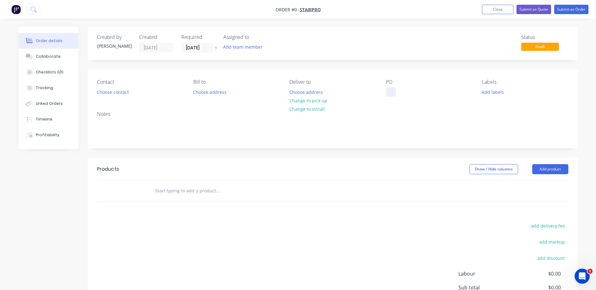
click at [392, 93] on div at bounding box center [391, 92] width 10 height 9
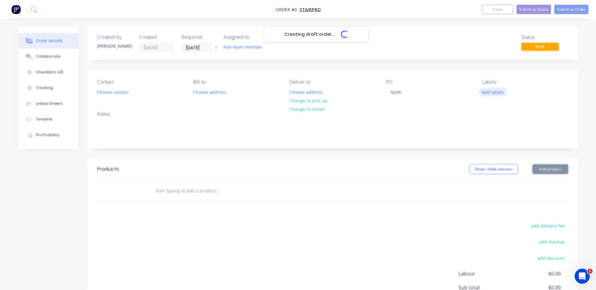
click at [500, 93] on div "Creating draft order... Loading... Order details Collaborate Checklists 0/0 Tra…" at bounding box center [297, 194] width 571 height 335
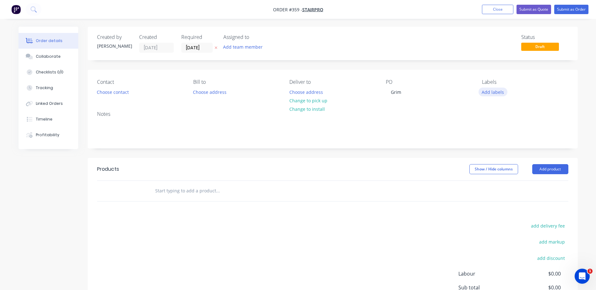
click at [495, 91] on button "Add labels" at bounding box center [492, 92] width 29 height 8
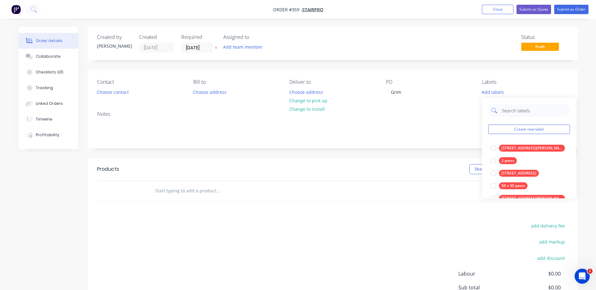
click at [499, 107] on div at bounding box center [529, 110] width 82 height 13
click at [504, 109] on input "text" at bounding box center [534, 110] width 66 height 13
click at [518, 107] on input "text" at bounding box center [534, 110] width 66 height 13
click at [441, 114] on div "Notes" at bounding box center [332, 114] width 471 height 6
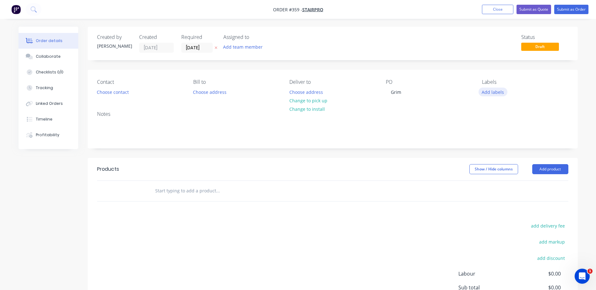
click at [498, 93] on button "Add labels" at bounding box center [492, 92] width 29 height 8
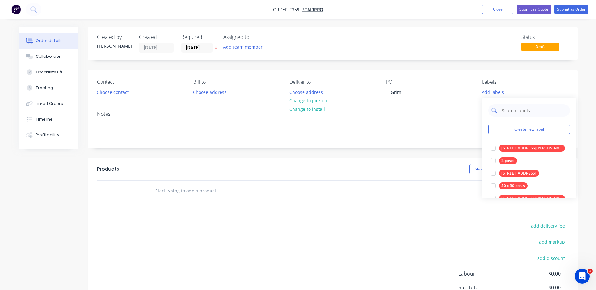
click at [511, 111] on input "text" at bounding box center [534, 110] width 66 height 13
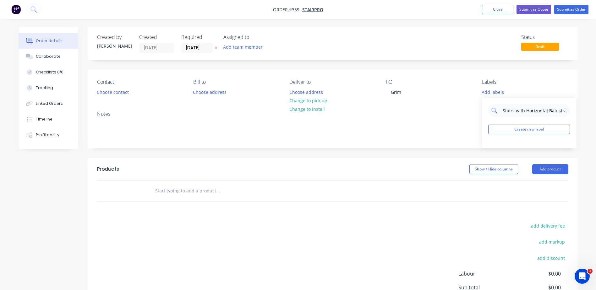
type input "Spiral Stairs with Horizontal Balustrade"
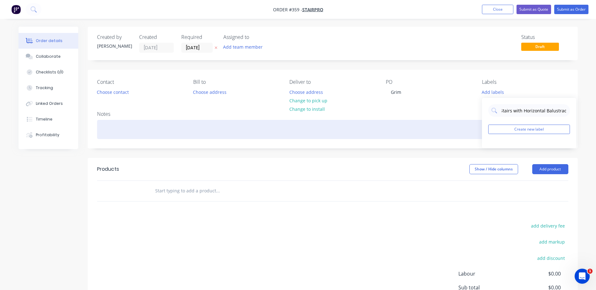
click at [422, 125] on div at bounding box center [332, 129] width 471 height 19
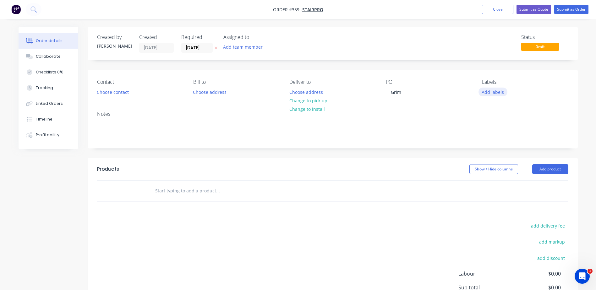
click at [488, 93] on button "Add labels" at bounding box center [492, 92] width 29 height 8
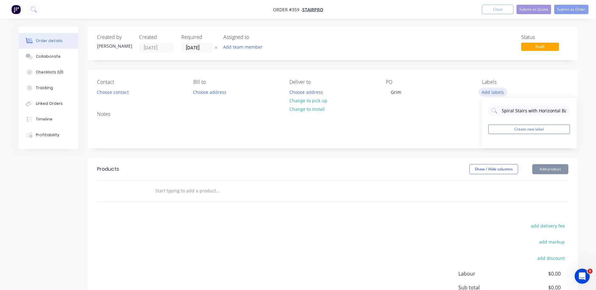
scroll to position [0, 15]
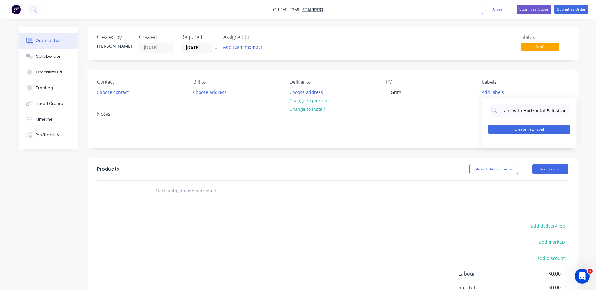
click at [521, 128] on button "Create new label" at bounding box center [529, 129] width 82 height 9
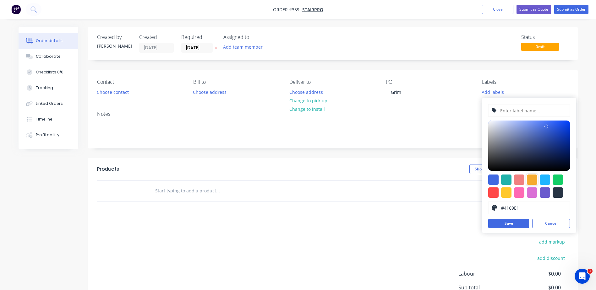
click at [532, 178] on div at bounding box center [532, 180] width 10 height 10
type input "#F6AB2F"
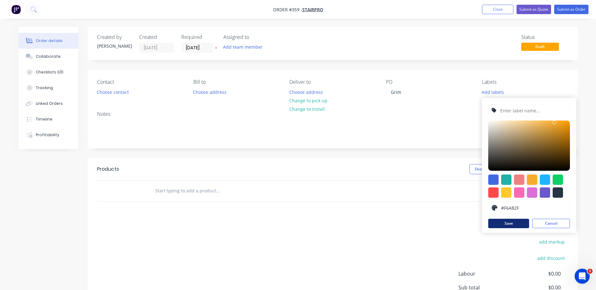
click at [513, 223] on button "Save" at bounding box center [508, 223] width 41 height 9
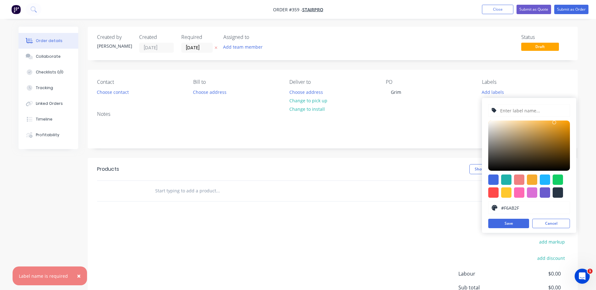
click at [524, 107] on input "text" at bounding box center [532, 111] width 67 height 12
click at [522, 111] on input "text" at bounding box center [532, 111] width 67 height 12
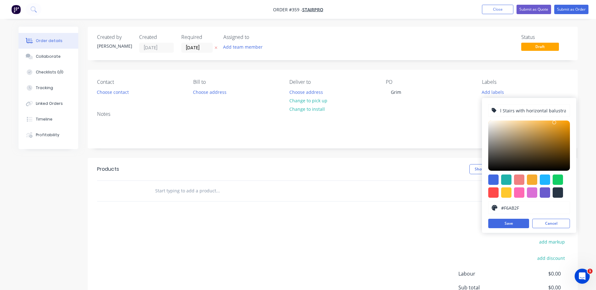
scroll to position [0, 13]
type input "Spiral Stairs with horizontal balustrade"
click at [500, 224] on button "Save" at bounding box center [508, 223] width 41 height 9
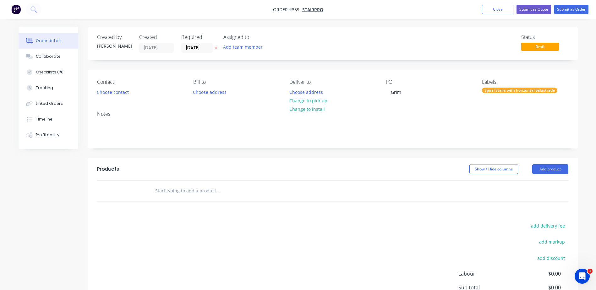
click at [449, 113] on div "Notes" at bounding box center [332, 114] width 471 height 6
click at [556, 171] on button "Add product" at bounding box center [550, 169] width 36 height 10
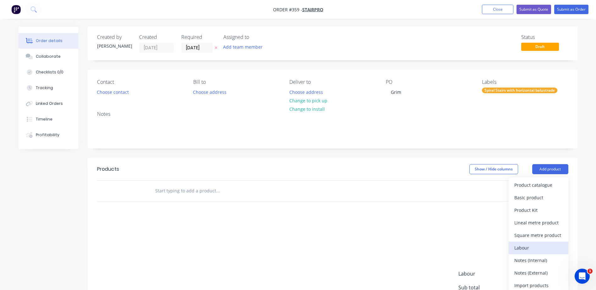
click at [530, 247] on div "Labour" at bounding box center [538, 247] width 48 height 9
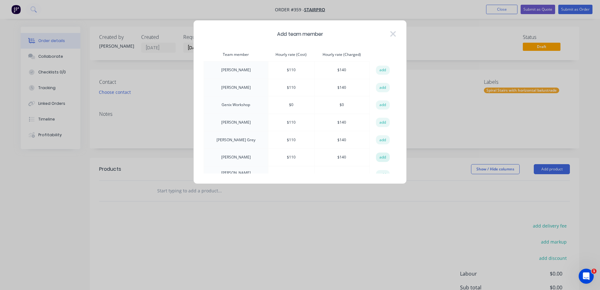
click at [381, 158] on button "add" at bounding box center [383, 157] width 14 height 9
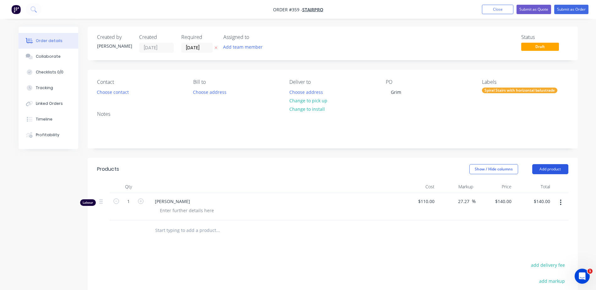
click at [548, 166] on button "Add product" at bounding box center [550, 169] width 36 height 10
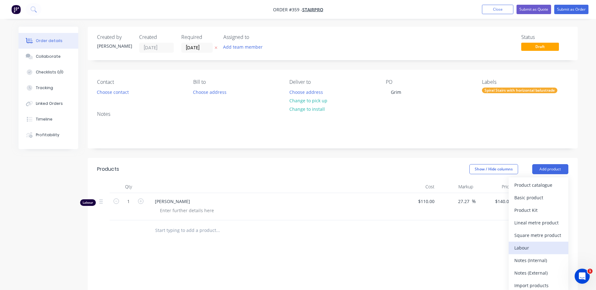
click at [519, 247] on div "Labour" at bounding box center [538, 247] width 48 height 9
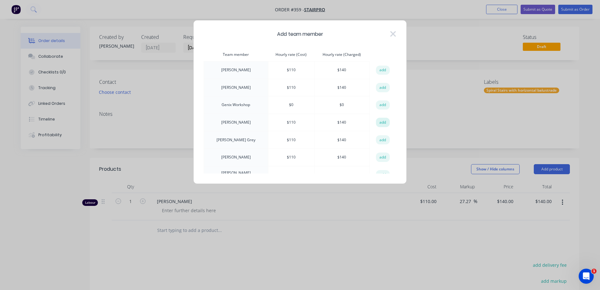
click at [379, 122] on button "add" at bounding box center [383, 122] width 14 height 9
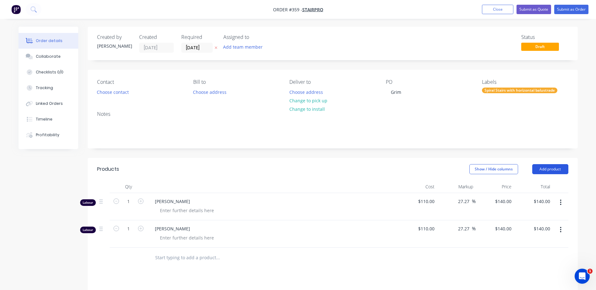
click at [557, 171] on button "Add product" at bounding box center [550, 169] width 36 height 10
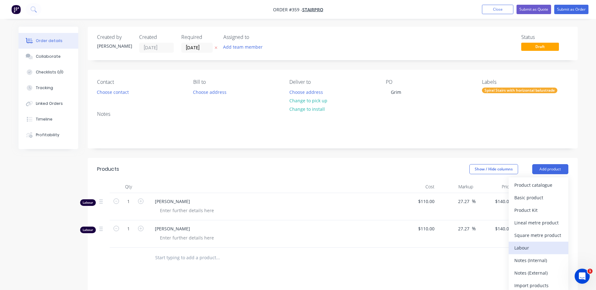
click at [523, 245] on div "Labour" at bounding box center [538, 247] width 48 height 9
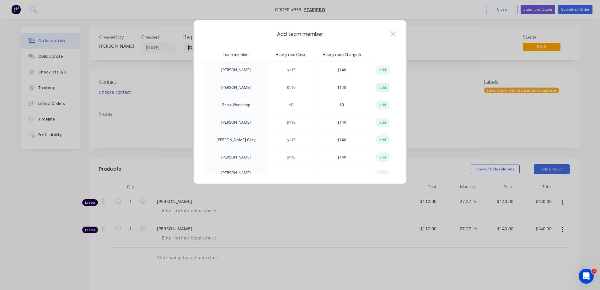
click at [381, 88] on button "add" at bounding box center [383, 87] width 14 height 9
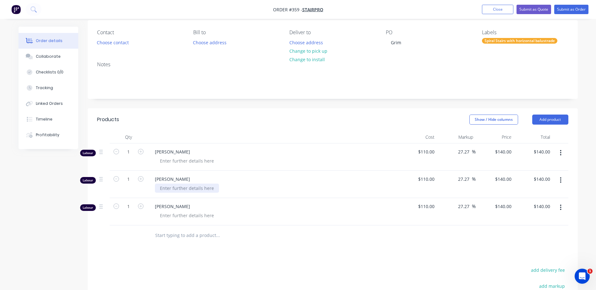
scroll to position [63, 0]
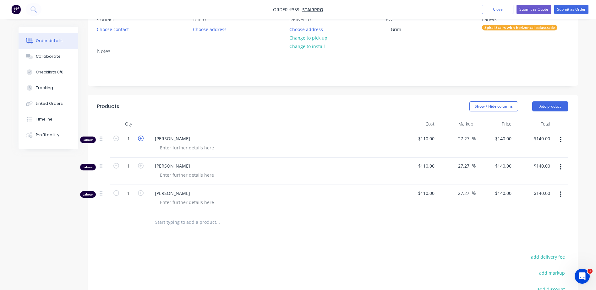
click at [142, 139] on icon "button" at bounding box center [141, 139] width 6 height 6
type input "2"
type input "$280.00"
click at [132, 139] on input "2" at bounding box center [128, 138] width 16 height 9
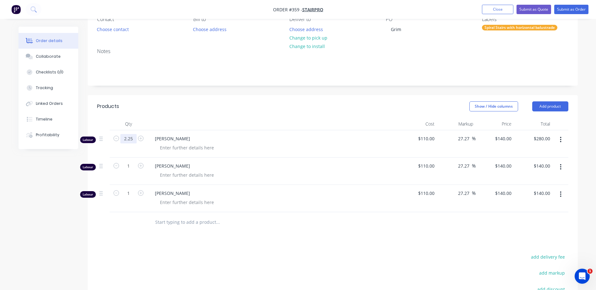
type input "2.25"
type input "$315.00"
click at [134, 174] on div "1" at bounding box center [129, 171] width 38 height 27
click at [132, 192] on input "1" at bounding box center [128, 193] width 16 height 9
type input "1.5"
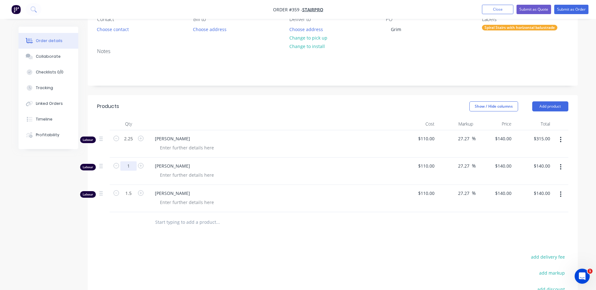
type input "$210.00"
click at [131, 167] on input "1" at bounding box center [128, 165] width 16 height 9
type input "10.5"
type input "$1,470.00"
click at [121, 238] on div "Products Show / Hide columns Add product Qty Cost Markup Price Total Labour 2.2…" at bounding box center [333, 239] width 490 height 288
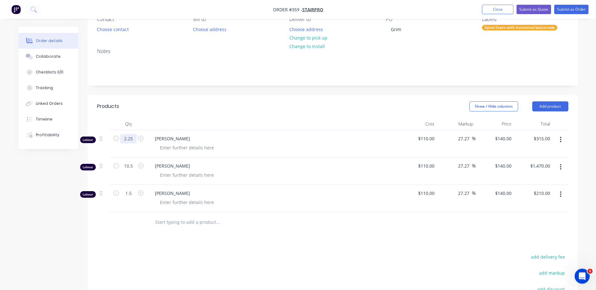
click at [127, 139] on input "2.25" at bounding box center [128, 138] width 16 height 9
type input "3.25"
type input "$455.00"
click at [129, 245] on div "Products Show / Hide columns Add product Qty Cost Markup Price Total Labour 3.2…" at bounding box center [333, 239] width 490 height 288
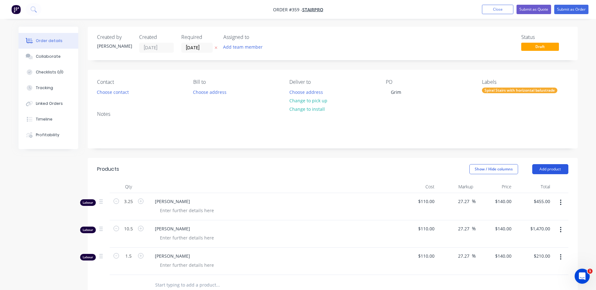
click at [560, 170] on button "Add product" at bounding box center [550, 169] width 36 height 10
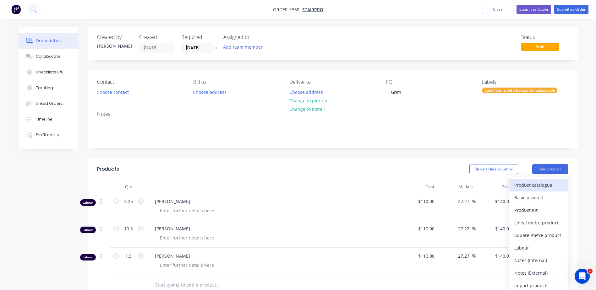
click at [538, 186] on div "Product catalogue" at bounding box center [538, 185] width 48 height 9
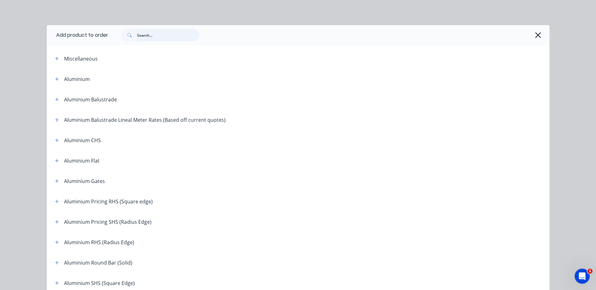
click at [159, 37] on input "text" at bounding box center [168, 35] width 62 height 13
click at [309, 100] on div at bounding box center [333, 99] width 432 height 8
click at [147, 37] on input "text" at bounding box center [168, 35] width 62 height 13
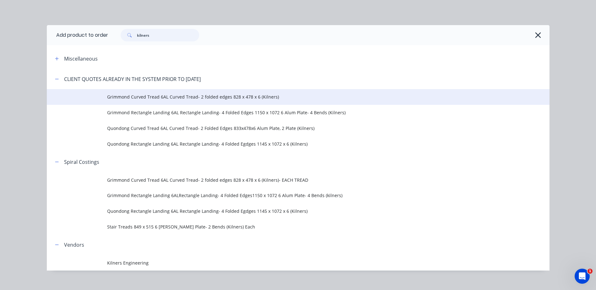
type input "kilners"
click at [224, 96] on span "Grimmond Curved Tread 6AL Curved Tread- 2 folded edges 828 x 478 x 6 (Kilners)" at bounding box center [284, 97] width 354 height 7
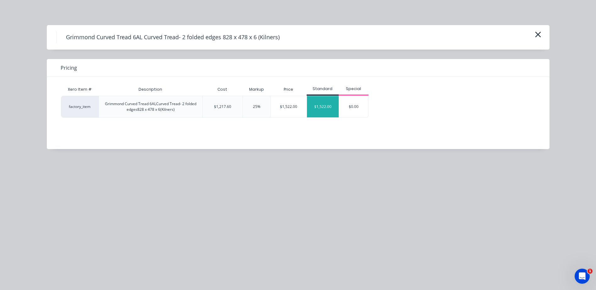
click at [326, 106] on div "$1,522.00" at bounding box center [323, 106] width 32 height 21
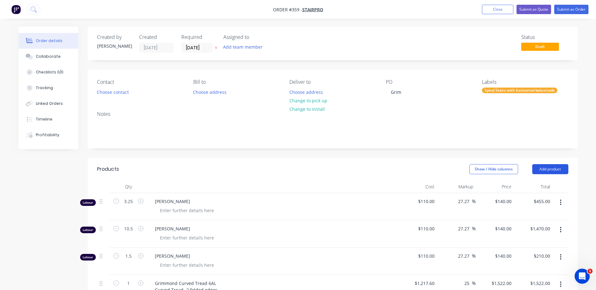
click at [549, 170] on button "Add product" at bounding box center [550, 169] width 36 height 10
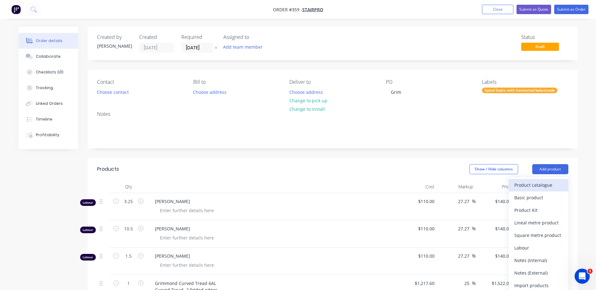
click at [530, 185] on div "Product catalogue" at bounding box center [538, 185] width 48 height 9
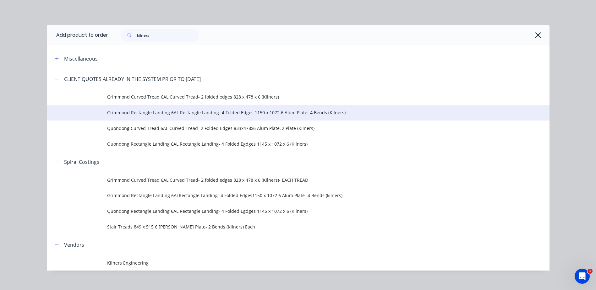
click at [254, 114] on span "Grimmond Rectangle Landing 6AL Rectangle Landing- 4 Folded Edges 1150 x 1072 6 …" at bounding box center [284, 112] width 354 height 7
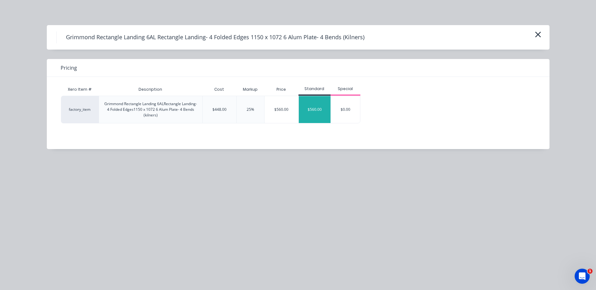
click at [310, 110] on div "$560.00" at bounding box center [315, 109] width 32 height 27
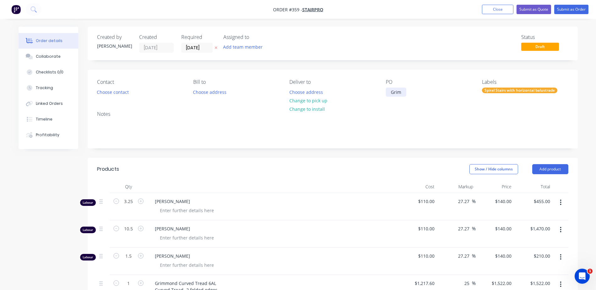
click at [402, 91] on div "Grim" at bounding box center [396, 92] width 20 height 9
click at [567, 11] on button "Submit as Order" at bounding box center [571, 9] width 34 height 9
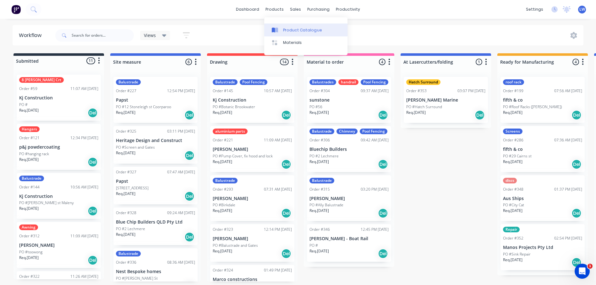
click at [287, 27] on div "Product Catalogue" at bounding box center [302, 30] width 39 height 6
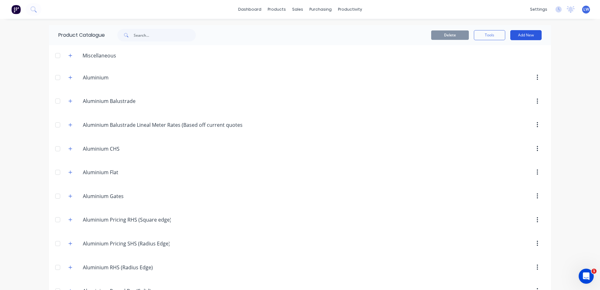
click at [518, 35] on button "Add New" at bounding box center [525, 35] width 31 height 10
click at [498, 52] on div "Category" at bounding box center [512, 51] width 48 height 9
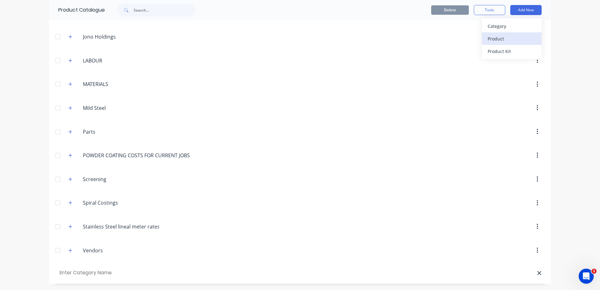
click at [493, 37] on div "Product" at bounding box center [512, 38] width 48 height 9
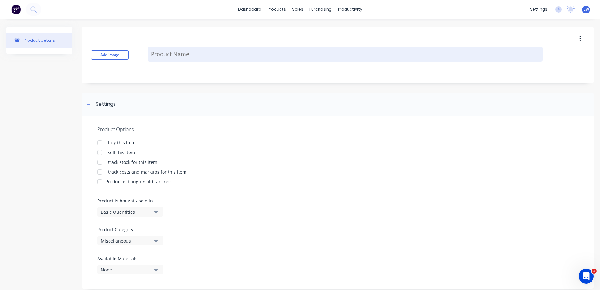
click at [154, 52] on textarea at bounding box center [345, 54] width 395 height 15
type textarea "x"
type textarea "Q"
type textarea "x"
type textarea "Qu"
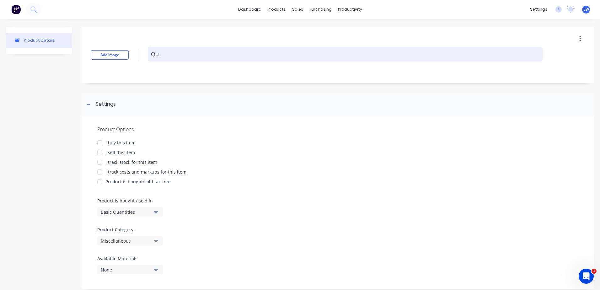
type textarea "x"
type textarea "Quo"
type textarea "x"
type textarea "[PERSON_NAME]"
type textarea "x"
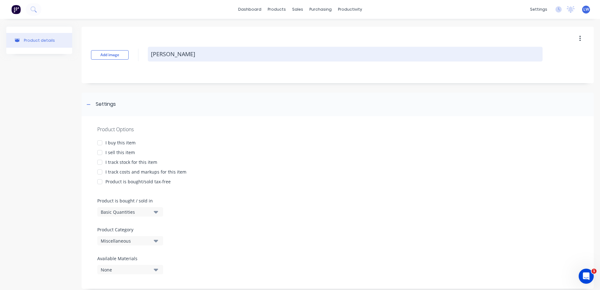
type textarea "Quond"
type textarea "x"
type textarea "Quondo"
type textarea "x"
type textarea "Quondon"
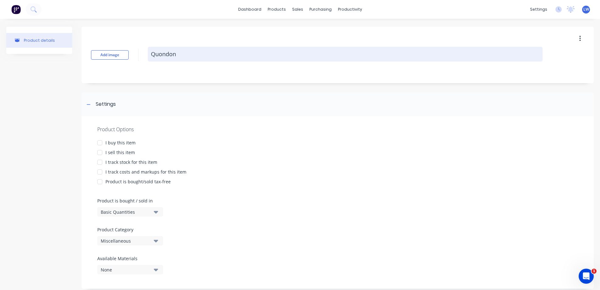
type textarea "x"
type textarea "Quondong"
type textarea "x"
type textarea "Quondong"
type textarea "x"
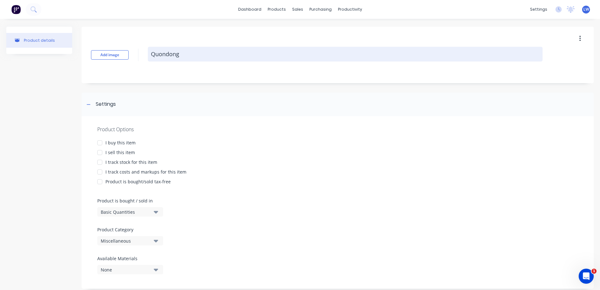
type textarea "Quondong C"
type textarea "x"
type textarea "Quondong Cu"
type textarea "x"
type textarea "Quondong Cur"
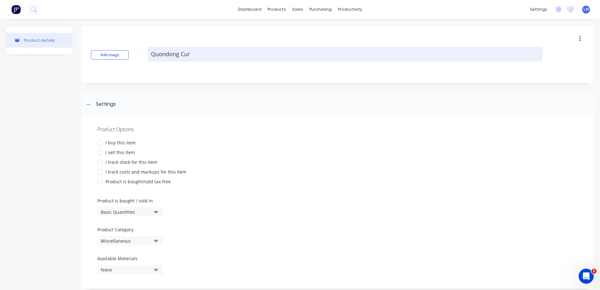
type textarea "x"
type textarea "Quondong Curv"
type textarea "x"
type textarea "Quondong Curve"
type textarea "x"
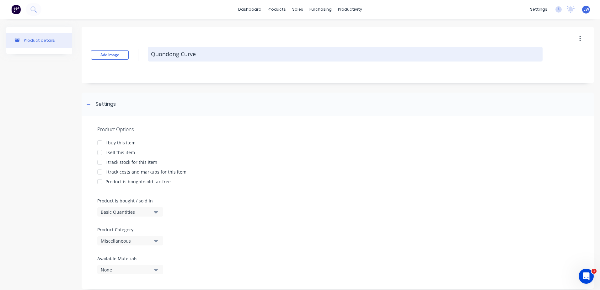
type textarea "Quondong Curved"
type textarea "x"
type textarea "Quondong Curved"
type textarea "x"
type textarea "Quondong Curved T"
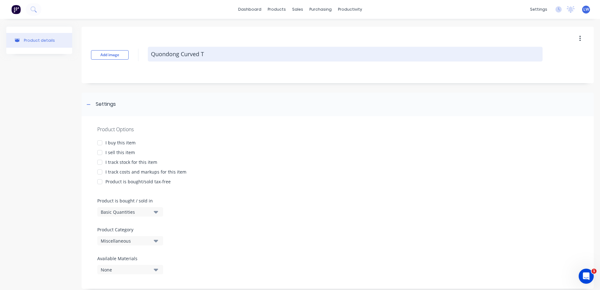
type textarea "x"
type textarea "Quondong Curved Tr"
type textarea "x"
type textarea "Quondong Curved Tre"
type textarea "x"
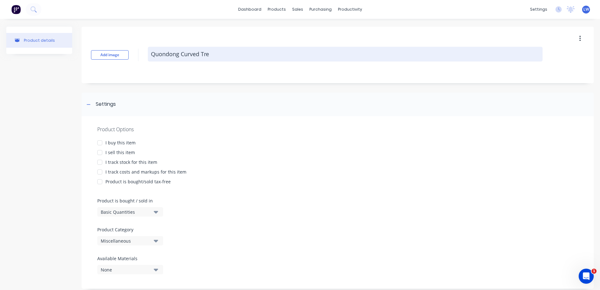
type textarea "Quondong Curved Trea"
type textarea "x"
type textarea "Quondong Curved Tread"
type textarea "x"
type textarea "Quondong Curved Tread"
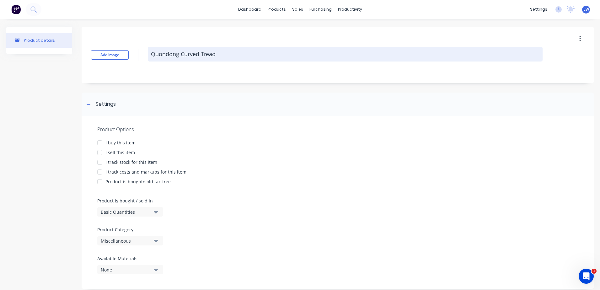
type textarea "x"
type textarea "Quondong Curved Tread 6"
type textarea "x"
type textarea "Quondong Curved Tread 6A"
type textarea "x"
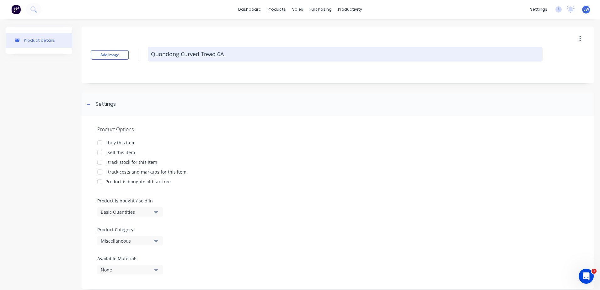
type textarea "Quondong Curved Tread 6AL"
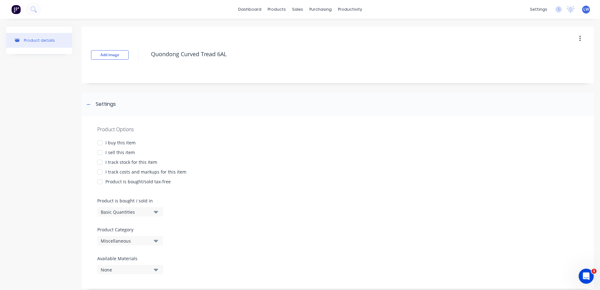
type textarea "x"
type textarea "Quondong Curved Tread 6AL"
type textarea "x"
type textarea "Quondong Curved Tread 6AL C"
type textarea "x"
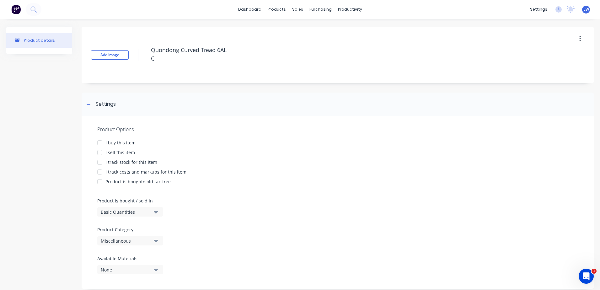
type textarea "Quondong Curved Tread 6AL Cu"
type textarea "x"
type textarea "Quondong Curved Tread 6AL Cur"
type textarea "x"
type textarea "Quondong Curved Tread 6AL Curv"
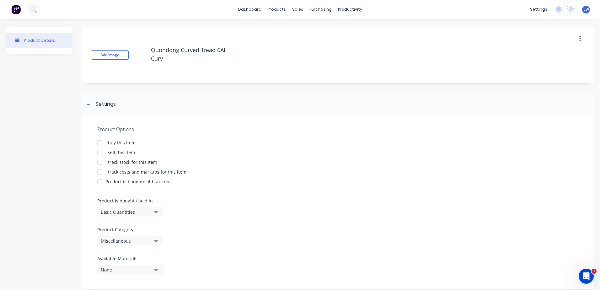
type textarea "x"
type textarea "Quondong Curved Tread 6AL Curve"
type textarea "x"
type textarea "Quondong Curved Tread 6AL Curved"
type textarea "x"
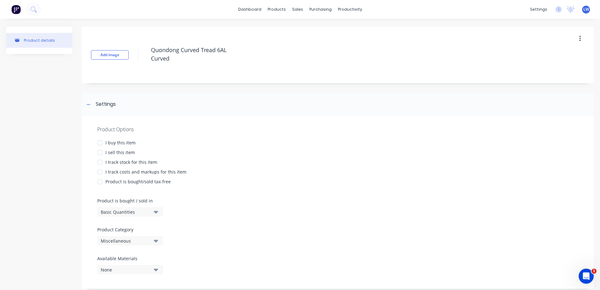
type textarea "Quondong Curved Tread 6AL Curved"
type textarea "x"
type textarea "Quondong Curved Tread 6AL Curved T"
type textarea "x"
type textarea "Quondong Curved Tread 6AL Curved Tr"
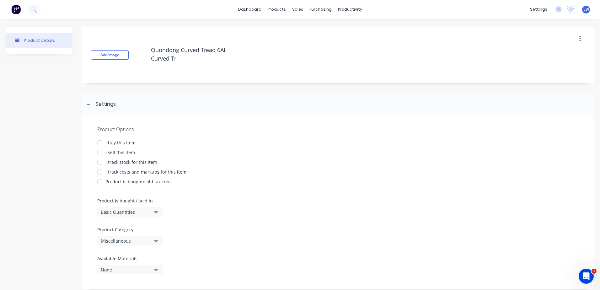
type textarea "x"
type textarea "Quondong Curved Tread 6AL Curved Tre"
type textarea "x"
type textarea "Quondong Curved Tread 6AL Curved Trea"
type textarea "x"
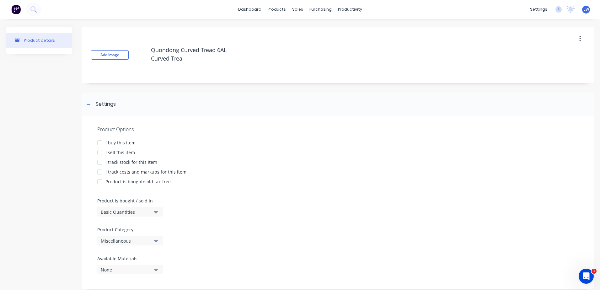
type textarea "Quondong Curved Tread 6AL Curved Tread"
type textarea "x"
type textarea "Quondong Curved Tread 6AL Curved Tread-"
type textarea "x"
type textarea "Quondong Curved Tread 6AL Curved Tread-"
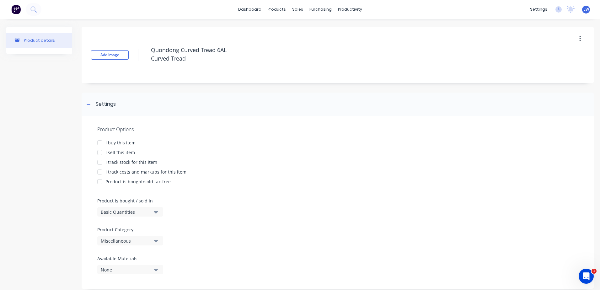
type textarea "x"
type textarea "Quondong Curved Tread 6AL Curved Tread- 2"
type textarea "x"
type textarea "Quondong Curved Tread 6AL Curved Tread- 2"
type textarea "x"
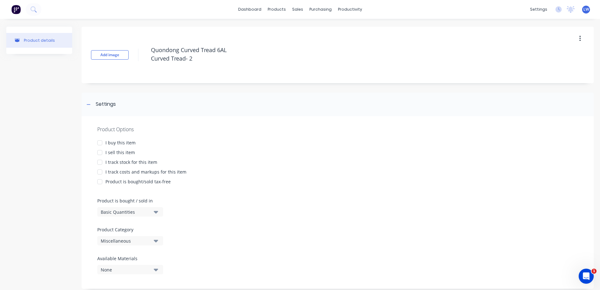
type textarea "Quondong Curved Tread 6AL Curved Tread- 2 F"
type textarea "x"
type textarea "Quondong Curved Tread 6AL Curved Tread- 2 Fo"
type textarea "x"
type textarea "Quondong Curved Tread 6AL Curved Tread- 2 Fol"
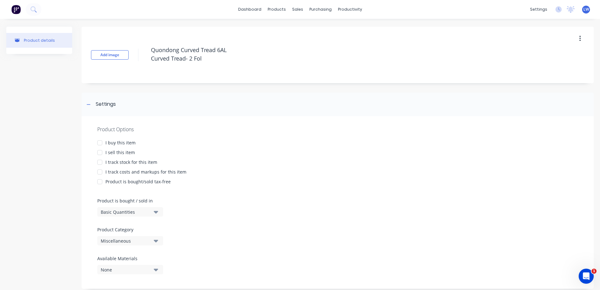
type textarea "x"
type textarea "Quondong Curved Tread 6AL Curved Tread- 2 Fold"
type textarea "x"
type textarea "Quondong Curved Tread 6AL Curved Tread- 2 Folde"
type textarea "x"
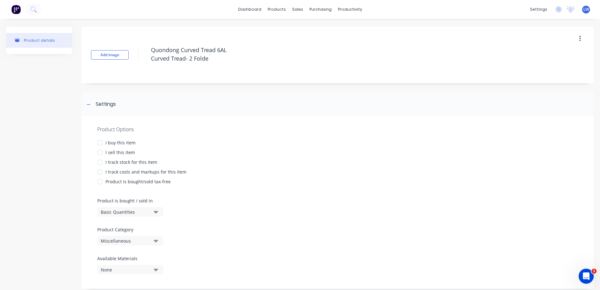
type textarea "Quondong Curved Tread 6AL Curved Tread- 2 Folded"
type textarea "x"
type textarea "Quondong Curved Tread 6AL Curved Tread- 2 Folded"
type textarea "x"
type textarea "Quondong Curved Tread 6AL Curved Tread- 2 Folded E"
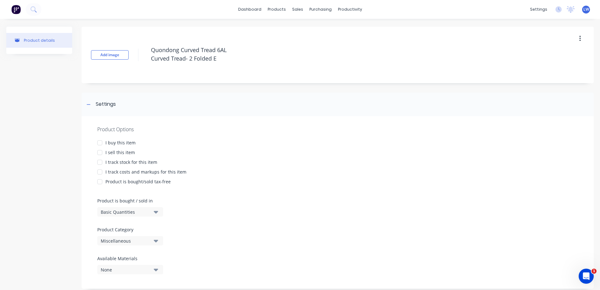
type textarea "x"
type textarea "Quondong Curved Tread 6AL Curved Tread- 2 Folded Ed"
type textarea "x"
type textarea "Quondong Curved Tread 6AL Curved Tread- 2 Folded Edg"
type textarea "x"
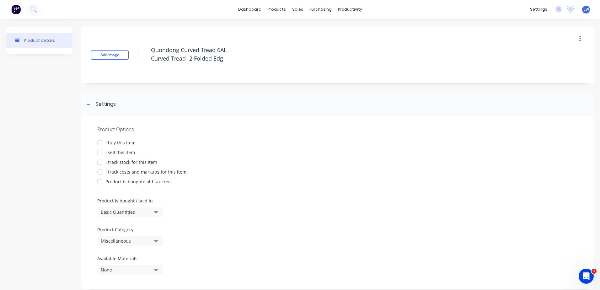
type textarea "Quondong Curved Tread 6AL Curved Tread- 2 Folded Edge"
type textarea "x"
type textarea "Quondong Curved Tread 6AL Curved Tread- 2 Folded Edges"
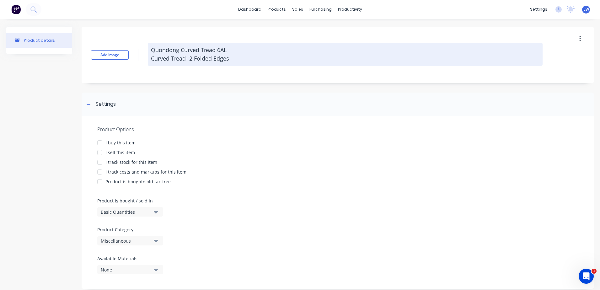
type textarea "x"
type textarea "Quondong Curved Tread 6AL Curved Tread- 2 Folded Edges"
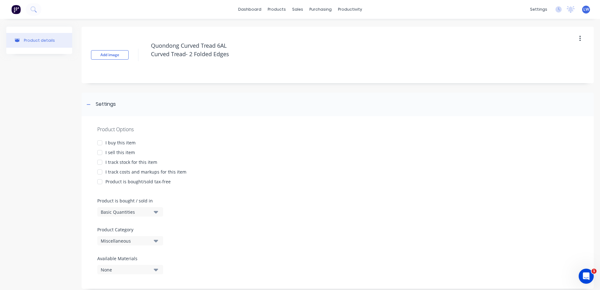
type textarea "x"
type textarea "Quondong Curved Tread 6AL Curved Tread- 2 Folded Edges 8"
type textarea "x"
type textarea "Quondong Curved Tread 6AL Curved Tread- 2 Folded Edges 83"
type textarea "x"
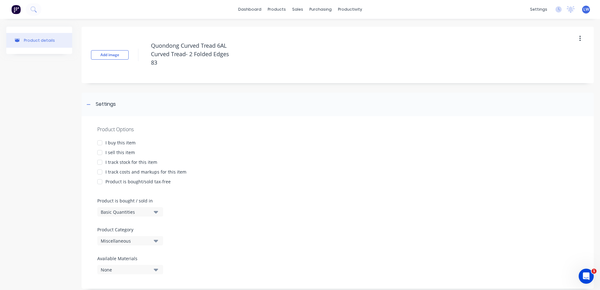
type textarea "Quondong Curved Tread 6AL Curved Tread- 2 Folded Edges 833"
type textarea "x"
type textarea "Quondong Curved Tread 6AL Curved Tread- 2 Folded Edges 833x"
type textarea "x"
type textarea "Quondong Curved Tread 6AL Curved Tread- 2 Folded Edges 833x4"
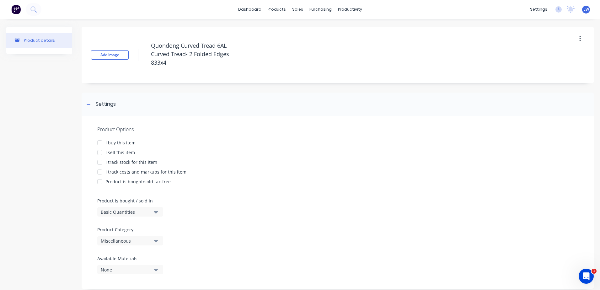
type textarea "x"
type textarea "Quondong Curved Tread 6AL Curved Tread- 2 Folded Edges 833x47"
type textarea "x"
type textarea "Quondong Curved Tread 6AL Curved Tread- 2 Folded Edges 833x478"
type textarea "x"
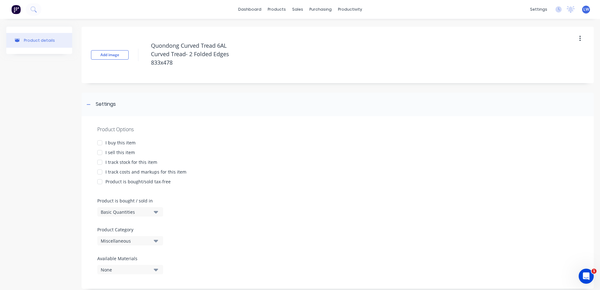
type textarea "Quondong Curved Tread 6AL Curved Tread- 2 Folded Edges 833x478x"
type textarea "x"
type textarea "Quondong Curved Tread 6AL Curved Tread- 2 Folded Edges 833x478x6"
type textarea "x"
type textarea "Quondong Curved Tread 6AL Curved Tread- 2 Folded Edges 833x478x6"
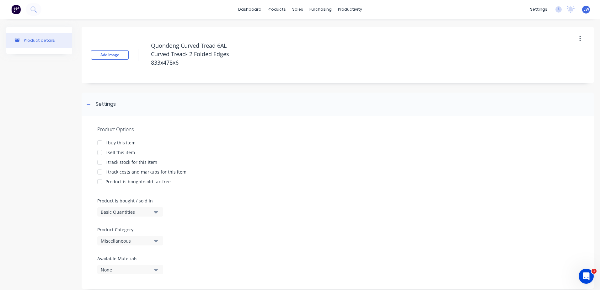
type textarea "x"
type textarea "Quondong Curved Tread 6AL Curved Tread- 2 Folded Edges 833x478x6 A"
type textarea "x"
type textarea "Quondong Curved Tread 6AL Curved Tread- 2 Folded Edges 833x478x6 Al"
type textarea "x"
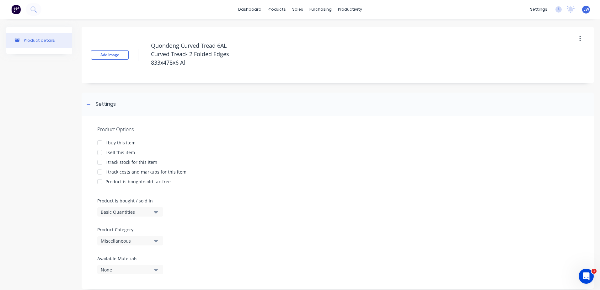
type textarea "Quondong Curved Tread 6AL Curved Tread- 2 Folded Edges 833x478x6 Alu"
type textarea "x"
type textarea "Quondong Curved Tread 6AL Curved Tread- 2 Folded Edges 833x478x6 Alum"
type textarea "x"
type textarea "Quondong Curved Tread 6AL Curved Tread- 2 Folded Edges 833x478x6 Alum"
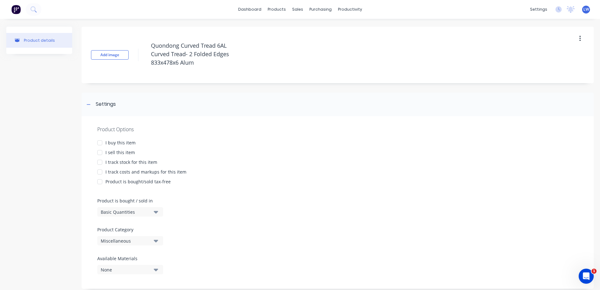
type textarea "x"
type textarea "Quondong Curved Tread 6AL Curved Tread- 2 Folded Edges 833x478x6 Alum P"
type textarea "x"
type textarea "Quondong Curved Tread 6AL Curved Tread- 2 Folded Edges 833x478x6 Alum Pl"
type textarea "x"
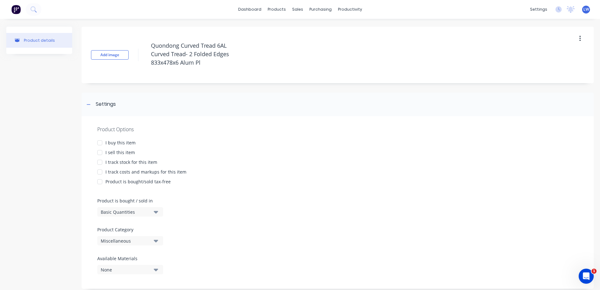
type textarea "Quondong Curved Tread 6AL Curved Tread- 2 Folded Edges 833x478x6 Alum Pla"
type textarea "x"
type textarea "Quondong Curved Tread 6AL Curved Tread- 2 Folded Edges 833x478x6 Alum Plat"
type textarea "x"
type textarea "Quondong Curved Tread 6AL Curved Tread- 2 Folded Edges 833x478x6 Alum Plate"
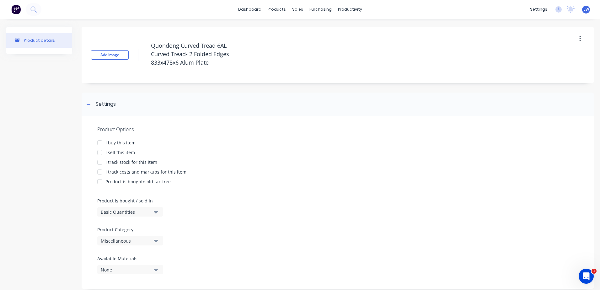
type textarea "x"
type textarea "Quondong Curved Tread 6AL Curved Tread- 2 Folded Edges 833x478x6 Alum Plate,"
type textarea "x"
type textarea "Quondong Curved Tread 6AL Curved Tread- 2 Folded Edges 833x478x6 Alum Plate,"
type textarea "x"
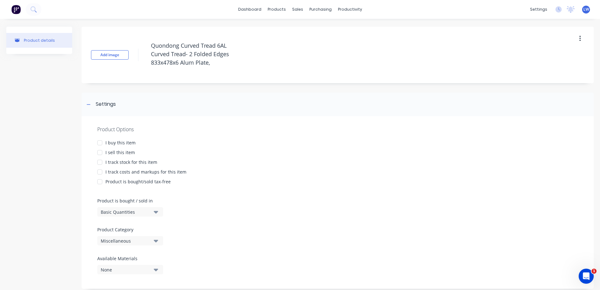
type textarea "Quondong Curved Tread 6AL Curved Tread- 2 Folded Edges 833x478x6 Alum Plate, 2"
type textarea "x"
type textarea "Quondong Curved Tread 6AL Curved Tread- 2 Folded Edges 833x478x6 Alum Plate, 2 P"
type textarea "x"
type textarea "Quondong Curved Tread 6AL Curved Tread- 2 Folded Edges 833x478x6 Alum Plate, 2 …"
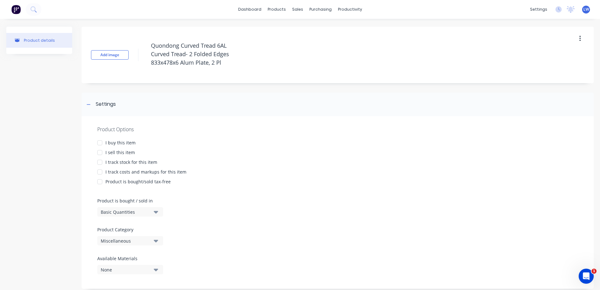
type textarea "x"
type textarea "Quondong Curved Tread 6AL Curved Tread- 2 Folded Edges 833x478x6 Alum Plate, 2 …"
type textarea "x"
type textarea "Quondong Curved Tread 6AL Curved Tread- 2 Folded Edges 833x478x6 Alum Plate, 2 …"
type textarea "x"
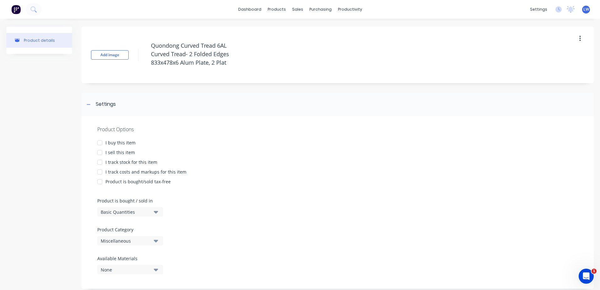
type textarea "Quondong Curved Tread 6AL Curved Tread- 2 Folded Edges 833x478x6 Alum Plate, 2 …"
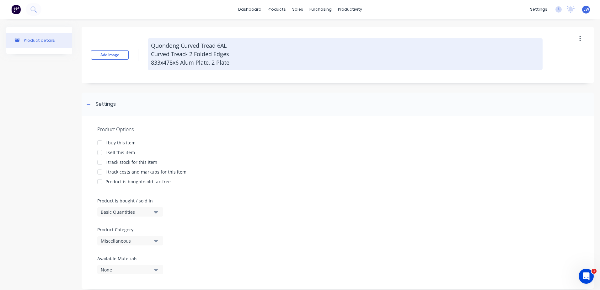
click at [253, 54] on textarea "Quondong Curved Tread 6AL Curved Tread- 2 Folded Edges 833x478x6 Alum Plate, 2 …" at bounding box center [345, 54] width 395 height 32
click at [231, 65] on textarea "Quondong Curved Tread 6AL Curved Tread- 2 Folded Edges 833x478x6 Alum Plate, 2 …" at bounding box center [345, 54] width 395 height 32
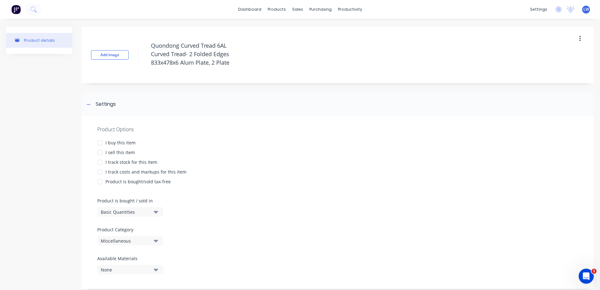
click at [100, 151] on div at bounding box center [100, 152] width 13 height 13
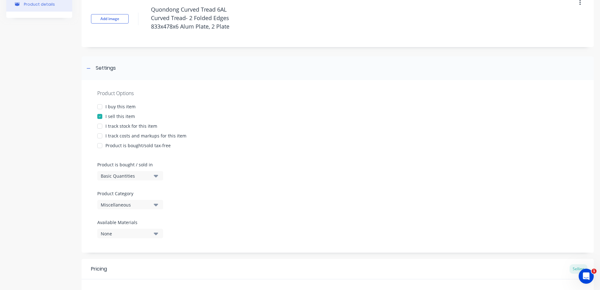
scroll to position [94, 0]
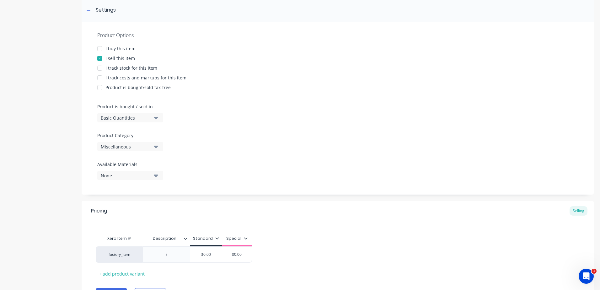
click at [100, 75] on div at bounding box center [100, 78] width 13 height 13
click at [99, 48] on div at bounding box center [100, 48] width 13 height 13
type textarea "x"
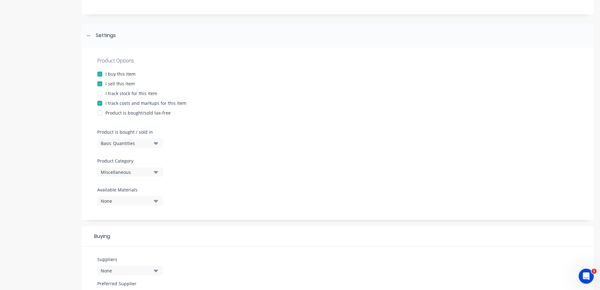
scroll to position [63, 0]
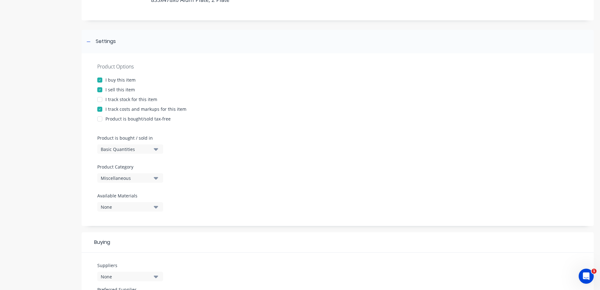
type textarea "Quondong Curved Tread 6AL Curved Tread- 2 Folded Edges 833x478x6 Alum Plate, 2 …"
type textarea "x"
type textarea "Quondong Curved Tread 6AL Curved Tread- 2 Folded Edges 833x478x6 Alum Plate, 2 …"
click at [155, 177] on icon "button" at bounding box center [156, 178] width 4 height 7
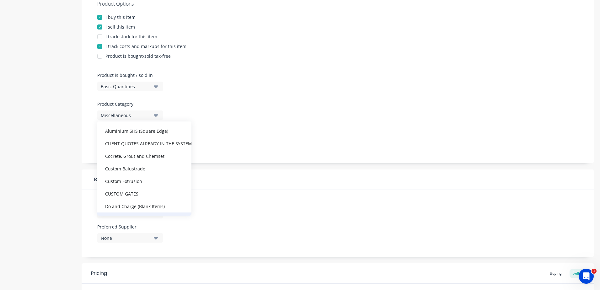
scroll to position [113, 0]
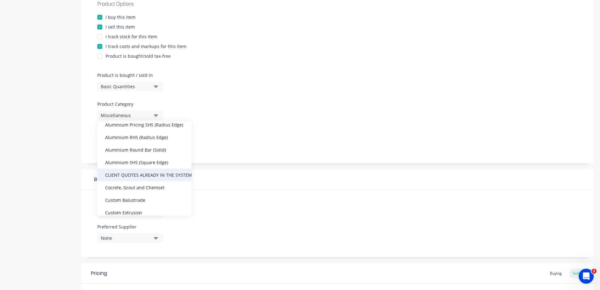
click at [136, 175] on div "CLIENT QUOTES ALREADY IN THE SYSTEM PRIOR TO 1/9/2025" at bounding box center [144, 175] width 94 height 13
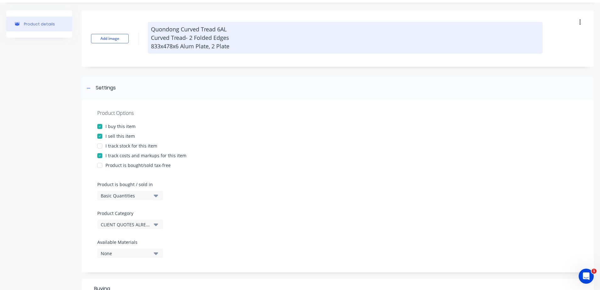
scroll to position [0, 0]
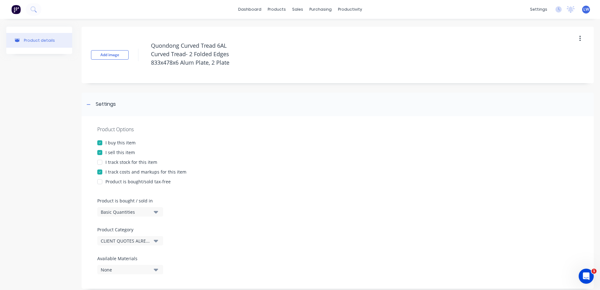
drag, startPoint x: 237, startPoint y: 64, endPoint x: 149, endPoint y: 37, distance: 92.3
click at [149, 37] on div "Add image Quondong Curved Tread 6AL Curved Tread- 2 Folded Edges 833x478x6 Alum…" at bounding box center [338, 55] width 512 height 57
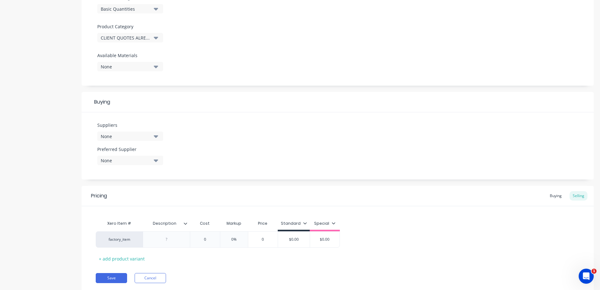
scroll to position [223, 0]
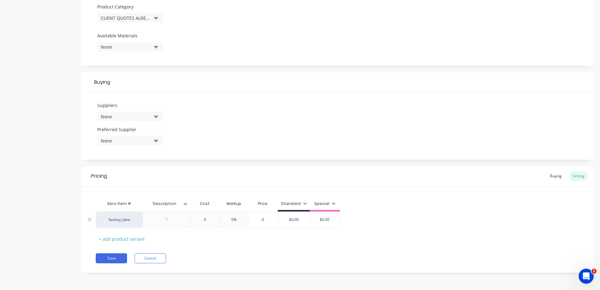
type textarea "x"
click at [169, 221] on div at bounding box center [166, 220] width 31 height 8
paste div
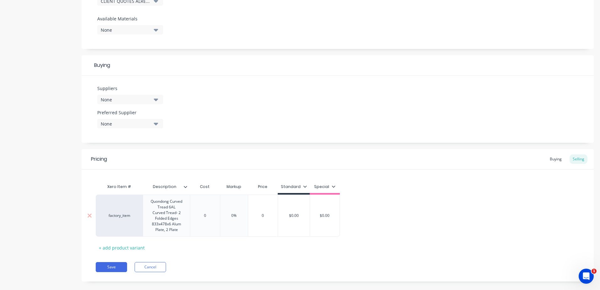
scroll to position [249, 0]
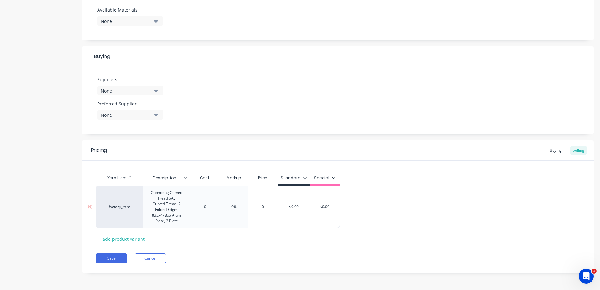
type textarea "x"
type input "0"
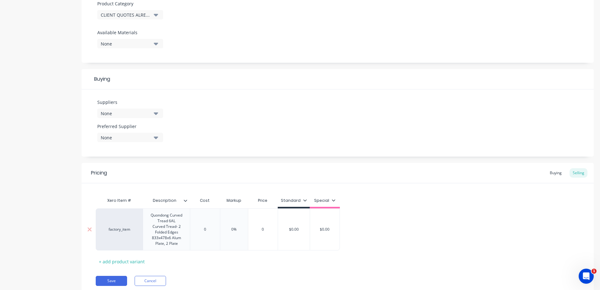
click at [210, 207] on div "Xero Item # Description Cost Markup Price Standard Special factory_item Quondon…" at bounding box center [338, 230] width 484 height 72
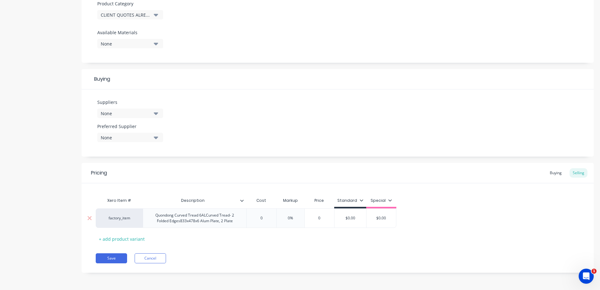
drag, startPoint x: 267, startPoint y: 218, endPoint x: 245, endPoint y: 219, distance: 22.6
click at [245, 219] on div "factory_item Quondong Curved Tread 6ALCurved Tread- 2 Folded Edges833x478x6 Alu…" at bounding box center [246, 217] width 301 height 19
type textarea "x"
type input "9"
type textarea "x"
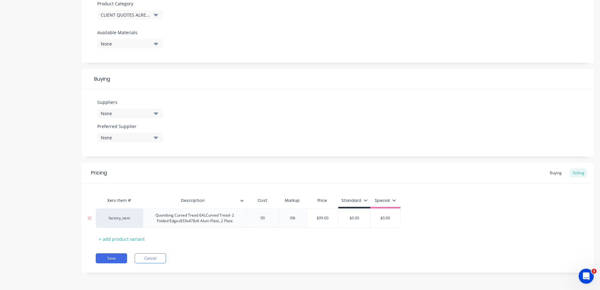
type input "99."
type textarea "x"
type input "99.8"
type input "0%"
drag, startPoint x: 303, startPoint y: 219, endPoint x: 291, endPoint y: 215, distance: 12.7
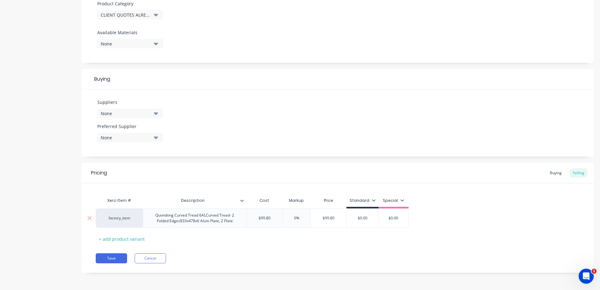
click at [292, 216] on input "0%" at bounding box center [296, 218] width 31 height 6
type textarea "x"
type input "2"
type textarea "x"
type input "25"
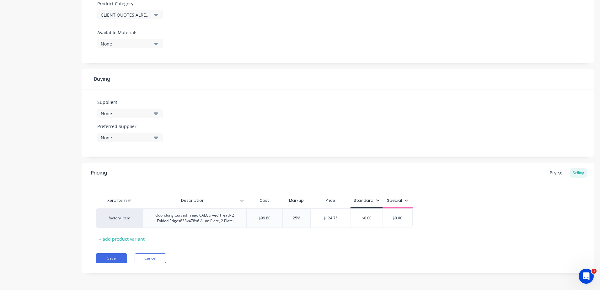
click at [306, 244] on div "Xero Item # Description Cost Markup Price Standard Special factory_item Quondon…" at bounding box center [338, 219] width 484 height 50
type input "$0.00"
drag, startPoint x: 375, startPoint y: 218, endPoint x: 359, endPoint y: 218, distance: 16.3
click at [359, 218] on input "$0.00" at bounding box center [367, 218] width 32 height 6
drag, startPoint x: 373, startPoint y: 217, endPoint x: 350, endPoint y: 217, distance: 23.2
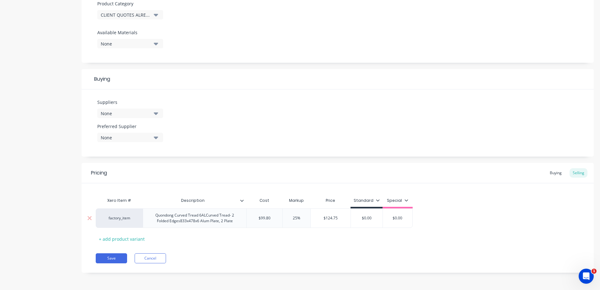
click at [350, 217] on div "factory_item Quondong Curved Tread 6ALCurved Tread- 2 Folded Edges833x478x6 Alu…" at bounding box center [254, 217] width 317 height 19
type input "$99.80"
drag, startPoint x: 277, startPoint y: 218, endPoint x: 253, endPoint y: 217, distance: 23.2
click at [253, 217] on input "$99.80" at bounding box center [265, 218] width 36 height 6
type textarea "x"
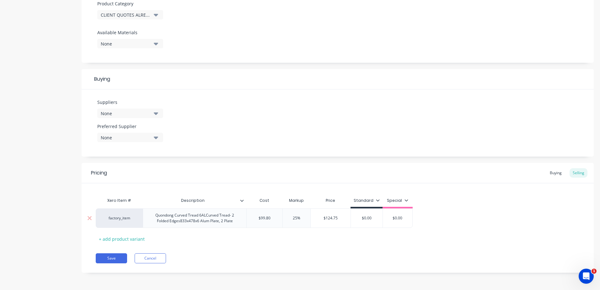
type input "1"
type textarea "x"
type input "13"
type textarea "x"
type input "139."
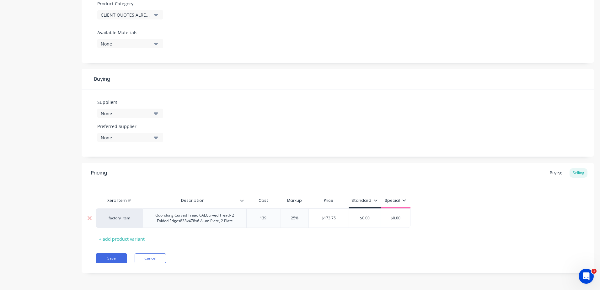
type textarea "x"
type input "139.7"
type textarea "x"
type input "139.72"
type input "$174.65"
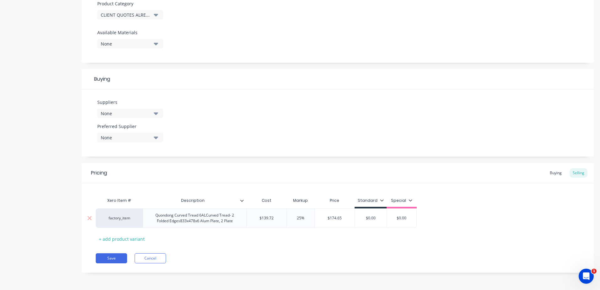
click at [338, 217] on input "$174.65" at bounding box center [335, 218] width 40 height 6
drag, startPoint x: 344, startPoint y: 216, endPoint x: 307, endPoint y: 211, distance: 36.8
click at [307, 211] on div "factory_item Quondong Curved Tread 6ALCurved Tread- 2 Folded Edges833x478x6 Alu…" at bounding box center [256, 217] width 321 height 19
type input "$139.72"
click at [269, 218] on input "$139.72" at bounding box center [267, 218] width 40 height 6
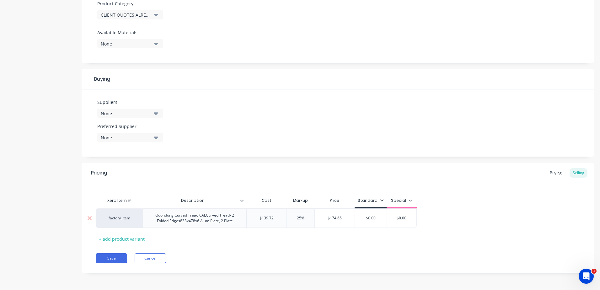
type textarea "x"
click at [269, 218] on input "$13972" at bounding box center [266, 218] width 38 height 6
click at [308, 218] on input "25%" at bounding box center [300, 218] width 31 height 6
drag, startPoint x: 378, startPoint y: 219, endPoint x: 353, endPoint y: 218, distance: 24.5
click at [353, 218] on div "factory_item Quondong Curved Tread 6ALCurved Tread- 2 Folded Edges833x478x6 Alu…" at bounding box center [256, 217] width 321 height 19
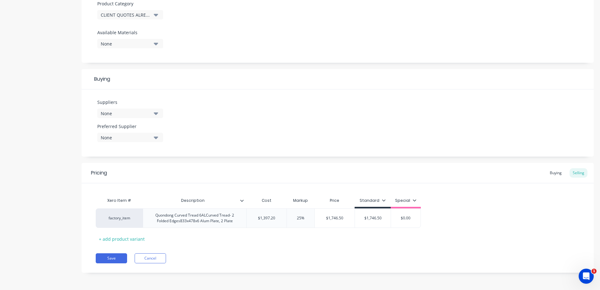
click at [352, 245] on div "Pricing Buying Selling Xero Item # Description Cost Markup Price Standard Speci…" at bounding box center [338, 218] width 512 height 110
click at [240, 224] on div "Quondong Curved Tread 6ALCurved Tread- 2 Folded Edges833x478x6 Alum Plate, 2 Pl…" at bounding box center [195, 218] width 98 height 14
drag, startPoint x: 239, startPoint y: 222, endPoint x: 138, endPoint y: 216, distance: 101.3
click at [138, 216] on div "factory_item Quondong Curved Tread 6ALCurved Tread- 2 Folded Edges833x478x6 Alu…" at bounding box center [258, 217] width 325 height 19
copy div "Quondong Curved Tread 6ALCurved Tread- 2 Folded Edges833x478x6 Alum Plate, 2 Pl…"
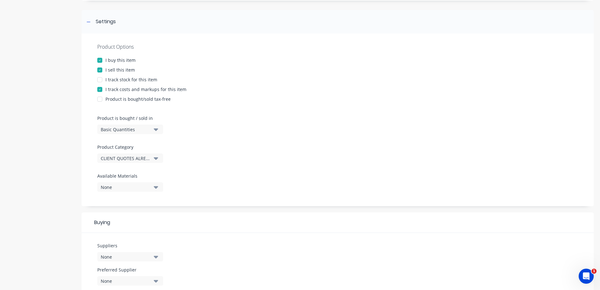
scroll to position [0, 0]
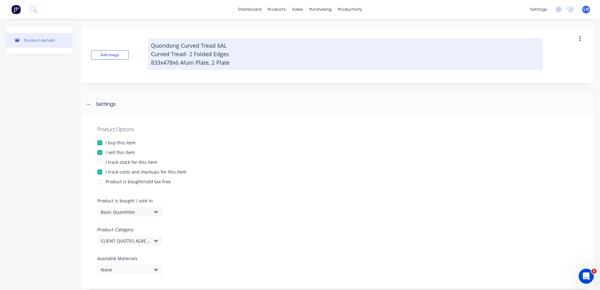
click at [235, 66] on textarea "Quondong Curved Tread 6AL Curved Tread- 2 Folded Edges 833x478x6 Alum Plate, 2 …" at bounding box center [345, 54] width 395 height 32
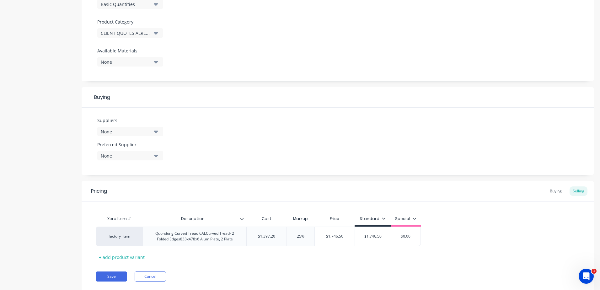
scroll to position [226, 0]
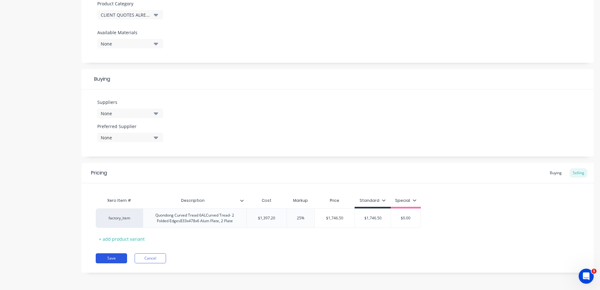
click at [102, 262] on button "Save" at bounding box center [111, 258] width 31 height 10
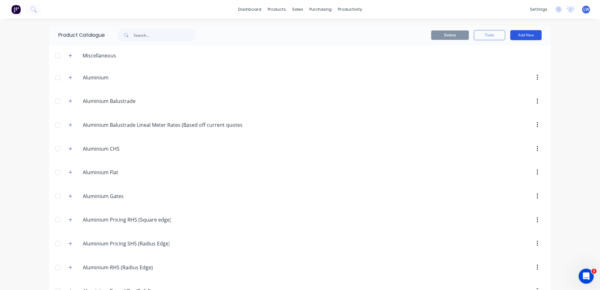
click at [520, 35] on button "Add New" at bounding box center [525, 35] width 31 height 10
click at [488, 66] on div "Product" at bounding box center [512, 63] width 48 height 9
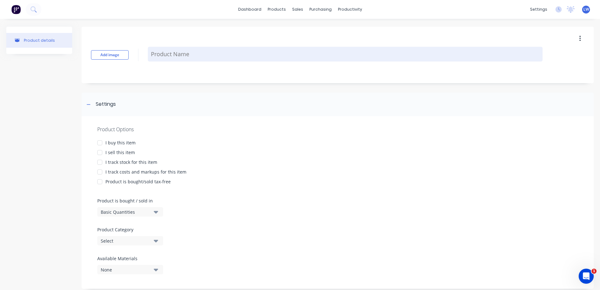
drag, startPoint x: 163, startPoint y: 57, endPoint x: 163, endPoint y: 54, distance: 3.8
click at [163, 56] on textarea at bounding box center [345, 54] width 395 height 15
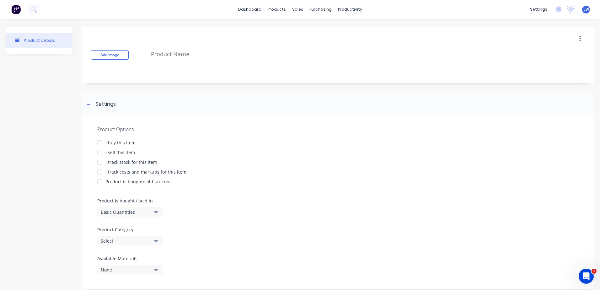
paste textarea "Quondong Curved Tread 6ALCurved Tread- 2 Folded Edges833x478x6 Alum Plate, 2 Pl…"
click at [101, 143] on div at bounding box center [100, 143] width 13 height 13
click at [99, 153] on div at bounding box center [100, 152] width 13 height 13
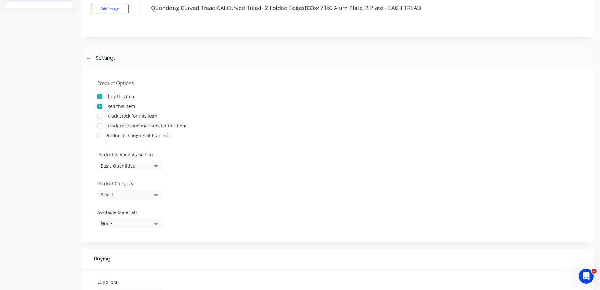
scroll to position [126, 0]
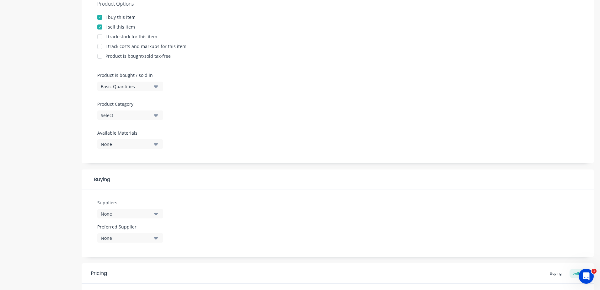
click at [100, 45] on div at bounding box center [100, 46] width 13 height 13
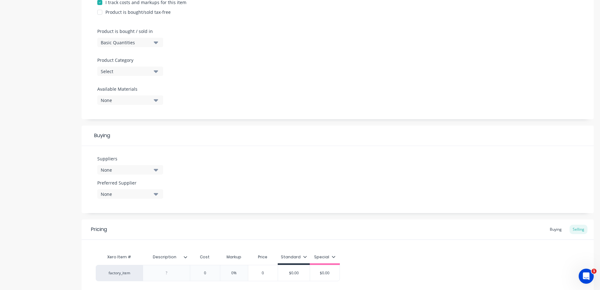
scroll to position [157, 0]
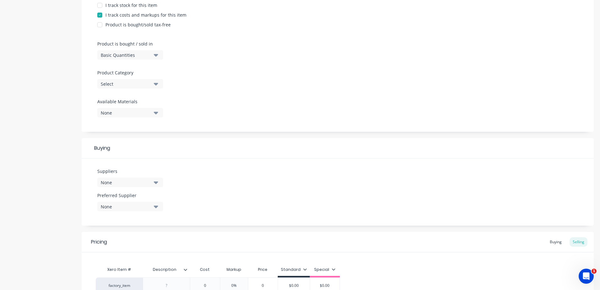
click at [154, 84] on icon "button" at bounding box center [156, 83] width 4 height 7
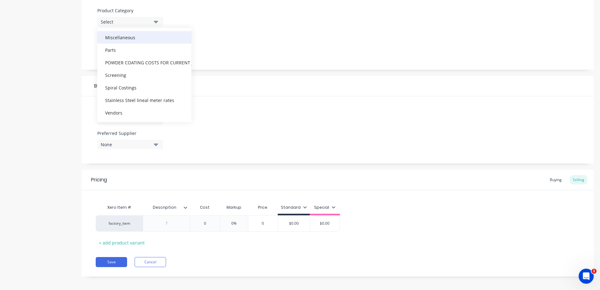
scroll to position [220, 0]
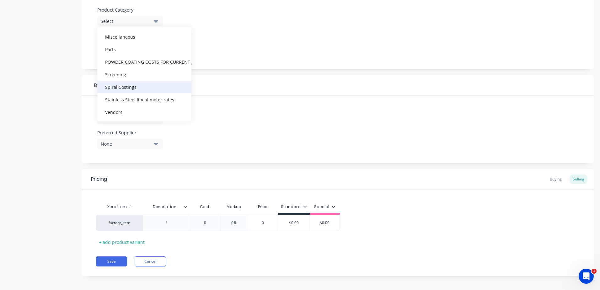
click at [129, 87] on div "Spiral Costings" at bounding box center [144, 87] width 94 height 13
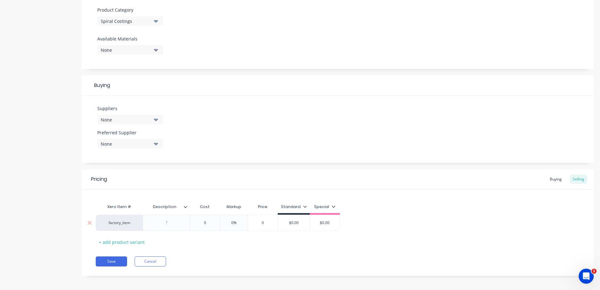
click at [172, 225] on div at bounding box center [166, 223] width 31 height 8
paste div
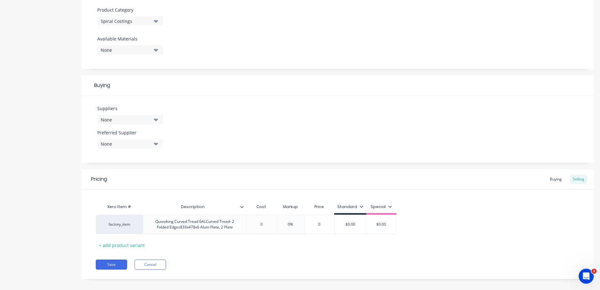
drag, startPoint x: 212, startPoint y: 237, endPoint x: 203, endPoint y: 235, distance: 9.1
click at [200, 238] on div "Xero Item # Description Cost Markup Price Standard Special factory_item Quondon…" at bounding box center [338, 226] width 484 height 50
drag, startPoint x: 266, startPoint y: 224, endPoint x: 251, endPoint y: 224, distance: 15.7
click at [251, 224] on input "0" at bounding box center [261, 225] width 31 height 6
click at [289, 225] on input "0%" at bounding box center [296, 225] width 31 height 6
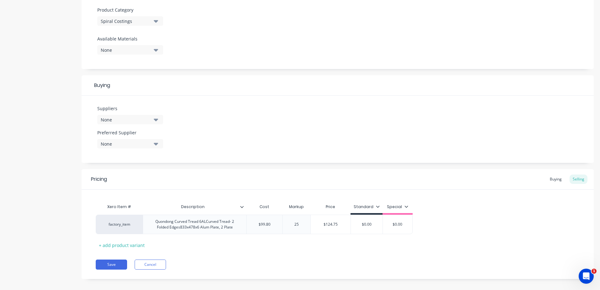
click at [311, 244] on div "Xero Item # Description Cost Markup Price Standard Special factory_item Quondon…" at bounding box center [338, 226] width 484 height 50
drag, startPoint x: 375, startPoint y: 224, endPoint x: 324, endPoint y: 223, distance: 51.2
click at [324, 223] on div "factory_item Quondong Curved Tread 6ALCurved Tread- 2 Folded Edges833x478x6 Alu…" at bounding box center [254, 224] width 317 height 19
click at [361, 253] on div "Pricing Buying Selling Xero Item # Description Cost Markup Price Standard Speci…" at bounding box center [338, 224] width 512 height 110
click at [236, 228] on div "Quondong Curved Tread 6ALCurved Tread- 2 Folded Edges833x478x6 Alum Plate, 2 Pl…" at bounding box center [195, 225] width 98 height 14
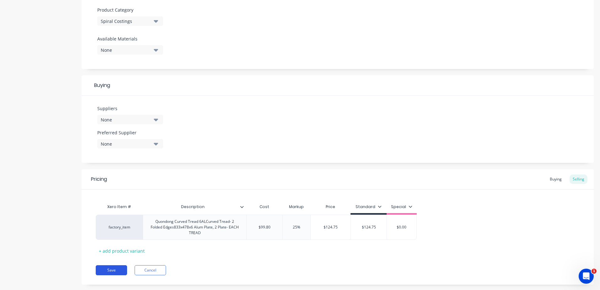
click at [112, 272] on button "Save" at bounding box center [111, 270] width 31 height 10
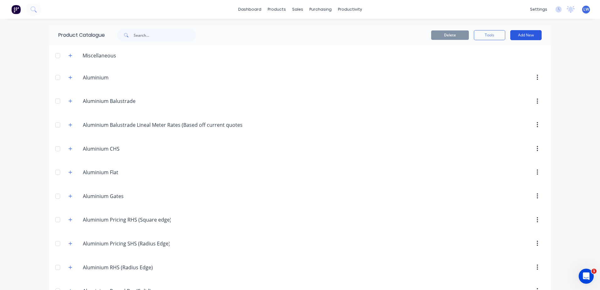
click at [514, 34] on button "Add New" at bounding box center [525, 35] width 31 height 10
click at [505, 62] on div "Product" at bounding box center [512, 63] width 48 height 9
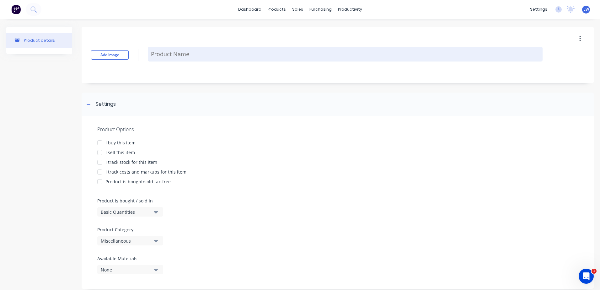
click at [182, 53] on textarea at bounding box center [345, 54] width 395 height 15
click at [208, 55] on textarea "Quondong Rectangle l" at bounding box center [345, 54] width 395 height 15
click at [211, 49] on textarea "Quondong Rectangle l" at bounding box center [345, 54] width 395 height 15
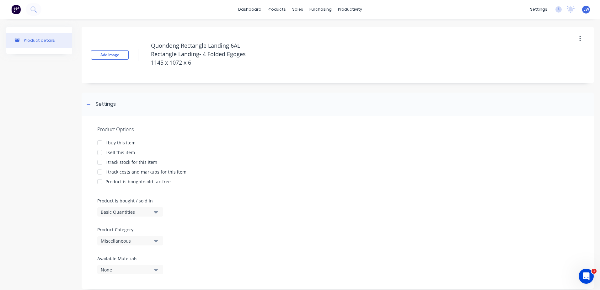
drag, startPoint x: 204, startPoint y: 67, endPoint x: 142, endPoint y: 39, distance: 68.4
click at [142, 39] on div "Add image Quondong Rectangle Landing 6AL Rectangle Landing- 4 Folded Egdges 114…" at bounding box center [338, 55] width 512 height 57
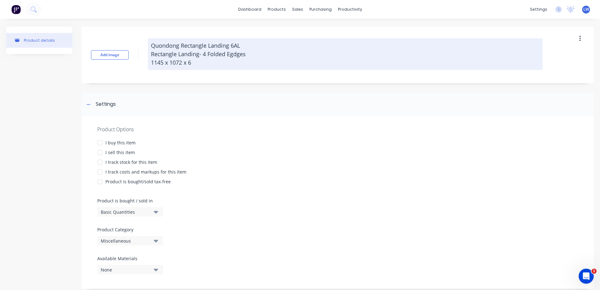
click at [248, 60] on textarea "Quondong Rectangle Landing 6AL Rectangle Landing- 4 Folded Egdges 1145 x 1072 x…" at bounding box center [345, 54] width 395 height 32
click at [285, 62] on textarea "Quondong Rectangle Landing 6AL Rectangle Landing- 4 Folded Egdges 1145 x 1072 x…" at bounding box center [345, 54] width 395 height 32
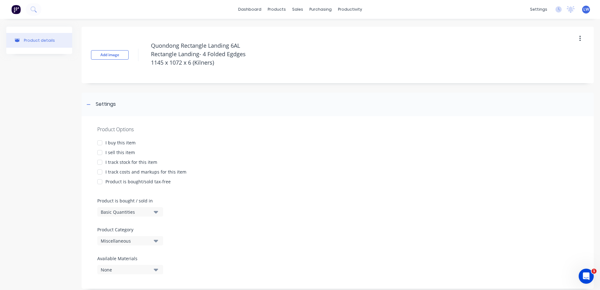
drag, startPoint x: 231, startPoint y: 63, endPoint x: 121, endPoint y: 42, distance: 112.1
click at [121, 42] on div "Add image Quondong Rectangle Landing 6AL Rectangle Landing- 4 Folded Egdges 114…" at bounding box center [338, 55] width 512 height 57
click at [100, 144] on div at bounding box center [100, 143] width 13 height 13
drag, startPoint x: 99, startPoint y: 150, endPoint x: 101, endPoint y: 159, distance: 9.2
click at [99, 150] on div at bounding box center [100, 152] width 13 height 13
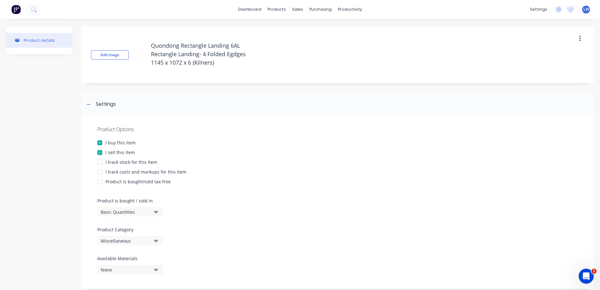
click at [101, 174] on div at bounding box center [100, 172] width 13 height 13
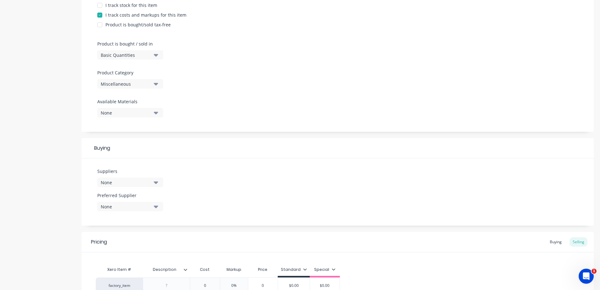
click at [159, 83] on button "Miscellaneous" at bounding box center [130, 83] width 66 height 9
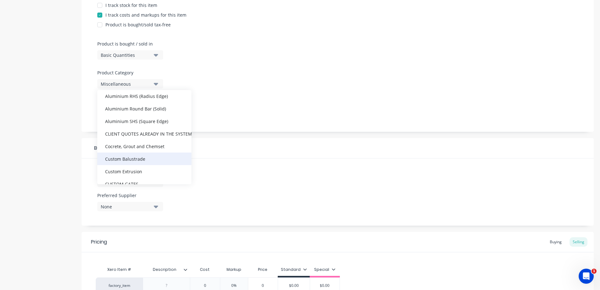
scroll to position [126, 0]
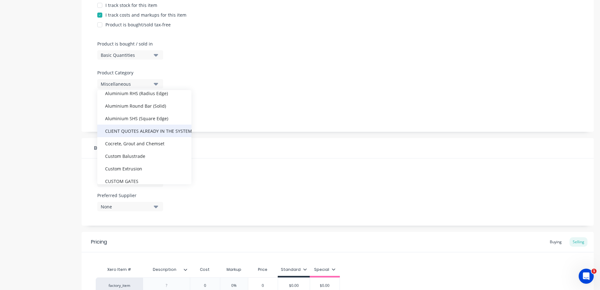
click at [144, 134] on div "CLIENT QUOTES ALREADY IN THE SYSTEM PRIOR TO 1/9/2025" at bounding box center [144, 131] width 94 height 13
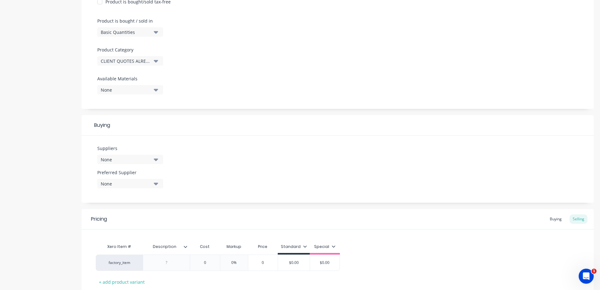
scroll to position [223, 0]
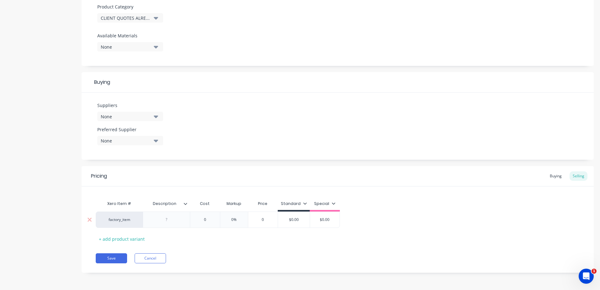
click at [171, 224] on div at bounding box center [166, 220] width 47 height 16
click at [171, 219] on div at bounding box center [166, 220] width 31 height 8
paste div
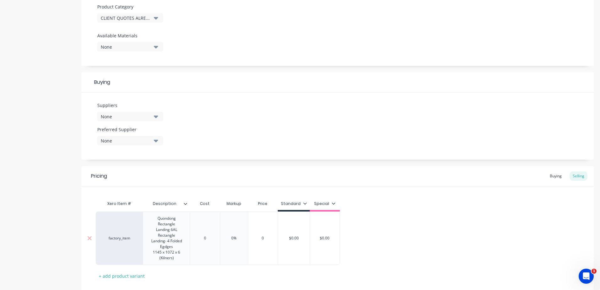
click at [209, 238] on div "Xero Item # Description Cost Markup Price Standard Special factory_item Quondon…" at bounding box center [338, 239] width 484 height 84
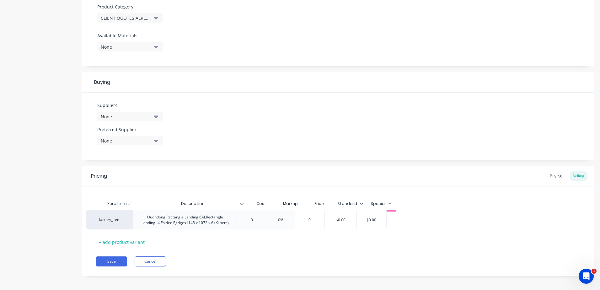
drag, startPoint x: 268, startPoint y: 224, endPoint x: 254, endPoint y: 222, distance: 14.4
click at [254, 222] on div "factory_item Quondong Rectangle Landing 6ALRectangle Landing- 4 Folded Egdges11…" at bounding box center [338, 221] width 484 height 19
click at [262, 221] on input "0" at bounding box center [261, 222] width 31 height 6
drag, startPoint x: 262, startPoint y: 221, endPoint x: 256, endPoint y: 221, distance: 6.6
click at [257, 222] on input "0" at bounding box center [261, 222] width 31 height 6
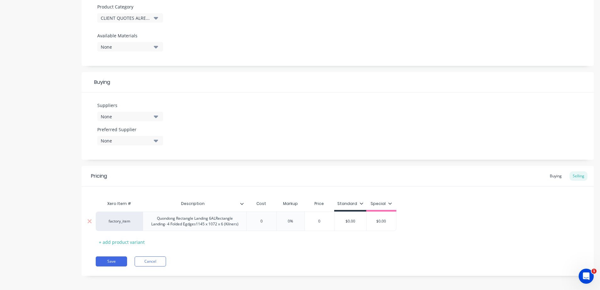
click at [274, 219] on input "0" at bounding box center [261, 222] width 31 height 6
click at [265, 220] on input "0" at bounding box center [261, 222] width 31 height 6
click at [269, 222] on input "0" at bounding box center [261, 222] width 31 height 6
click at [299, 219] on input "0%" at bounding box center [290, 222] width 31 height 6
click at [260, 222] on input "0" at bounding box center [261, 222] width 31 height 6
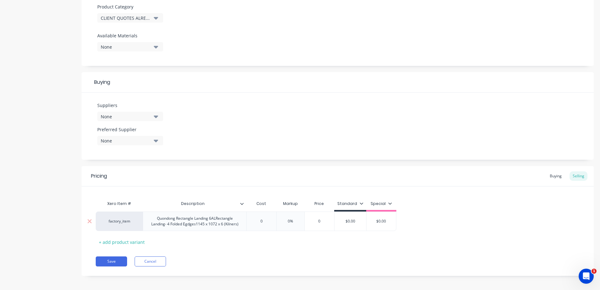
click at [262, 221] on input "0" at bounding box center [261, 222] width 31 height 6
drag, startPoint x: 306, startPoint y: 219, endPoint x: 279, endPoint y: 221, distance: 26.8
click at [280, 221] on input "0%" at bounding box center [294, 222] width 31 height 6
click at [274, 238] on div "Xero Item # Description Cost Markup Price Standard Special factory_item Quondon…" at bounding box center [338, 222] width 484 height 50
click at [112, 264] on button "Save" at bounding box center [111, 262] width 31 height 10
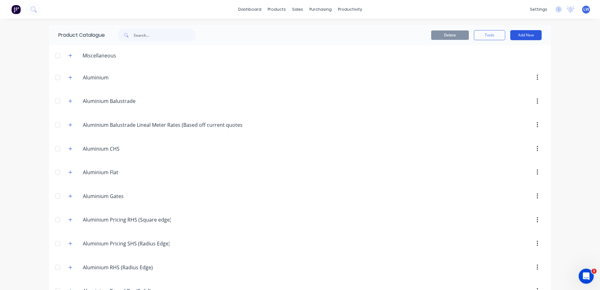
click at [519, 34] on button "Add New" at bounding box center [525, 35] width 31 height 10
click at [499, 62] on div "Product" at bounding box center [512, 63] width 48 height 9
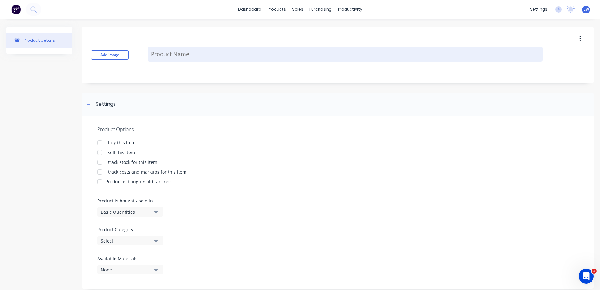
click at [204, 56] on textarea at bounding box center [345, 54] width 395 height 15
paste textarea "Quondong Rectangle Landing 6AL Rectangle Landing- 4 Folded Egdges 1145 x 1072 x…"
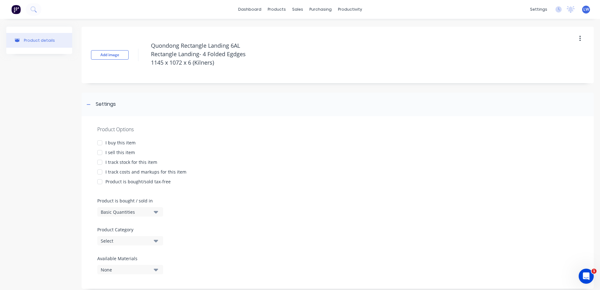
click at [100, 142] on div at bounding box center [100, 143] width 13 height 13
click at [100, 153] on div at bounding box center [100, 152] width 13 height 13
click at [99, 172] on div at bounding box center [100, 172] width 13 height 13
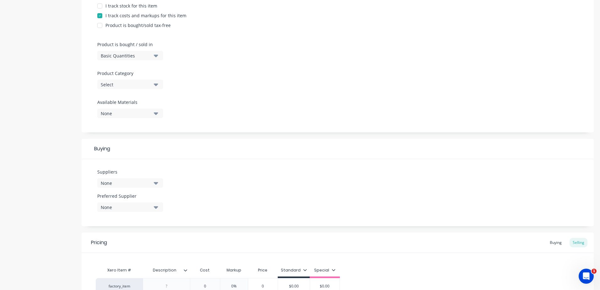
scroll to position [157, 0]
click at [154, 86] on icon "button" at bounding box center [156, 83] width 4 height 7
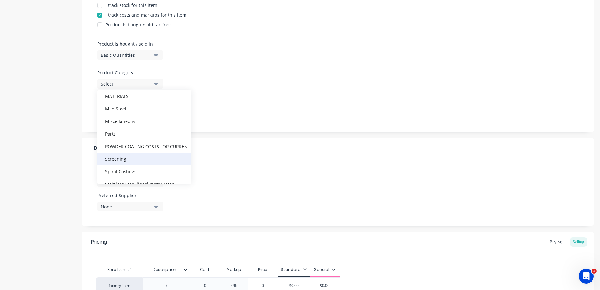
scroll to position [314, 0]
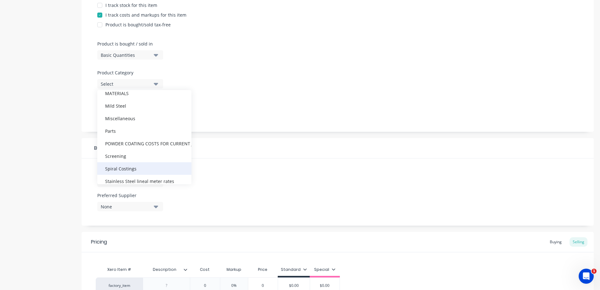
click at [119, 169] on div "Spiral Costings" at bounding box center [144, 168] width 94 height 13
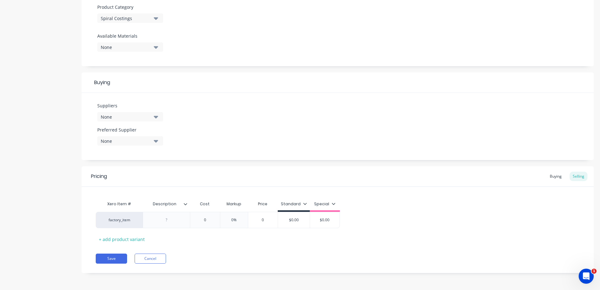
scroll to position [223, 0]
click at [169, 223] on div at bounding box center [166, 220] width 31 height 8
paste div
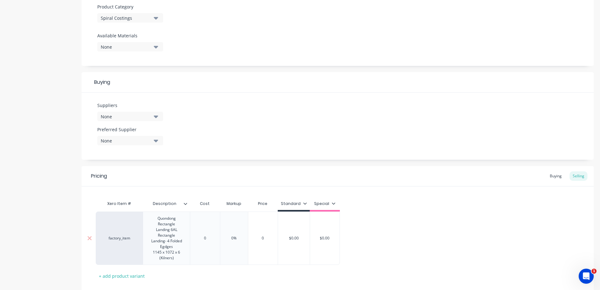
click at [210, 239] on div "Xero Item # Description Cost Markup Price Standard Special factory_item Quondon…" at bounding box center [338, 239] width 484 height 84
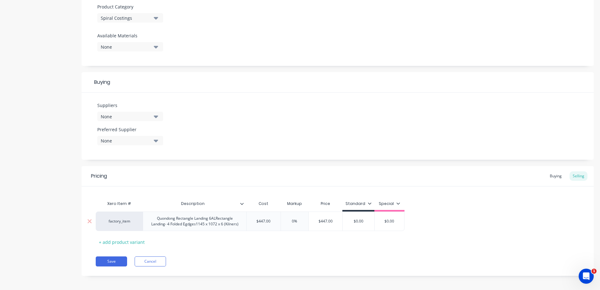
drag, startPoint x: 299, startPoint y: 224, endPoint x: 271, endPoint y: 224, distance: 28.3
click at [271, 224] on div "factory_item Quondong Rectangle Landing 6ALRectangle Landing- 4 Folded Egdges11…" at bounding box center [250, 221] width 309 height 19
click at [300, 252] on div "Pricing Buying Selling Xero Item # Description Cost Markup Price Standard Speci…" at bounding box center [338, 221] width 512 height 110
drag, startPoint x: 368, startPoint y: 221, endPoint x: 346, endPoint y: 223, distance: 22.0
click at [346, 223] on div "factory_item Quondong Rectangle Landing 6ALRectangle Landing- 4 Folded Egdges11…" at bounding box center [253, 221] width 315 height 19
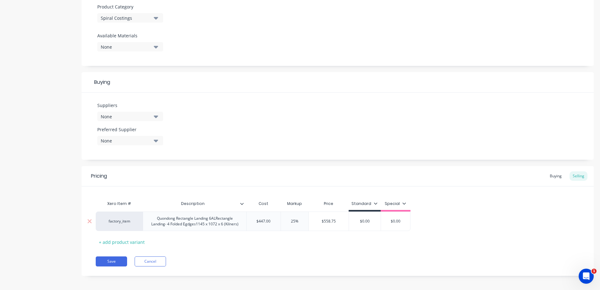
drag, startPoint x: 372, startPoint y: 224, endPoint x: 340, endPoint y: 221, distance: 32.8
click at [341, 221] on div "factory_item Quondong Rectangle Landing 6ALRectangle Landing- 4 Folded Egdges11…" at bounding box center [253, 221] width 315 height 19
click at [347, 254] on div "Pricing Buying Selling Xero Item # Description Cost Markup Price Standard Speci…" at bounding box center [338, 221] width 512 height 110
click at [105, 263] on button "Save" at bounding box center [111, 262] width 31 height 10
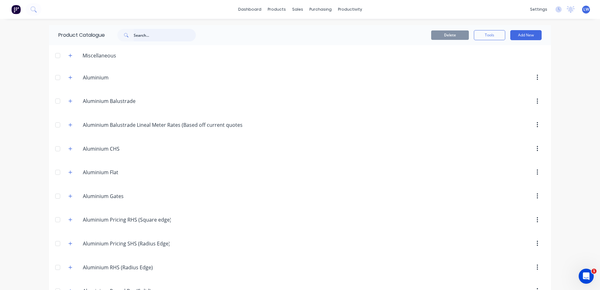
click at [146, 39] on input "text" at bounding box center [165, 35] width 62 height 13
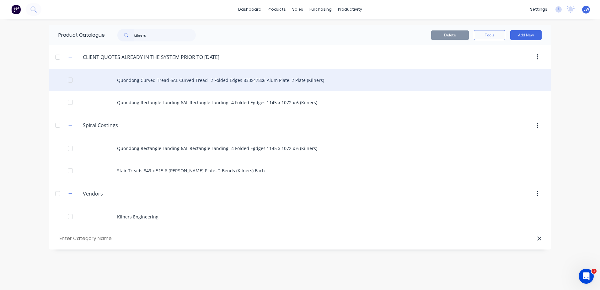
click at [215, 80] on div "Quondong Curved Tread 6AL Curved Tread- 2 Folded Edges 833x478x6 Alum Plate, 2 …" at bounding box center [300, 80] width 502 height 22
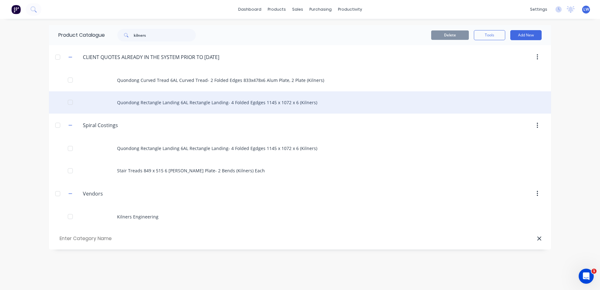
click at [233, 102] on div "Quondong Rectangle Landing 6AL Rectangle Landing- 4 Folded Egdges 1145 x 1072 x…" at bounding box center [300, 102] width 502 height 22
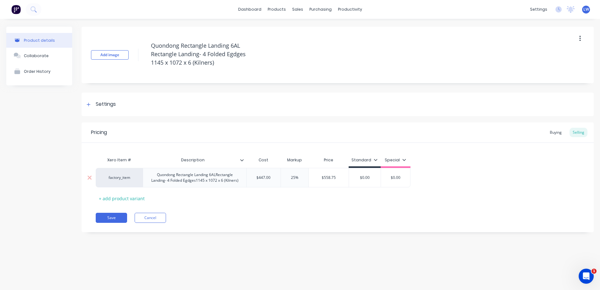
drag, startPoint x: 376, startPoint y: 177, endPoint x: 346, endPoint y: 178, distance: 30.1
click at [346, 178] on div "factory_item Quondong Rectangle Landing 6ALRectangle Landing- 4 Folded Egdges11…" at bounding box center [253, 177] width 315 height 19
click at [330, 252] on div "Product details Collaborate Order History Add image Quondong Rectangle Landing …" at bounding box center [300, 148] width 600 height 259
click at [117, 216] on button "Save" at bounding box center [111, 218] width 31 height 10
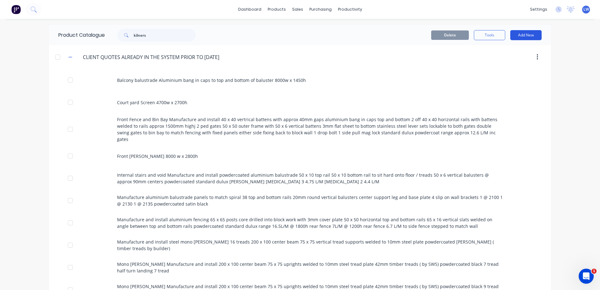
click at [525, 34] on button "Add New" at bounding box center [525, 35] width 31 height 10
click at [499, 61] on div "Product" at bounding box center [512, 63] width 48 height 9
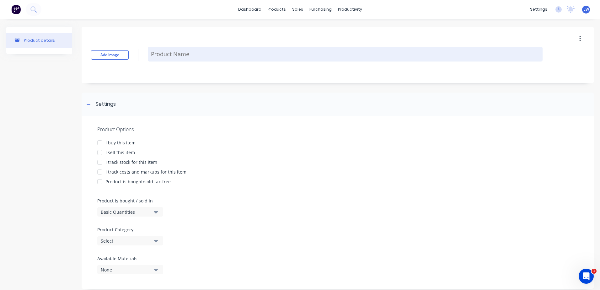
click at [177, 55] on textarea at bounding box center [345, 54] width 395 height 15
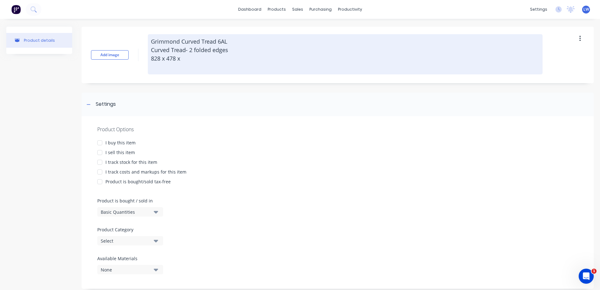
click at [185, 58] on textarea "Grimmond Curved Tread 6AL Curved Tread- 2 folded edges 828 x 478 x" at bounding box center [345, 54] width 395 height 40
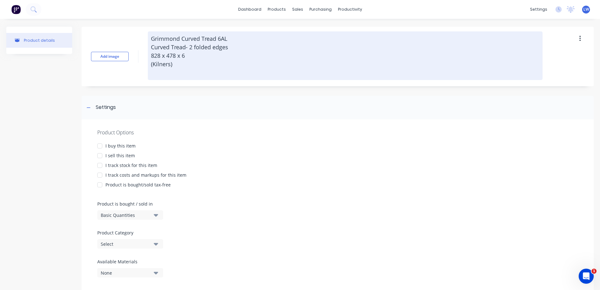
click at [211, 74] on textarea "Grimmond Curved Tread 6AL Curved Tread- 2 folded edges 828 x 478 x 6 (Kilners)" at bounding box center [345, 55] width 395 height 49
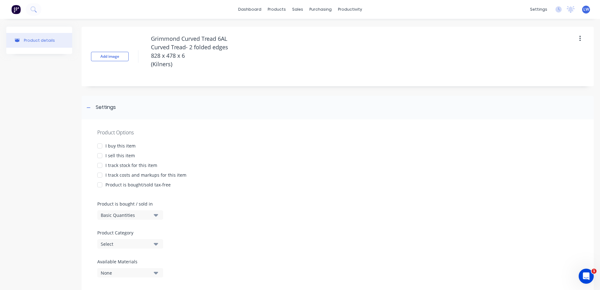
drag, startPoint x: 177, startPoint y: 63, endPoint x: 114, endPoint y: 31, distance: 70.9
click at [114, 31] on div "Add image Grimmond Curved Tread 6AL Curved Tread- 2 folded edges 828 x 478 x 6 …" at bounding box center [338, 57] width 512 height 60
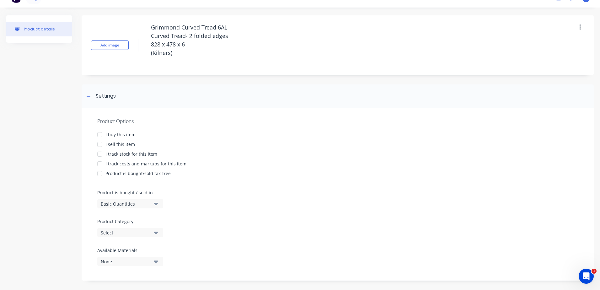
scroll to position [16, 0]
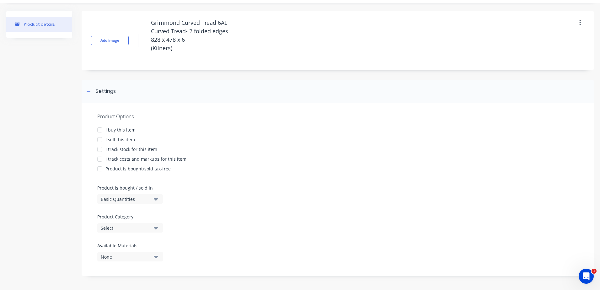
click at [100, 131] on div at bounding box center [100, 130] width 13 height 13
click at [99, 140] on div at bounding box center [100, 139] width 13 height 13
click at [100, 160] on div at bounding box center [100, 159] width 13 height 13
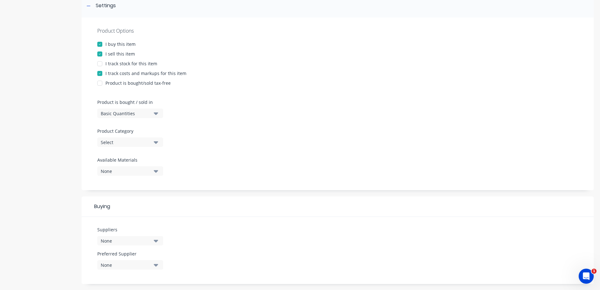
scroll to position [110, 0]
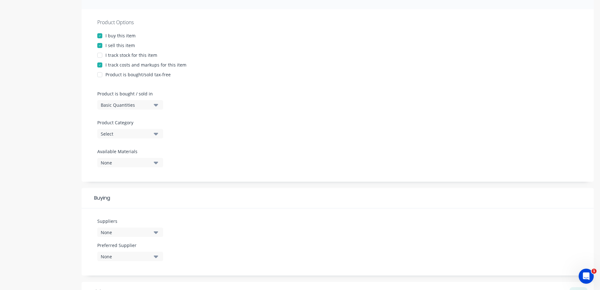
click at [157, 136] on icon "button" at bounding box center [156, 133] width 4 height 7
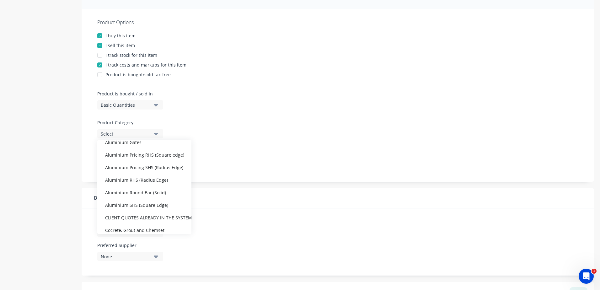
scroll to position [94, 0]
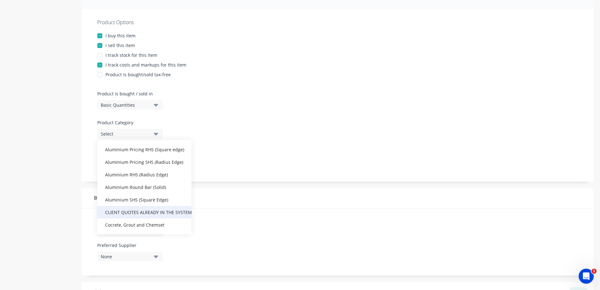
click at [144, 214] on div "CLIENT QUOTES ALREADY IN THE SYSTEM PRIOR TO 1/9/2025" at bounding box center [144, 212] width 94 height 13
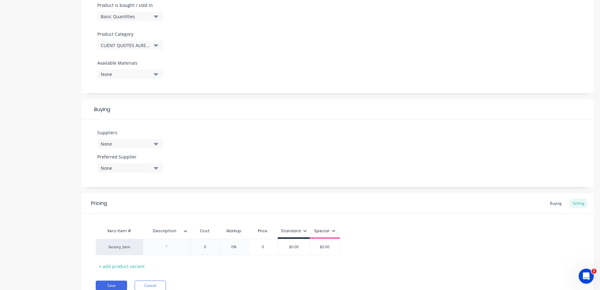
scroll to position [204, 0]
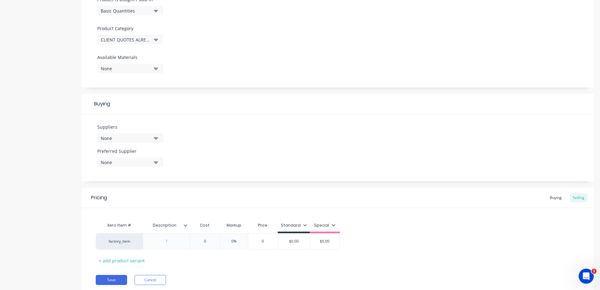
click at [158, 139] on button "None" at bounding box center [130, 137] width 66 height 9
click at [267, 124] on div "Suppliers None Alsun Aluminium ASD Collins tools earlybird steel Jono Holdings …" at bounding box center [338, 147] width 512 height 67
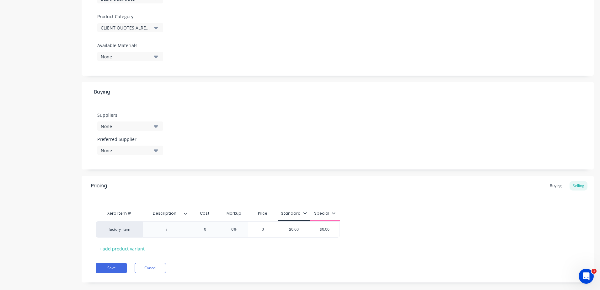
scroll to position [226, 0]
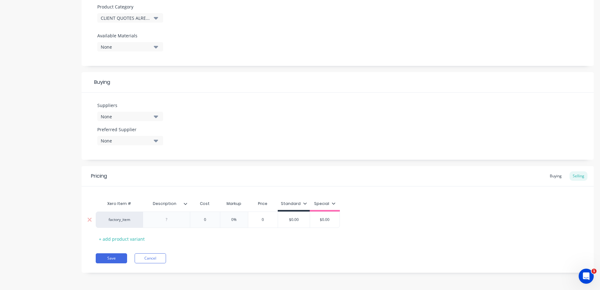
click at [164, 224] on div at bounding box center [166, 220] width 31 height 8
paste div
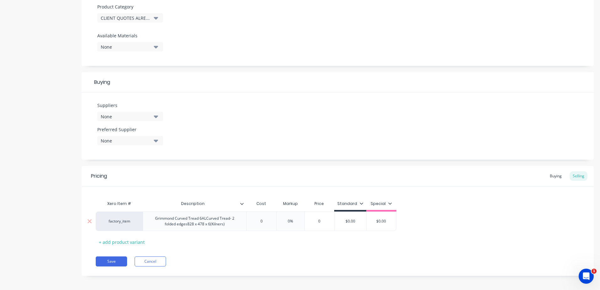
click at [210, 233] on div "Xero Item # Description Cost Markup Price Standard Special factory_item Grimmon…" at bounding box center [338, 222] width 484 height 50
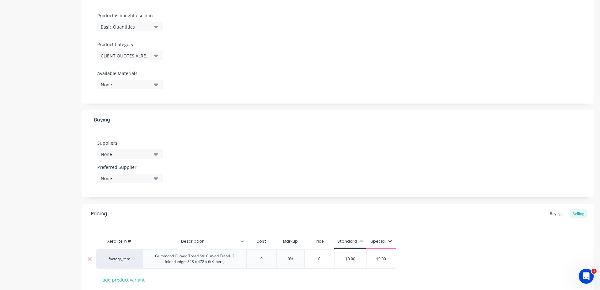
scroll to position [229, 0]
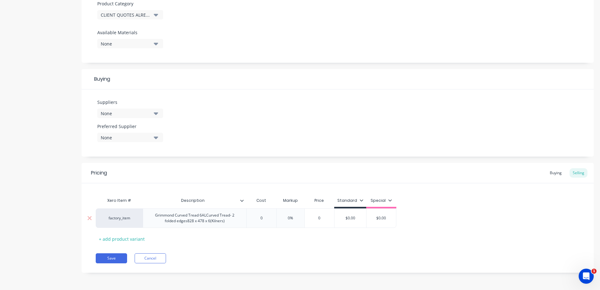
drag, startPoint x: 266, startPoint y: 220, endPoint x: 235, endPoint y: 216, distance: 31.6
click at [235, 216] on div "factory_item Grimmond Curved Tread 6ALCurved Tread- 2 folded edges828 x 478 x 6…" at bounding box center [246, 217] width 301 height 19
click at [297, 219] on input "0%" at bounding box center [300, 218] width 31 height 6
drag, startPoint x: 306, startPoint y: 219, endPoint x: 271, endPoint y: 219, distance: 35.2
click at [271, 219] on div "factory_item Grimmond Curved Tread 6ALCurved Tread- 2 folded edges828 x 478 x 6…" at bounding box center [256, 217] width 321 height 19
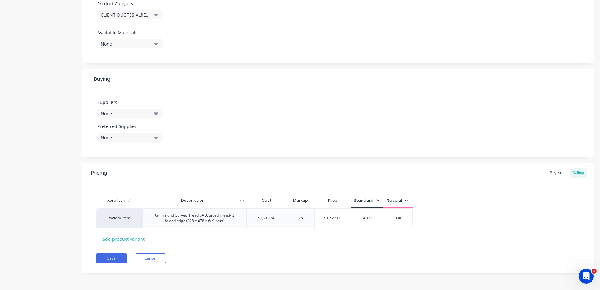
click at [283, 245] on div "Pricing Buying Selling Xero Item # Description Cost Markup Price Standard Speci…" at bounding box center [338, 218] width 512 height 110
drag, startPoint x: 374, startPoint y: 219, endPoint x: 334, endPoint y: 215, distance: 40.0
click at [334, 215] on div "factory_item Grimmond Curved Tread 6ALCurved Tread- 2 folded edges828 x 478 x 6…" at bounding box center [254, 217] width 317 height 19
click at [324, 248] on div "Pricing Buying Selling Xero Item # Description Cost Markup Price Standard Speci…" at bounding box center [338, 218] width 512 height 110
click at [119, 258] on button "Save" at bounding box center [111, 258] width 31 height 10
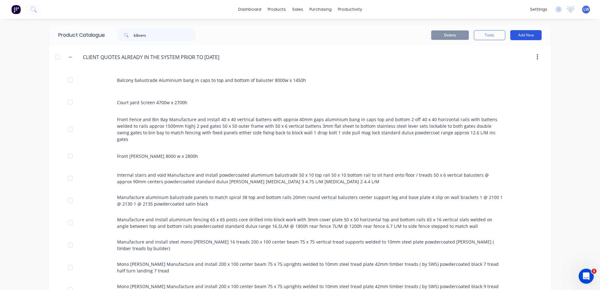
click at [526, 36] on button "Add New" at bounding box center [525, 35] width 31 height 10
click at [489, 62] on div "Product" at bounding box center [512, 63] width 48 height 9
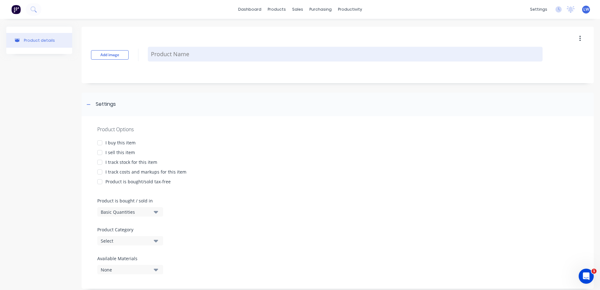
click at [154, 56] on textarea at bounding box center [345, 54] width 395 height 15
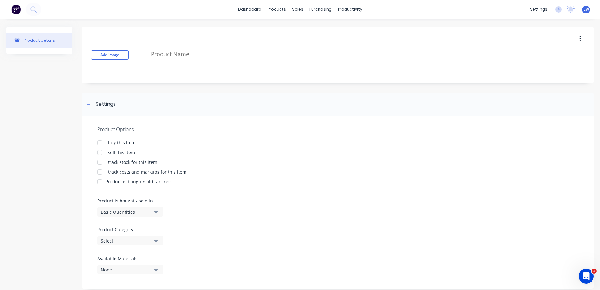
paste textarea "Grimmond Curved Tread 6AL Curved Tread- 2 folded edges 828 x 478 x 6 (Kilners)"
drag, startPoint x: 218, startPoint y: 71, endPoint x: 95, endPoint y: 23, distance: 131.3
click at [95, 23] on div "Product details Add image Grimmond Curved Tread 6AL Curved Tread- 2 folded edge…" at bounding box center [300, 161] width 600 height 284
click at [100, 142] on div at bounding box center [100, 143] width 13 height 13
click at [98, 154] on div at bounding box center [100, 152] width 13 height 13
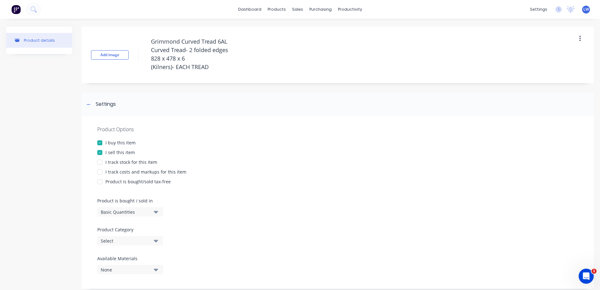
click at [101, 172] on div at bounding box center [100, 172] width 13 height 13
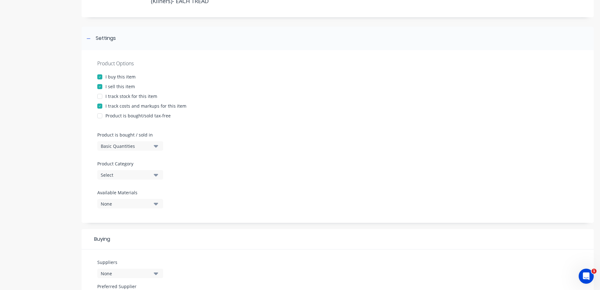
scroll to position [157, 0]
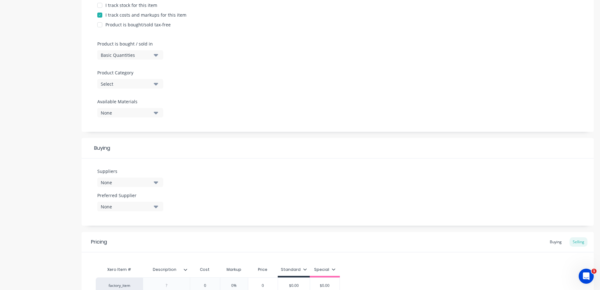
click at [157, 85] on icon "button" at bounding box center [156, 83] width 4 height 7
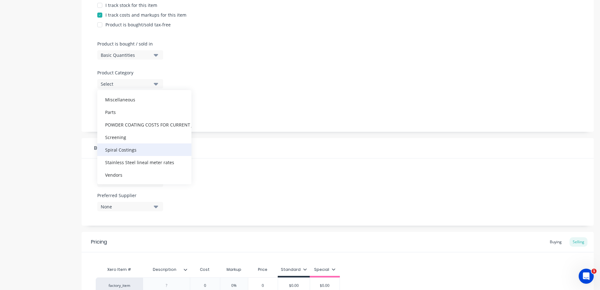
click at [126, 149] on div "Spiral Costings" at bounding box center [144, 149] width 94 height 13
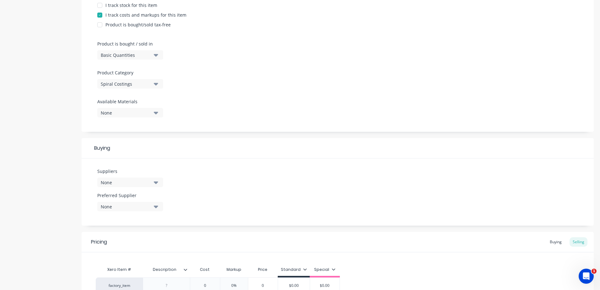
scroll to position [223, 0]
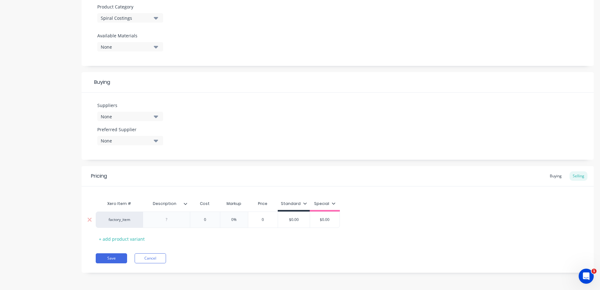
click at [174, 219] on div at bounding box center [166, 220] width 31 height 8
paste div
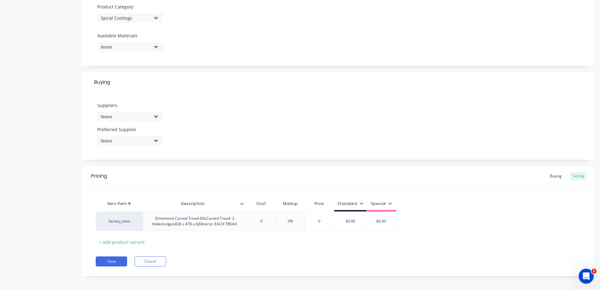
click at [208, 237] on div "Xero Item # Description Cost Markup Price Standard Special factory_item Grimmon…" at bounding box center [338, 222] width 484 height 50
drag, startPoint x: 267, startPoint y: 222, endPoint x: 260, endPoint y: 221, distance: 6.6
click at [260, 221] on input "0" at bounding box center [261, 222] width 31 height 6
drag, startPoint x: 303, startPoint y: 222, endPoint x: 274, endPoint y: 219, distance: 29.0
click at [274, 219] on div "factory_item Grimmond Curved Tread 6ALCurved Tread- 2 folded edges828 x 478 x 6…" at bounding box center [252, 221] width 313 height 19
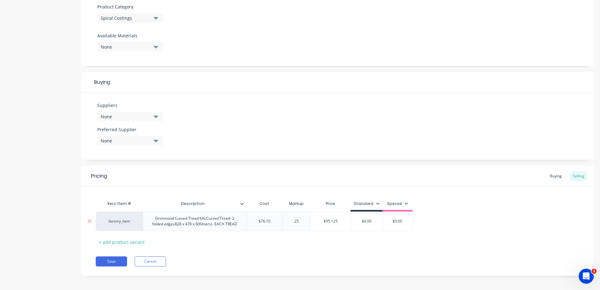
drag, startPoint x: 356, startPoint y: 246, endPoint x: 371, endPoint y: 227, distance: 24.6
click at [356, 244] on div "Xero Item # Description Cost Markup Price Standard Special factory_item Grimmon…" at bounding box center [338, 222] width 484 height 50
drag, startPoint x: 340, startPoint y: 223, endPoint x: 320, endPoint y: 222, distance: 20.8
click at [320, 222] on input "$95.125" at bounding box center [331, 222] width 40 height 6
drag, startPoint x: 375, startPoint y: 223, endPoint x: 343, endPoint y: 221, distance: 32.7
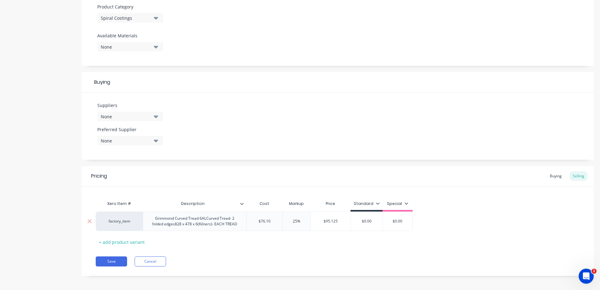
click at [343, 221] on div "factory_item Grimmond Curved Tread 6ALCurved Tread- 2 folded edges828 x 478 x 6…" at bounding box center [254, 221] width 317 height 19
paste input "95.125"
click at [410, 254] on div "Pricing Buying Selling Xero Item # Description Cost Markup Price Standard Speci…" at bounding box center [338, 221] width 512 height 110
click at [111, 260] on button "Save" at bounding box center [111, 262] width 31 height 10
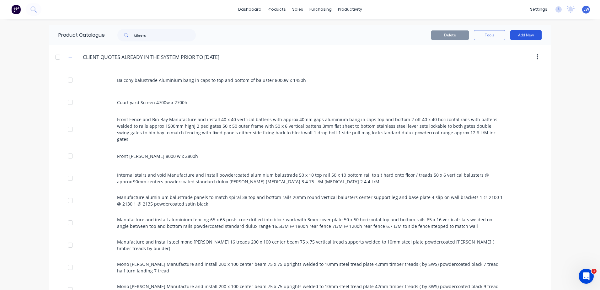
click at [522, 35] on button "Add New" at bounding box center [525, 35] width 31 height 10
click at [497, 62] on div "Product" at bounding box center [512, 63] width 48 height 9
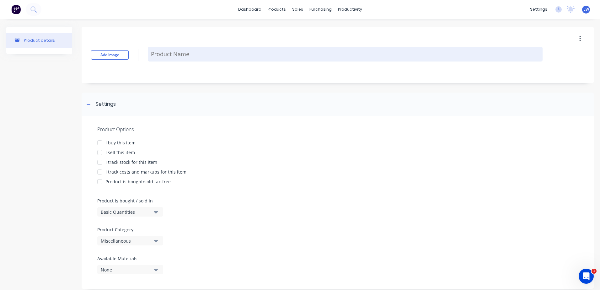
click at [181, 56] on textarea at bounding box center [345, 54] width 395 height 15
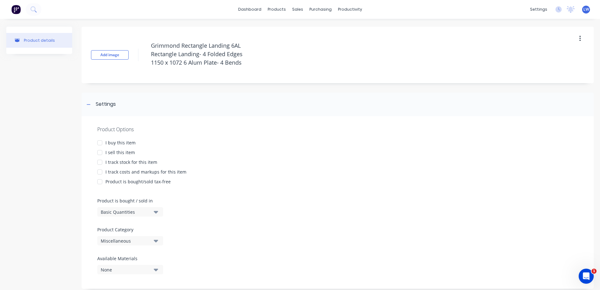
drag, startPoint x: 255, startPoint y: 62, endPoint x: 98, endPoint y: 40, distance: 157.8
click at [98, 40] on div "Add image Grimmond Rectangle Landing 6AL Rectangle Landing- 4 Folded Edges 1150…" at bounding box center [338, 55] width 512 height 57
click at [100, 141] on div at bounding box center [100, 143] width 13 height 13
drag, startPoint x: 102, startPoint y: 153, endPoint x: 103, endPoint y: 163, distance: 10.1
click at [102, 154] on div at bounding box center [100, 152] width 13 height 13
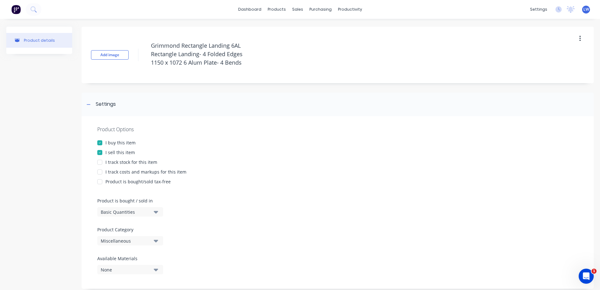
click at [100, 172] on div at bounding box center [100, 172] width 13 height 13
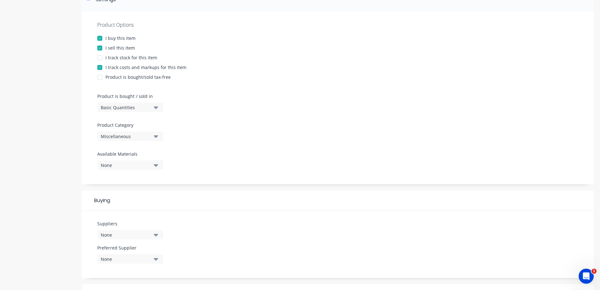
scroll to position [126, 0]
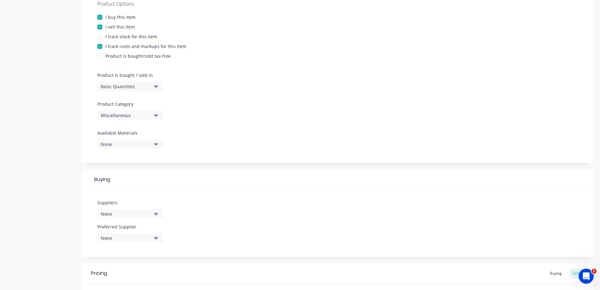
click at [153, 113] on button "Miscellaneous" at bounding box center [130, 115] width 66 height 9
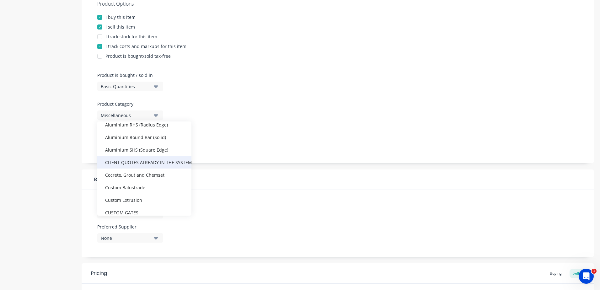
click at [134, 161] on div "CLIENT QUOTES ALREADY IN THE SYSTEM PRIOR TO 1/9/2025" at bounding box center [144, 162] width 94 height 13
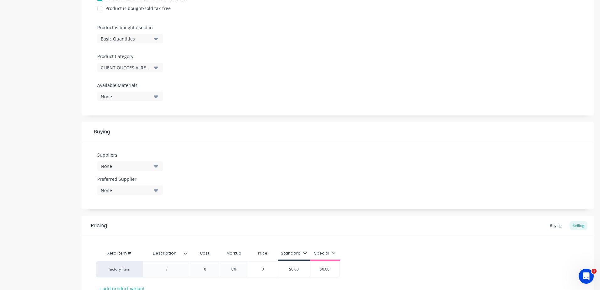
scroll to position [223, 0]
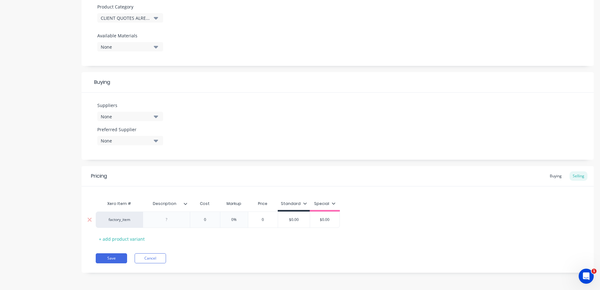
click at [168, 222] on div at bounding box center [166, 220] width 31 height 8
paste div
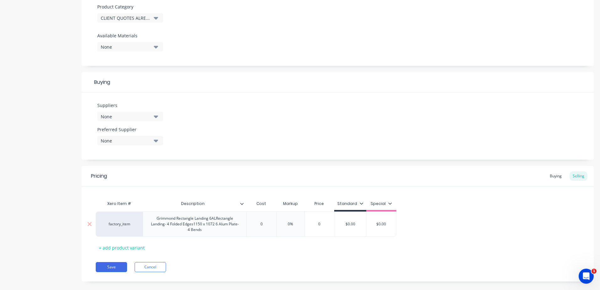
click at [210, 242] on div "Xero Item # Description Cost Markup Price Standard Special factory_item Grimmon…" at bounding box center [338, 224] width 484 height 55
drag, startPoint x: 265, startPoint y: 223, endPoint x: 252, endPoint y: 224, distance: 13.5
click at [252, 224] on input "0" at bounding box center [261, 224] width 31 height 6
click at [294, 257] on div "Pricing Buying Selling Xero Item # Description Cost Markup Price Standard Speci…" at bounding box center [338, 224] width 512 height 116
drag, startPoint x: 300, startPoint y: 223, endPoint x: 275, endPoint y: 227, distance: 24.8
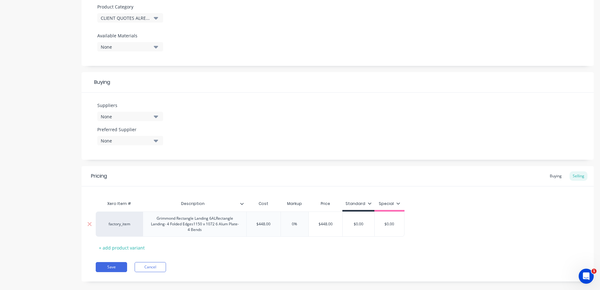
click at [275, 227] on div "factory_item Grimmond Rectangle Landing 6ALRectangle Landing- 4 Folded Edges115…" at bounding box center [250, 224] width 309 height 25
click at [261, 256] on div "Pricing Buying Selling Xero Item # Description Cost Markup Price Standard Speci…" at bounding box center [338, 224] width 512 height 116
drag, startPoint x: 368, startPoint y: 224, endPoint x: 332, endPoint y: 224, distance: 36.1
click at [332, 224] on div "factory_item Grimmond Rectangle Landing 6ALRectangle Landing- 4 Folded Edges115…" at bounding box center [250, 224] width 309 height 25
click at [333, 258] on div "Pricing Buying Selling Xero Item # Description Cost Markup Price Standard Speci…" at bounding box center [338, 224] width 512 height 116
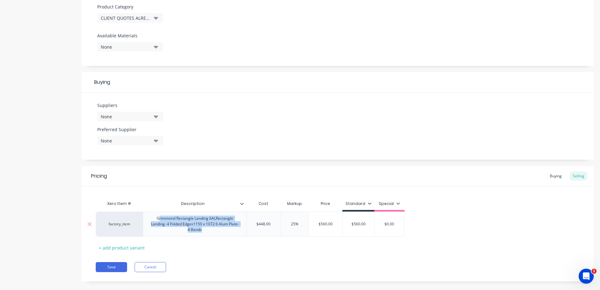
drag, startPoint x: 211, startPoint y: 232, endPoint x: 159, endPoint y: 212, distance: 55.5
click at [159, 212] on div "Grimmond Rectangle Landing 6ALRectangle Landing- 4 Folded Edges1150 x 1072 6 Al…" at bounding box center [195, 224] width 104 height 25
drag, startPoint x: 212, startPoint y: 267, endPoint x: 197, endPoint y: 244, distance: 27.7
click at [212, 266] on div "Save Cancel" at bounding box center [345, 267] width 498 height 10
drag, startPoint x: 212, startPoint y: 229, endPoint x: 133, endPoint y: 213, distance: 80.1
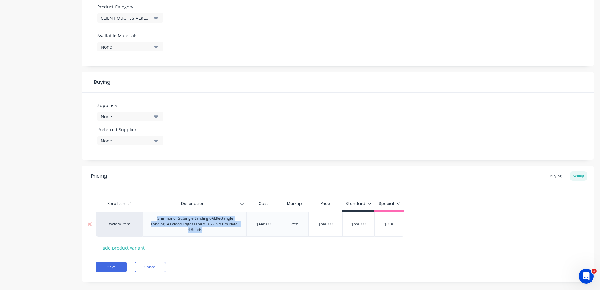
click at [133, 213] on div "factory_item Grimmond Rectangle Landing 6ALRectangle Landing- 4 Folded Edges115…" at bounding box center [250, 224] width 309 height 25
copy div "Grimmond Rectangle Landing 6ALRectangle Landing- 4 Folded Edges1150 x 1072 6 Al…"
click at [208, 232] on div "Grimmond Rectangle Landing 6ALRectangle Landing- 4 Folded Edges1150 x 1072 6 Al…" at bounding box center [195, 223] width 98 height 19
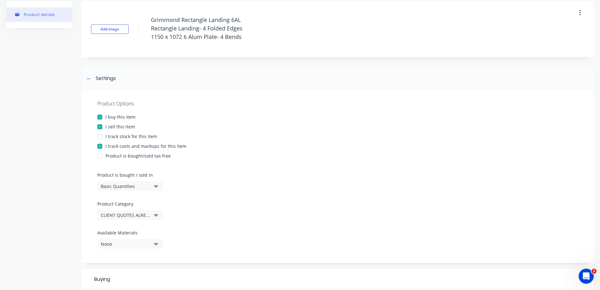
scroll to position [0, 0]
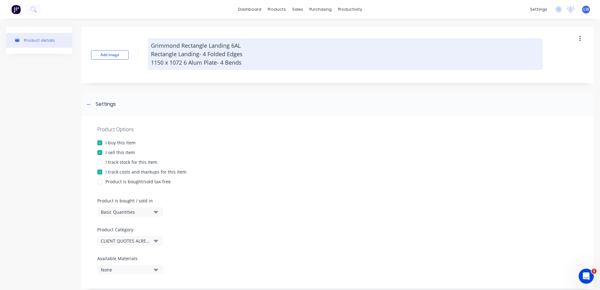
click at [254, 61] on textarea "Grimmond Rectangle Landing 6AL Rectangle Landing- 4 Folded Edges 1150 x 1072 6 …" at bounding box center [345, 54] width 395 height 32
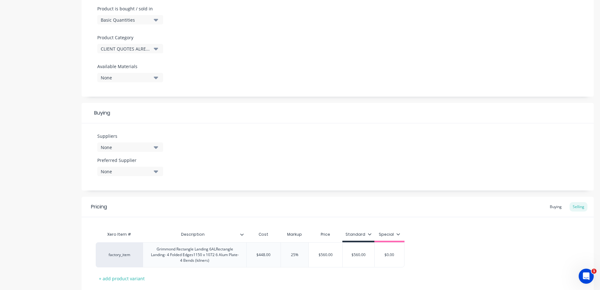
scroll to position [232, 0]
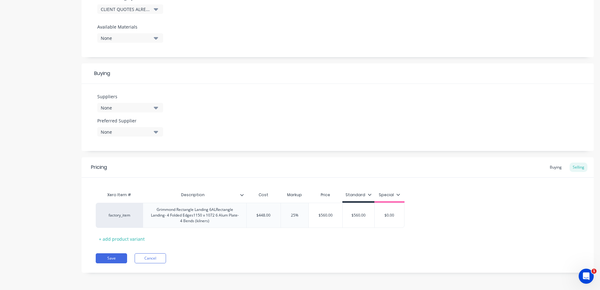
click at [180, 255] on div "Save Cancel" at bounding box center [345, 258] width 498 height 10
drag, startPoint x: 215, startPoint y: 221, endPoint x: 148, endPoint y: 204, distance: 69.5
click at [148, 204] on div "Grimmond Rectangle Landing 6ALRectangle Landing- 4 Folded Edges1150 x 1072 6 Al…" at bounding box center [195, 215] width 104 height 25
copy div "Grimmond Rectangle Landing 6ALRectangle Landing- 4 Folded Edges1150 x 1072 6 Al…"
click at [118, 257] on button "Save" at bounding box center [111, 258] width 31 height 10
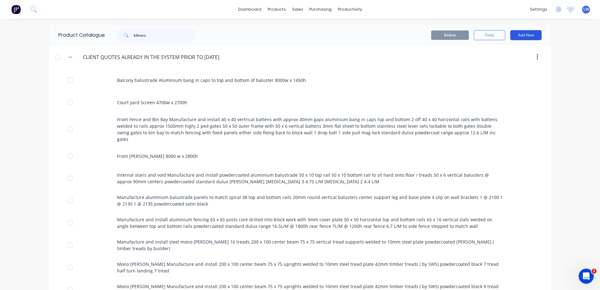
click at [523, 36] on button "Add New" at bounding box center [525, 35] width 31 height 10
click at [493, 65] on div "Product" at bounding box center [512, 63] width 48 height 9
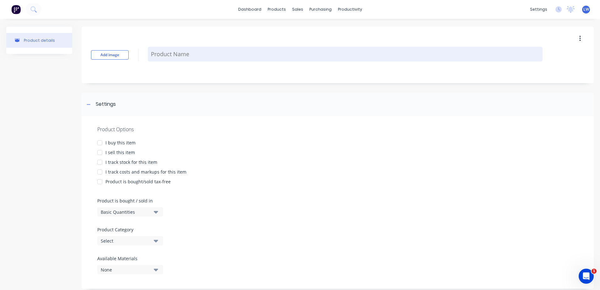
click at [205, 56] on textarea at bounding box center [345, 54] width 395 height 15
paste textarea "Grimmond Rectangle Landing 6ALRectangle Landing- 4 Folded Edges1150 x 1072 6 Al…"
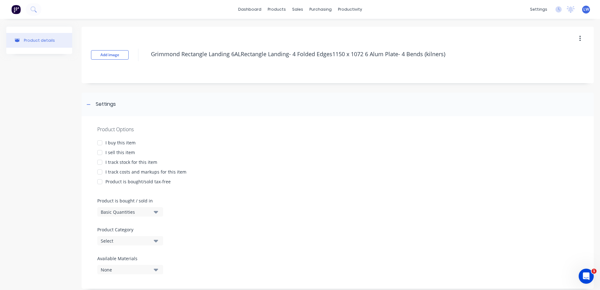
click at [97, 141] on div at bounding box center [100, 143] width 13 height 13
click at [100, 151] on div at bounding box center [100, 152] width 13 height 13
click at [102, 171] on div at bounding box center [100, 172] width 13 height 13
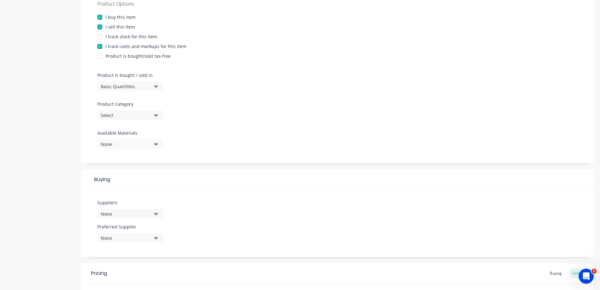
click at [157, 117] on icon "button" at bounding box center [156, 115] width 4 height 7
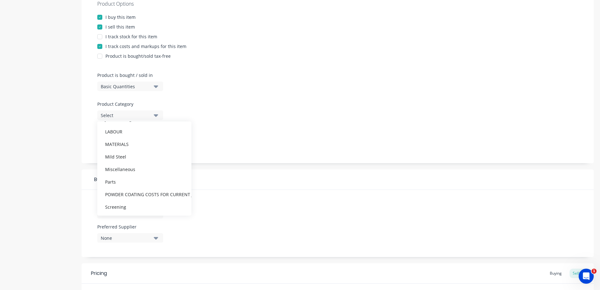
scroll to position [333, 0]
click at [130, 179] on div "Spiral Costings" at bounding box center [144, 181] width 94 height 13
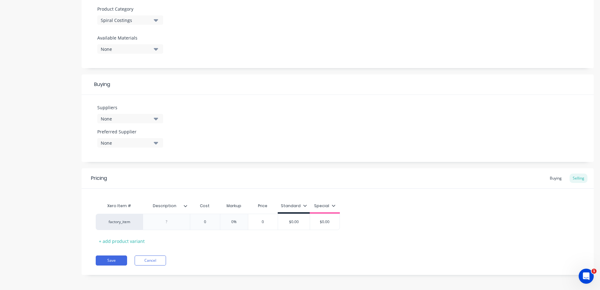
scroll to position [223, 0]
click at [179, 216] on div at bounding box center [166, 220] width 31 height 8
paste div
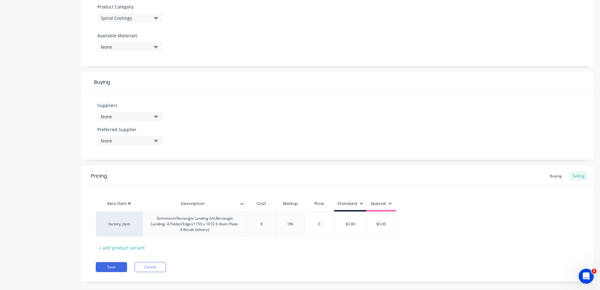
click at [208, 238] on div "Xero Item # Description Cost Markup Price Standard Special factory_item Grimmon…" at bounding box center [338, 224] width 484 height 55
drag, startPoint x: 266, startPoint y: 223, endPoint x: 241, endPoint y: 223, distance: 25.4
click at [241, 223] on div "factory_item Grimmond Rectangle Landing 6ALRectangle Landing- 4 Folded Edges115…" at bounding box center [246, 224] width 301 height 25
drag, startPoint x: 301, startPoint y: 221, endPoint x: 272, endPoint y: 222, distance: 28.9
click at [272, 222] on div "factory_item Grimmond Rectangle Landing 6ALRectangle Landing- 4 Folded Edges115…" at bounding box center [250, 224] width 309 height 25
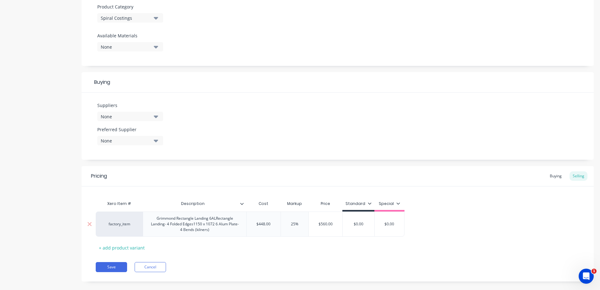
drag, startPoint x: 367, startPoint y: 223, endPoint x: 325, endPoint y: 226, distance: 42.2
click at [325, 226] on div "factory_item Grimmond Rectangle Landing 6ALRectangle Landing- 4 Folded Edges115…" at bounding box center [250, 224] width 309 height 25
click at [321, 253] on div "Pricing Buying Selling Xero Item # Description Cost Markup Price Standard Speci…" at bounding box center [338, 224] width 512 height 116
click at [120, 267] on button "Save" at bounding box center [111, 267] width 31 height 10
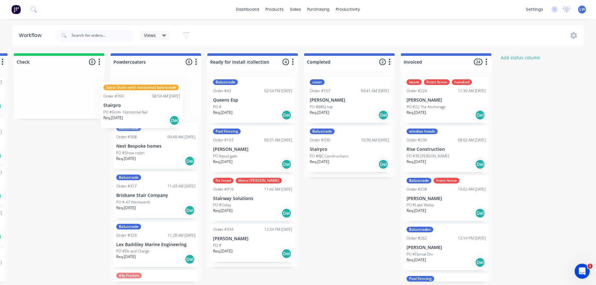
scroll to position [1, 675]
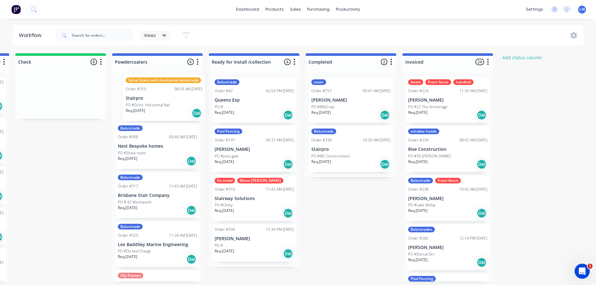
drag, startPoint x: 45, startPoint y: 258, endPoint x: 153, endPoint y: 101, distance: 190.7
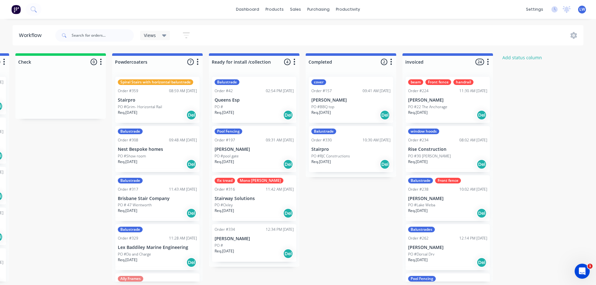
scroll to position [322, 0]
